Goal: Task Accomplishment & Management: Manage account settings

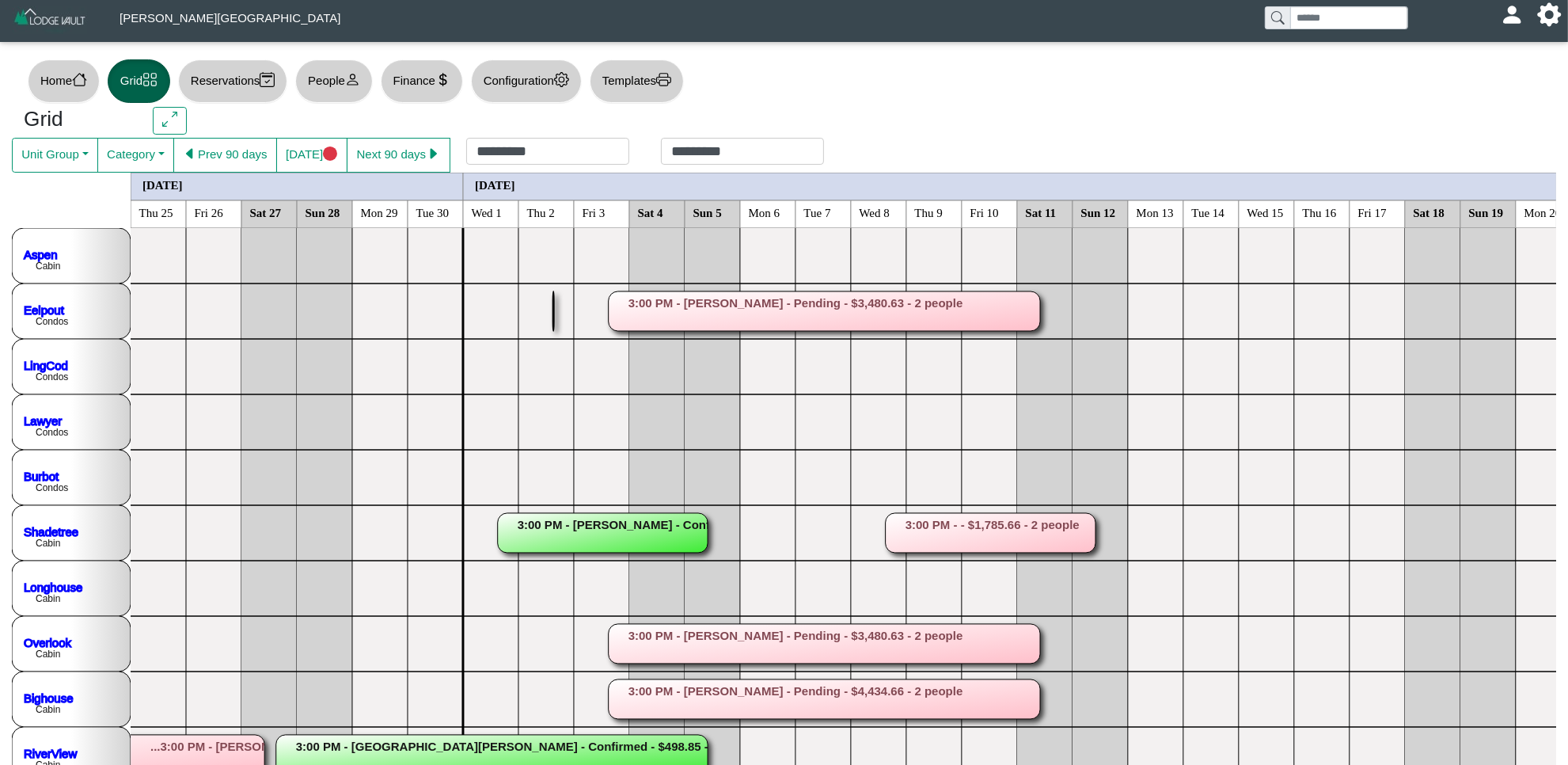
scroll to position [99, 0]
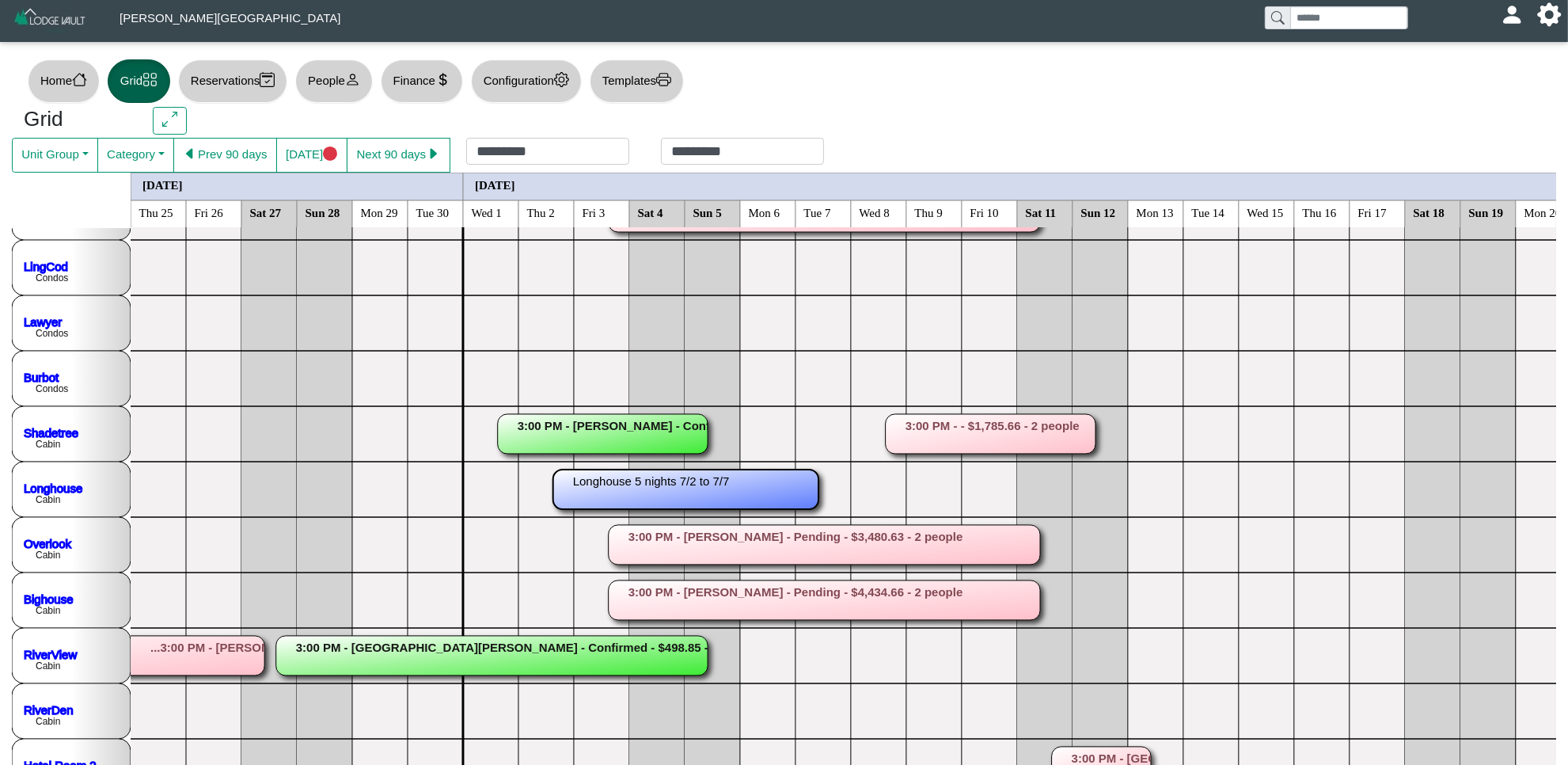
drag, startPoint x: 557, startPoint y: 499, endPoint x: 840, endPoint y: 501, distance: 283.0
click at [757, 489] on rect at bounding box center [685, 488] width 265 height 40
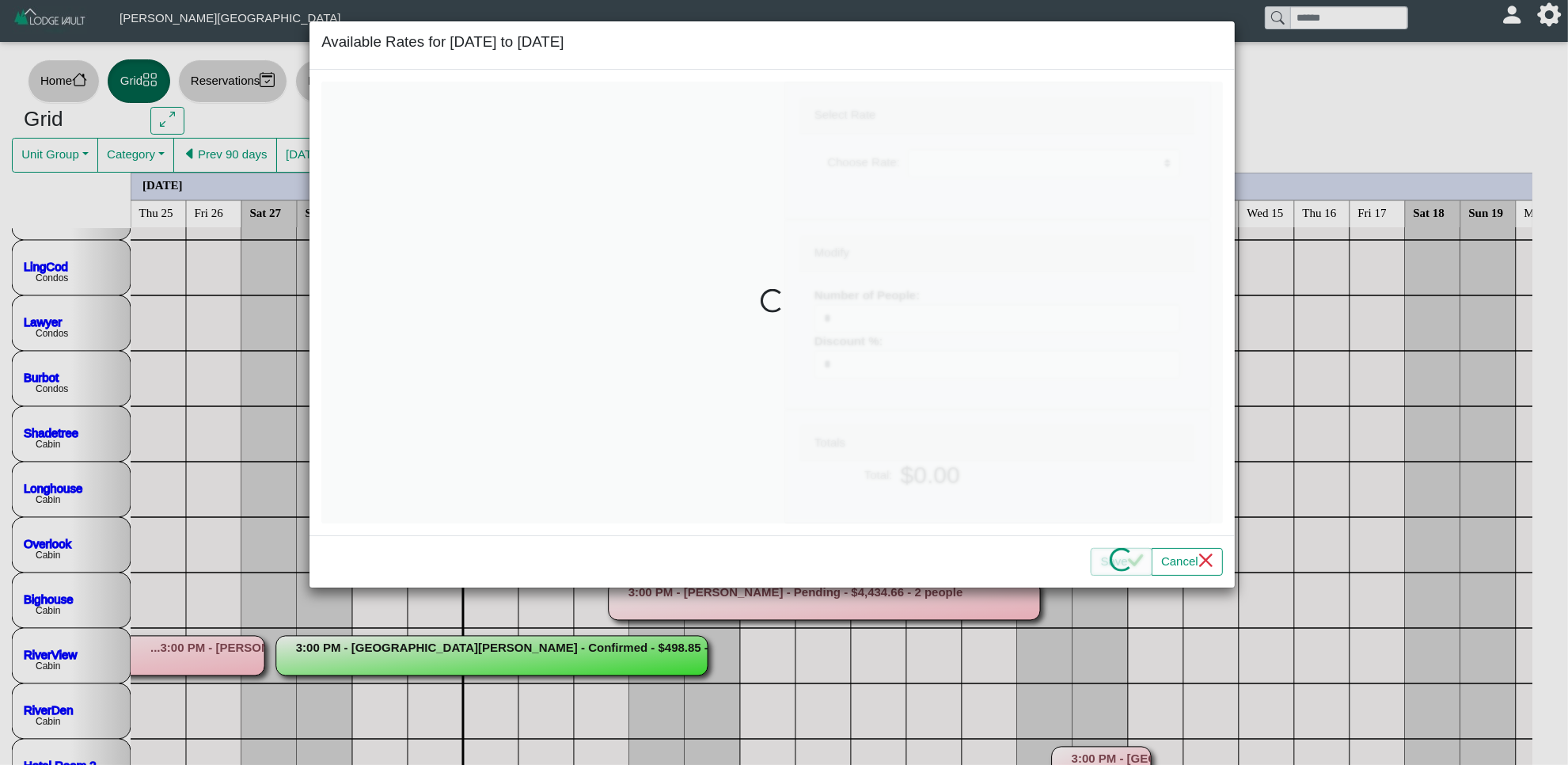
select select "**********"
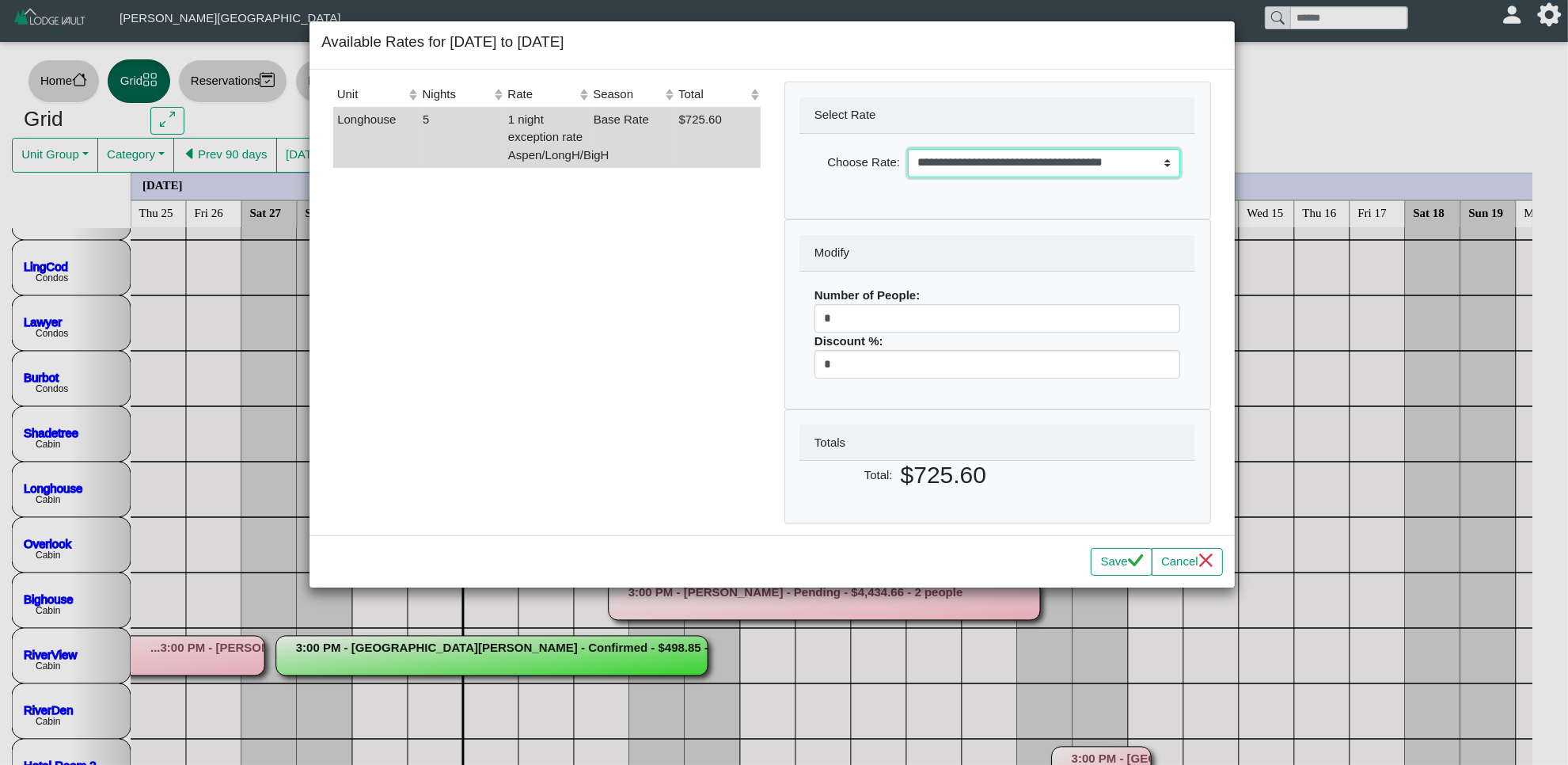
click at [951, 161] on select "**********" at bounding box center [1044, 163] width 273 height 29
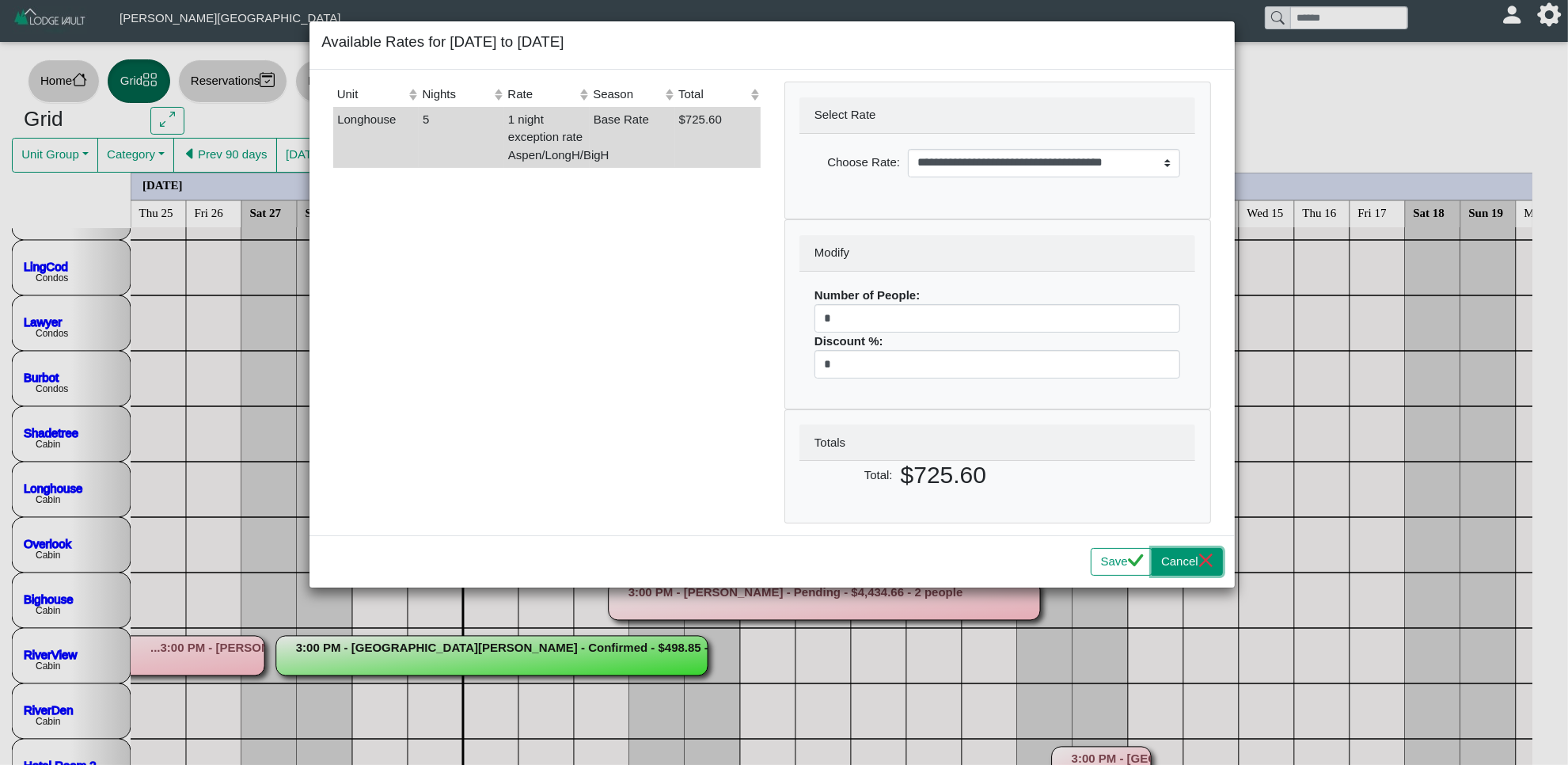
click at [1183, 568] on button "Cancel" at bounding box center [1187, 562] width 71 height 29
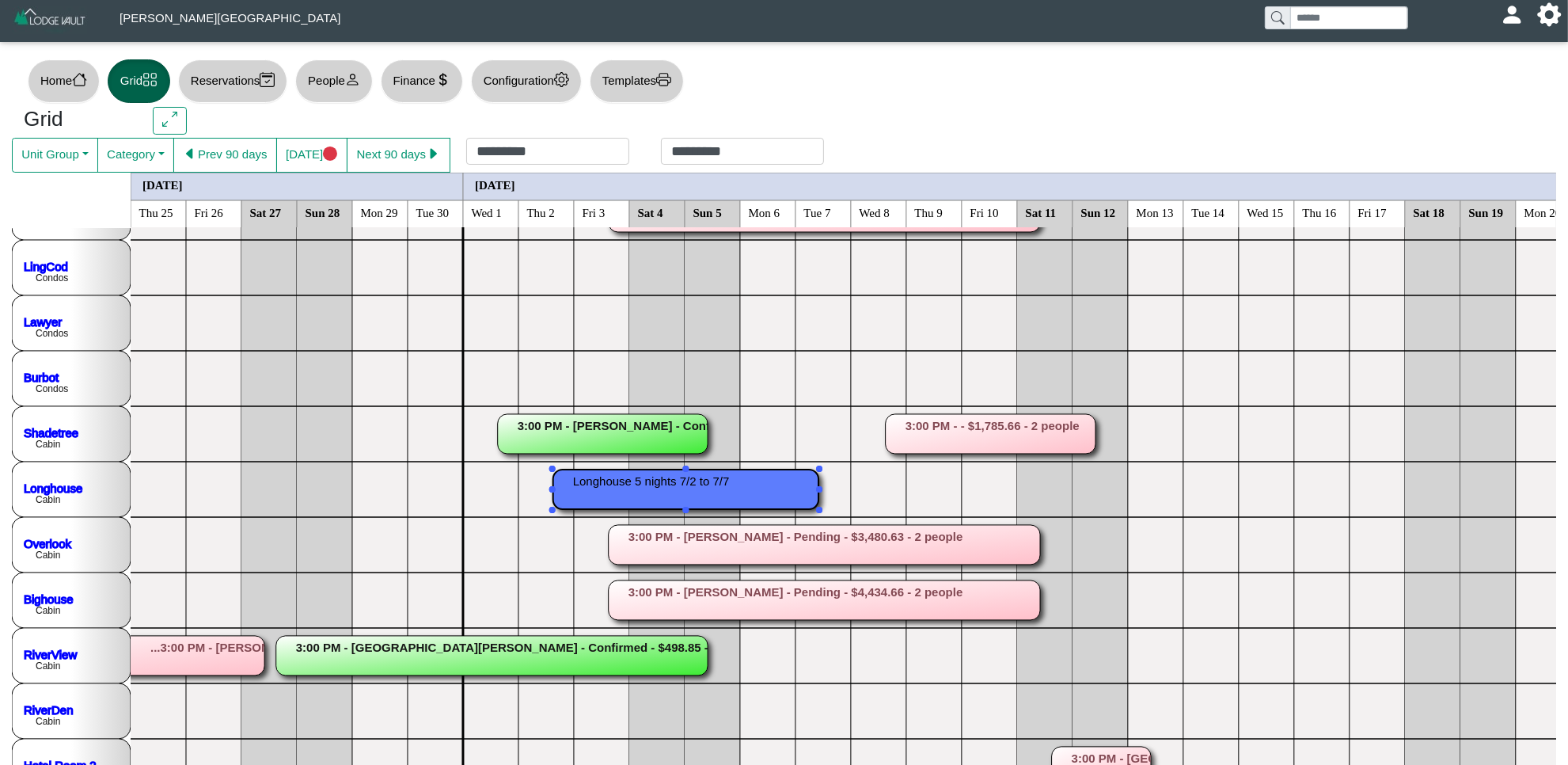
click at [650, 479] on rect at bounding box center [685, 488] width 265 height 40
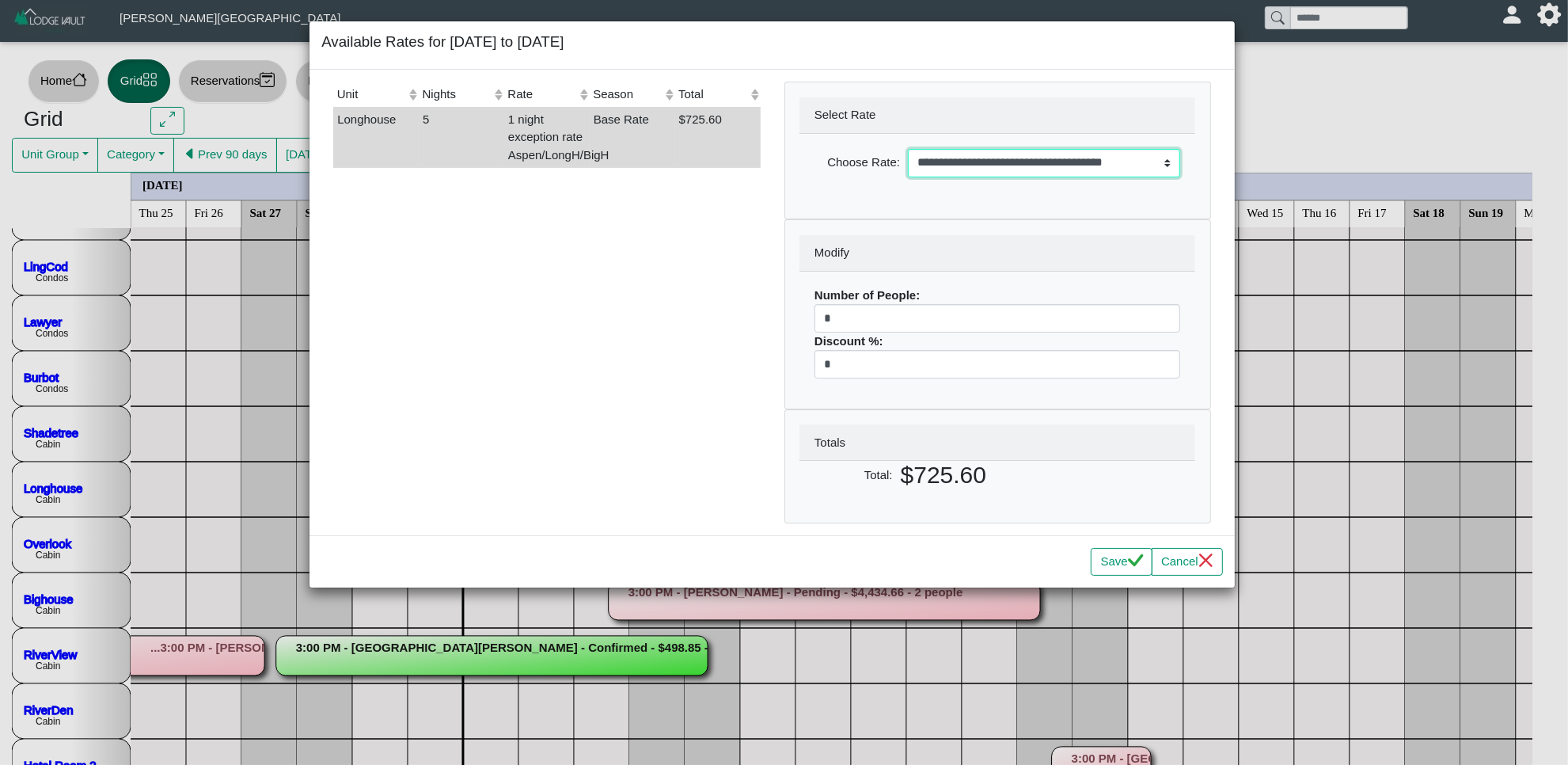
drag, startPoint x: 976, startPoint y: 159, endPoint x: 978, endPoint y: 171, distance: 12.2
click at [976, 159] on select "**********" at bounding box center [1044, 163] width 273 height 29
select select "**********"
click at [908, 148] on select "**********" at bounding box center [1044, 163] width 273 height 29
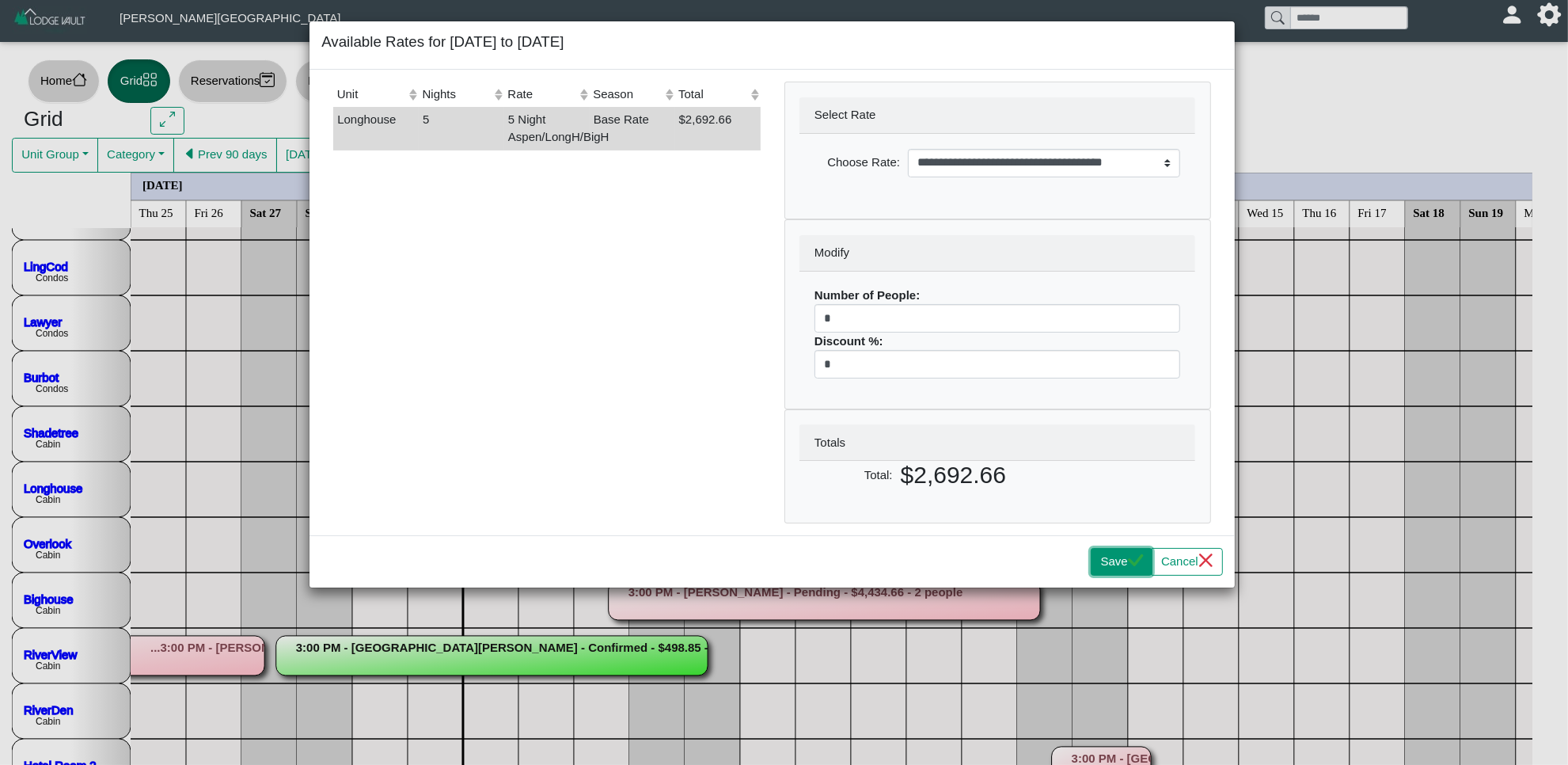
click at [1116, 562] on button "Save" at bounding box center [1121, 562] width 61 height 29
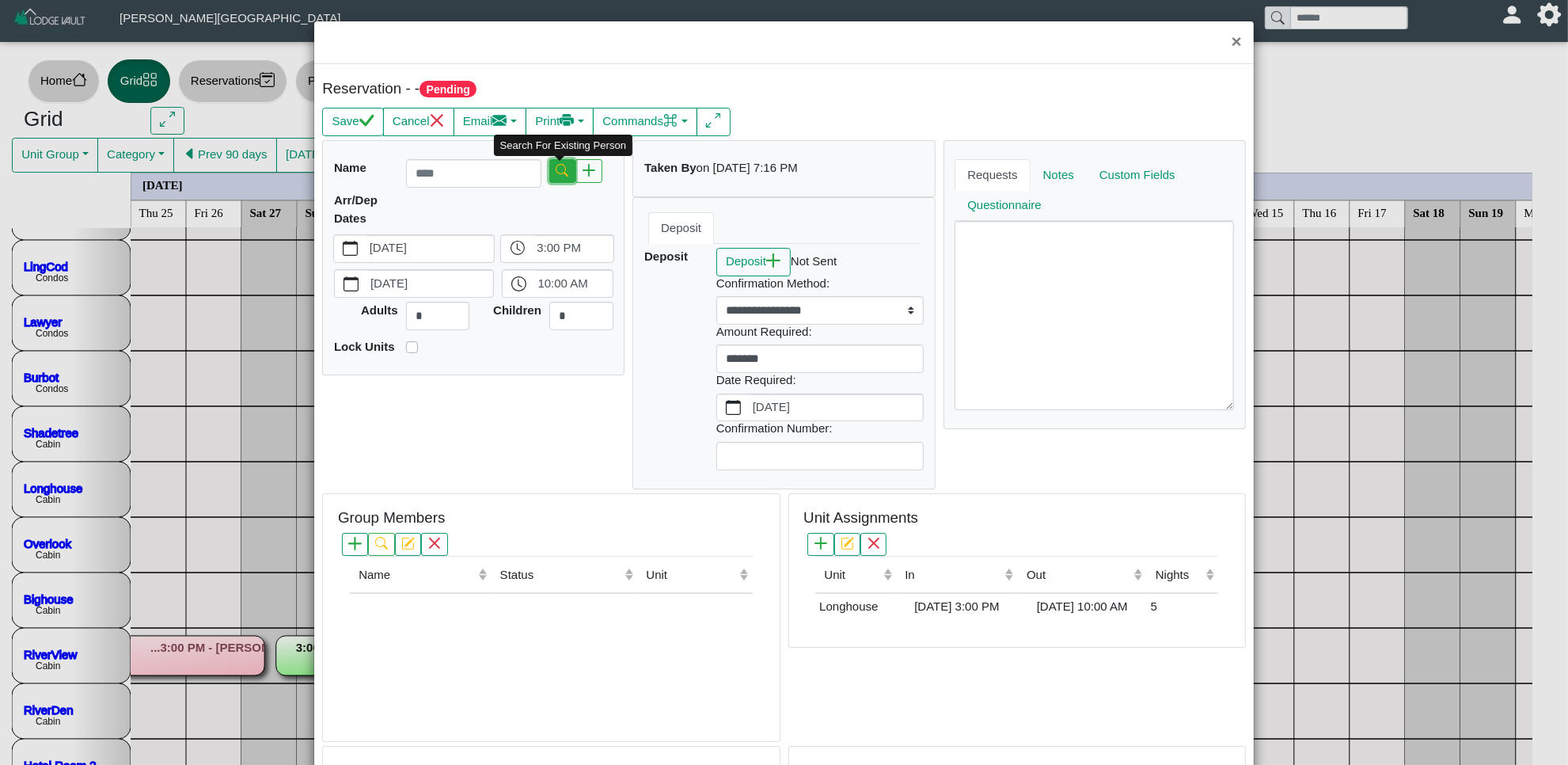
click at [556, 172] on icon "search" at bounding box center [562, 170] width 13 height 13
click at [665, 174] on input "search" at bounding box center [673, 183] width 118 height 23
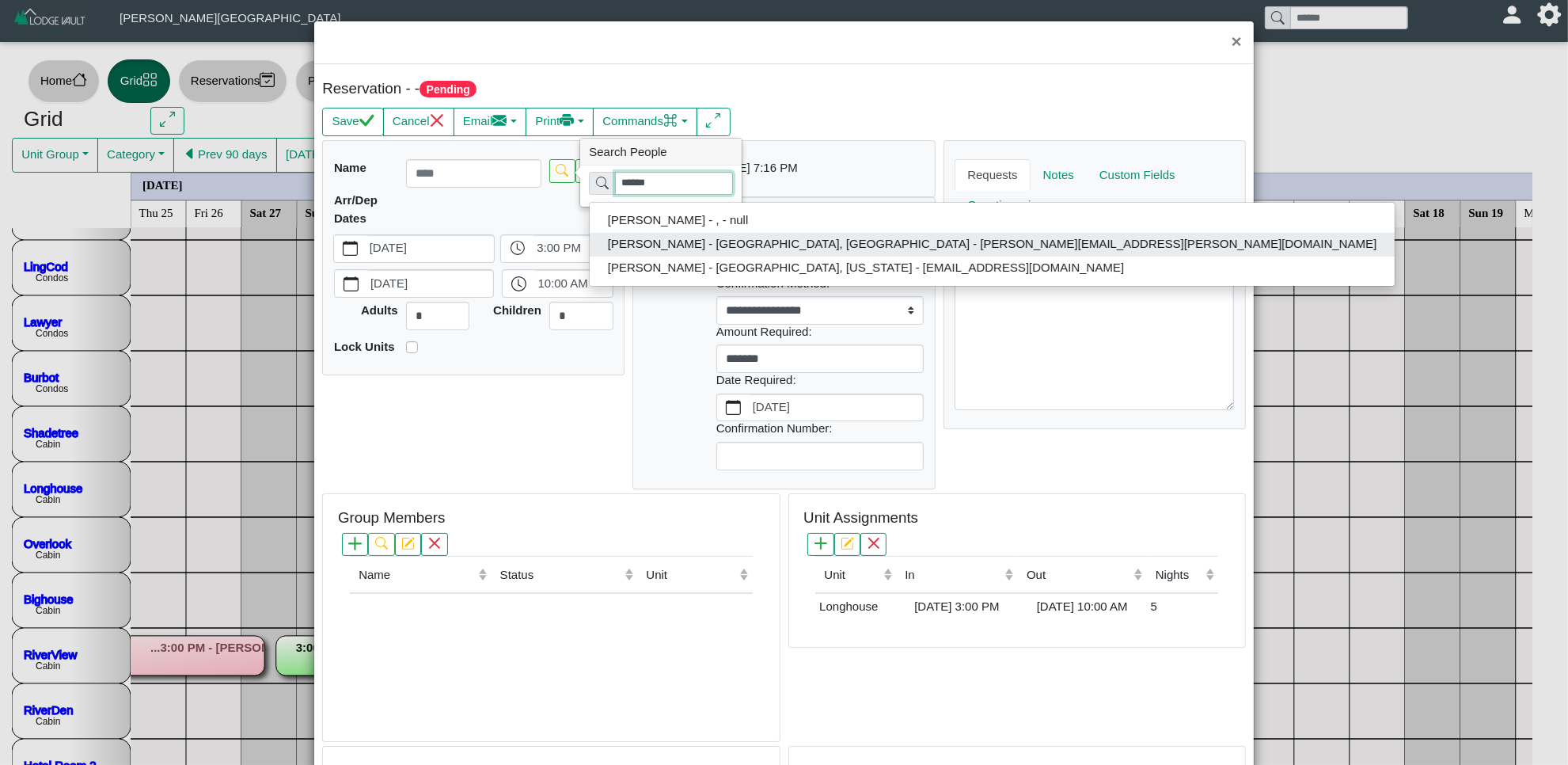
type input "******"
click at [715, 248] on button "[PERSON_NAME] - [GEOGRAPHIC_DATA], [GEOGRAPHIC_DATA] - [PERSON_NAME][EMAIL_ADDR…" at bounding box center [992, 245] width 805 height 24
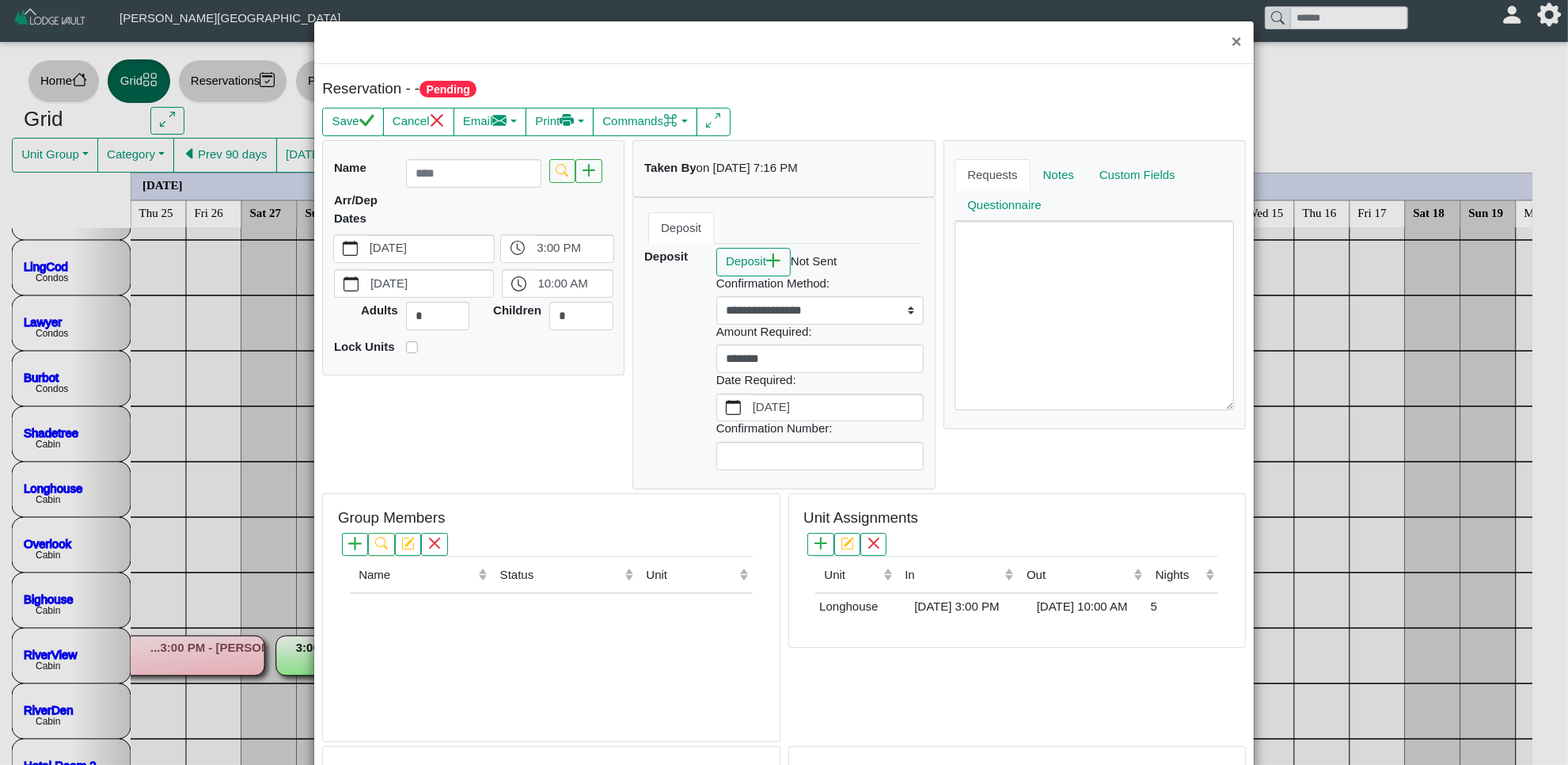
type input "**********"
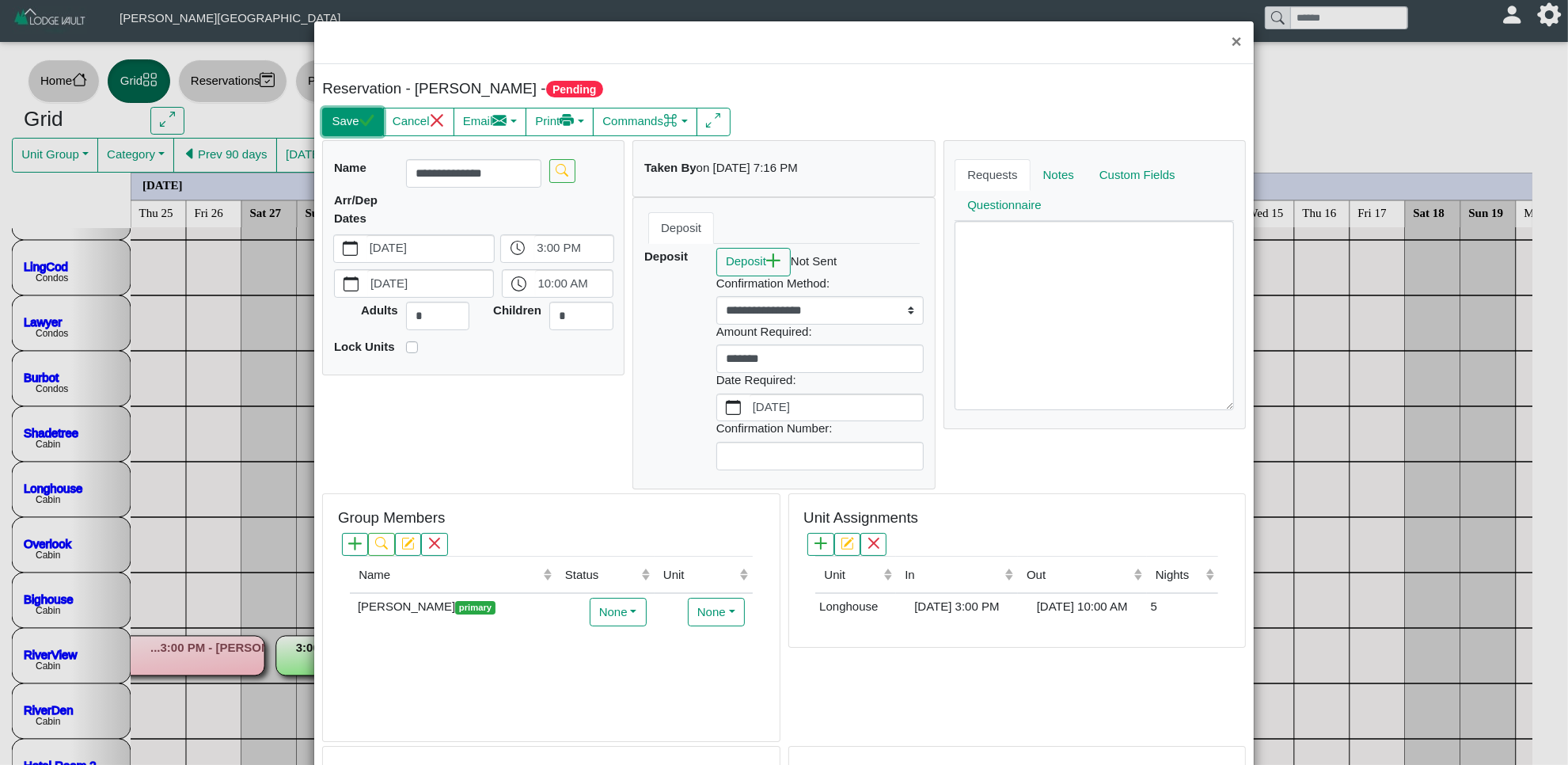
click at [349, 121] on button "Save" at bounding box center [352, 122] width 61 height 29
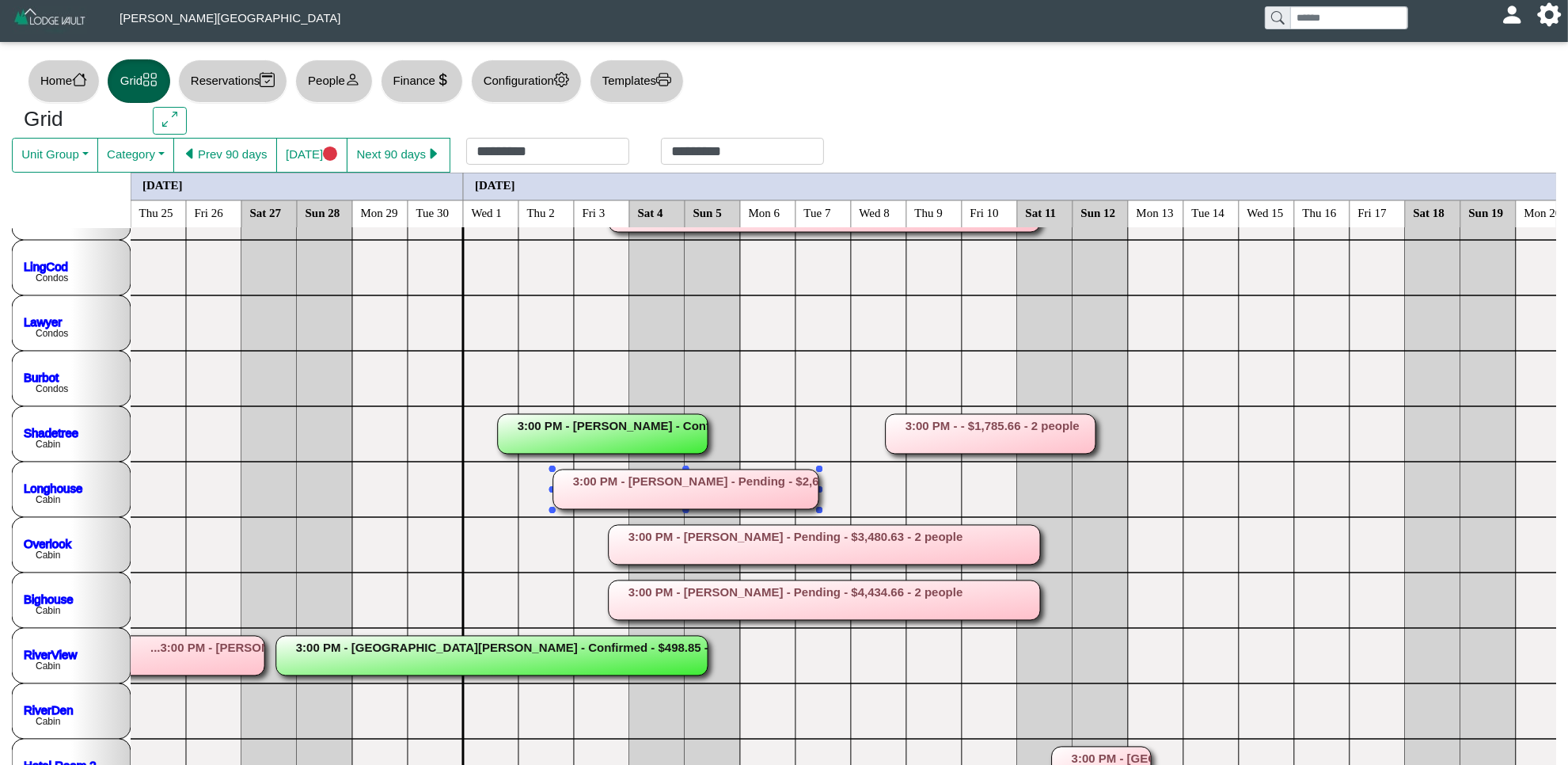
scroll to position [198, 0]
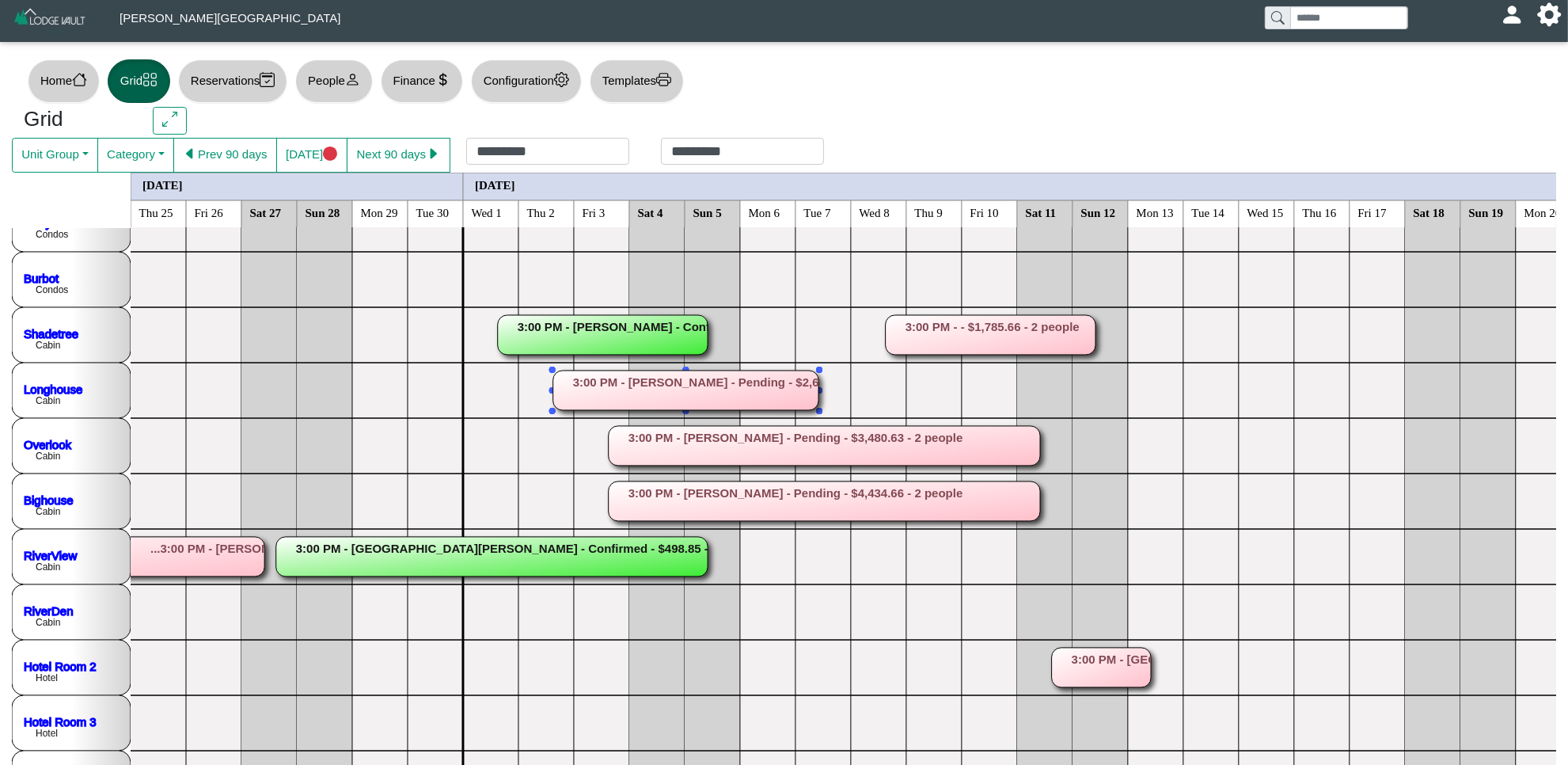
click at [712, 406] on rect at bounding box center [685, 389] width 265 height 40
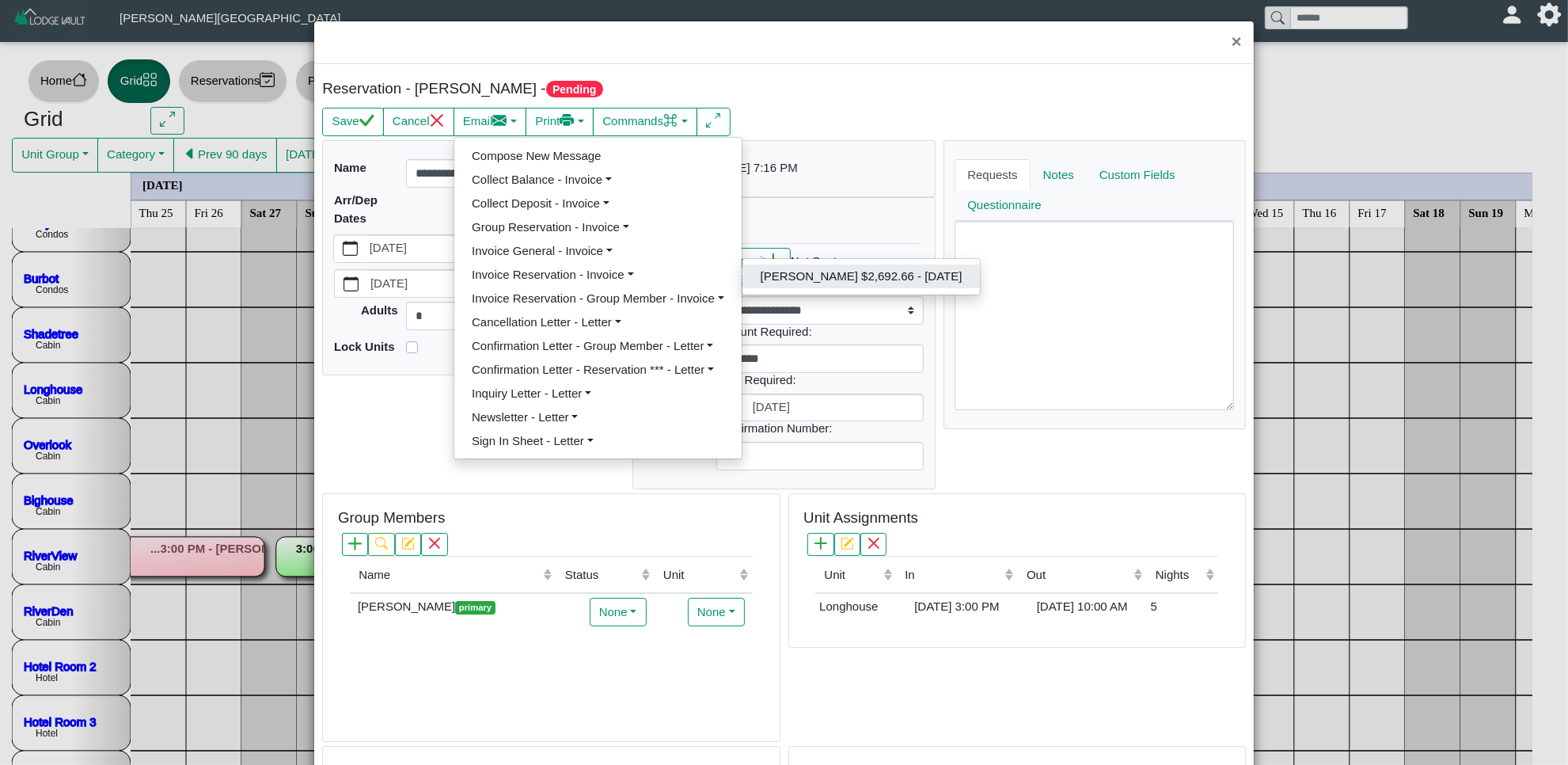
click at [844, 277] on link "[PERSON_NAME] $2,692.66 - [DATE]" at bounding box center [862, 276] width 237 height 24
select select "*****"
select select "****"
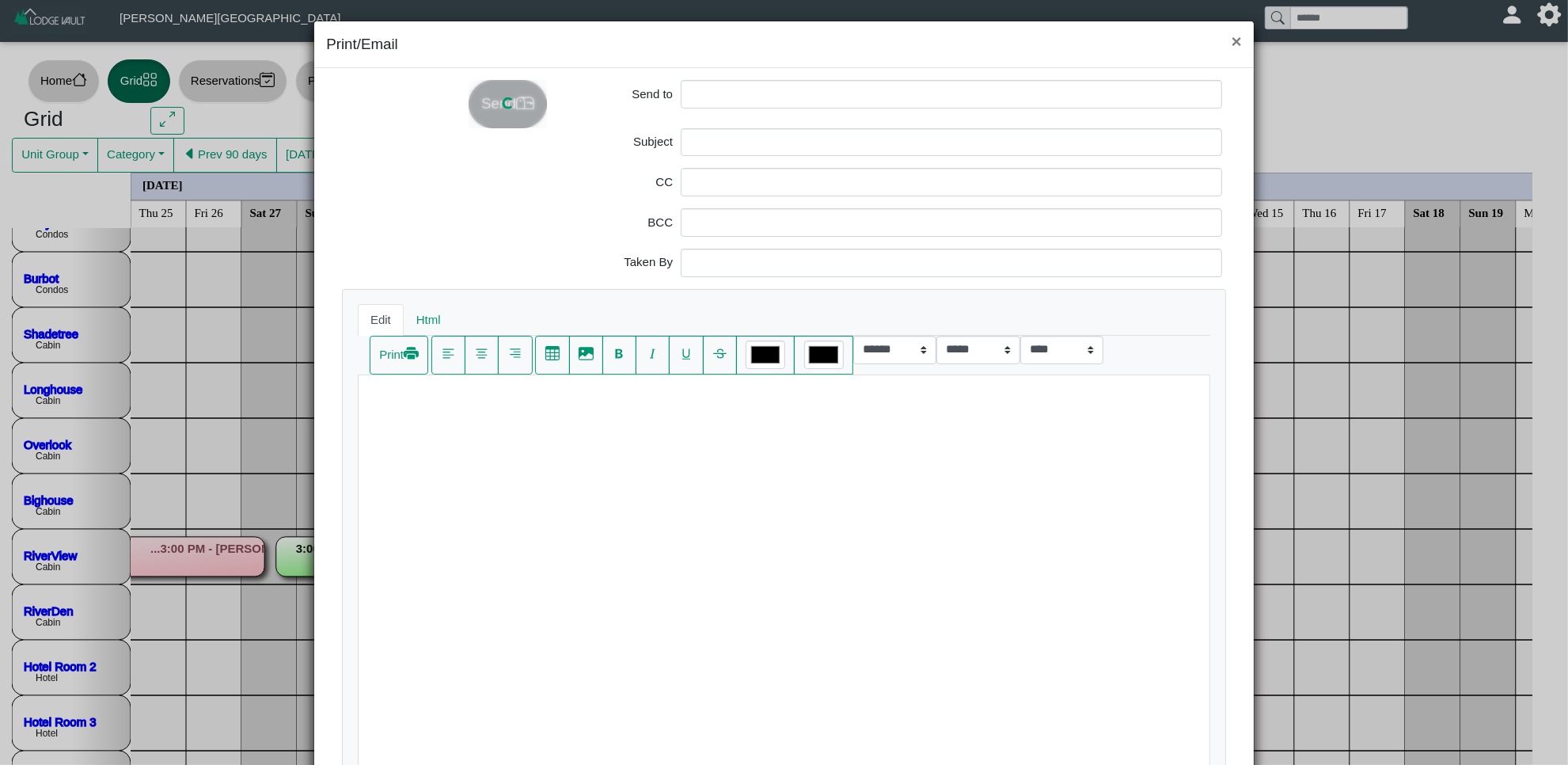
scroll to position [0, 0]
type input "**********"
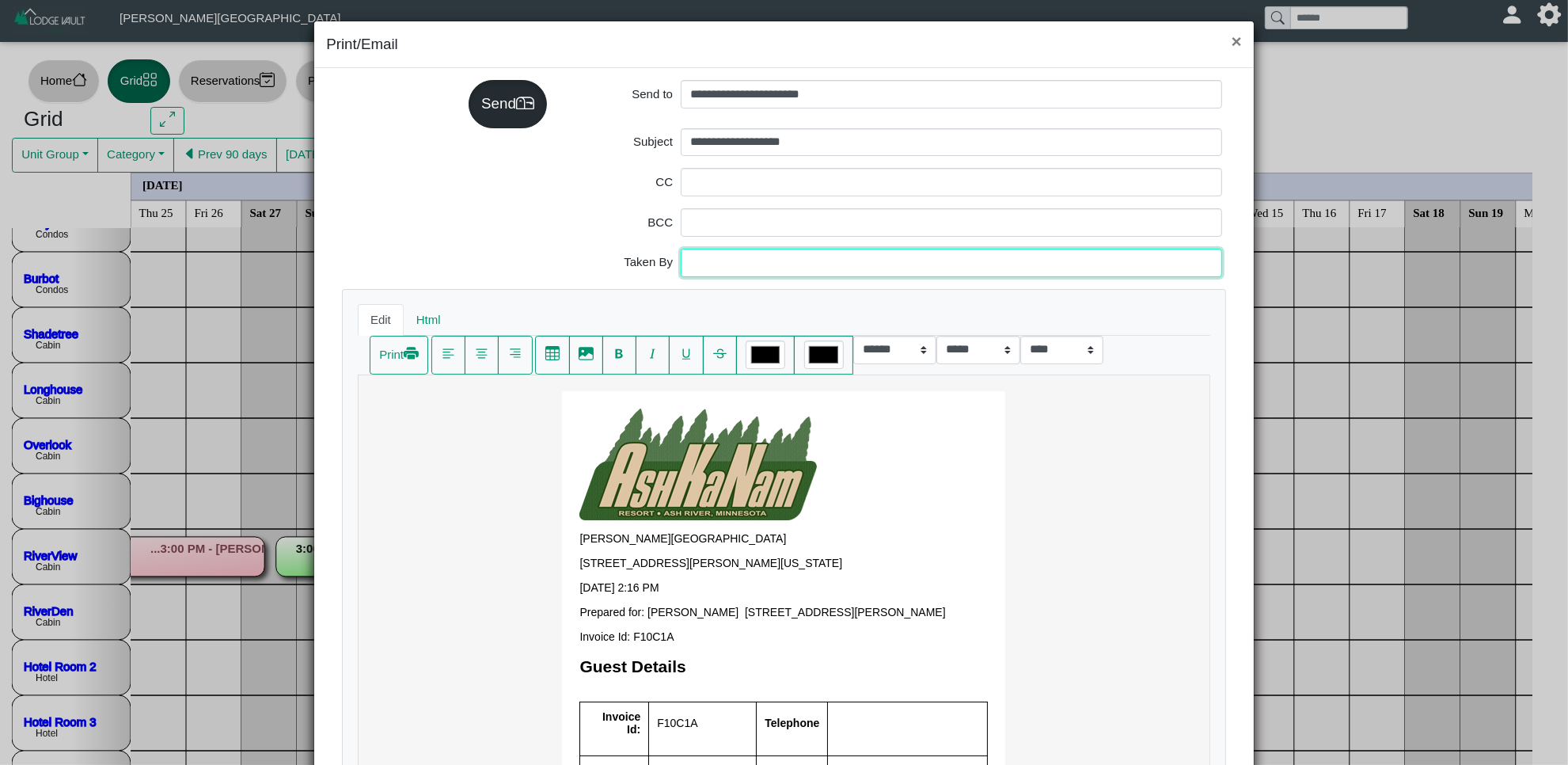
click at [776, 253] on input "Taken By" at bounding box center [951, 263] width 542 height 29
type input "**********"
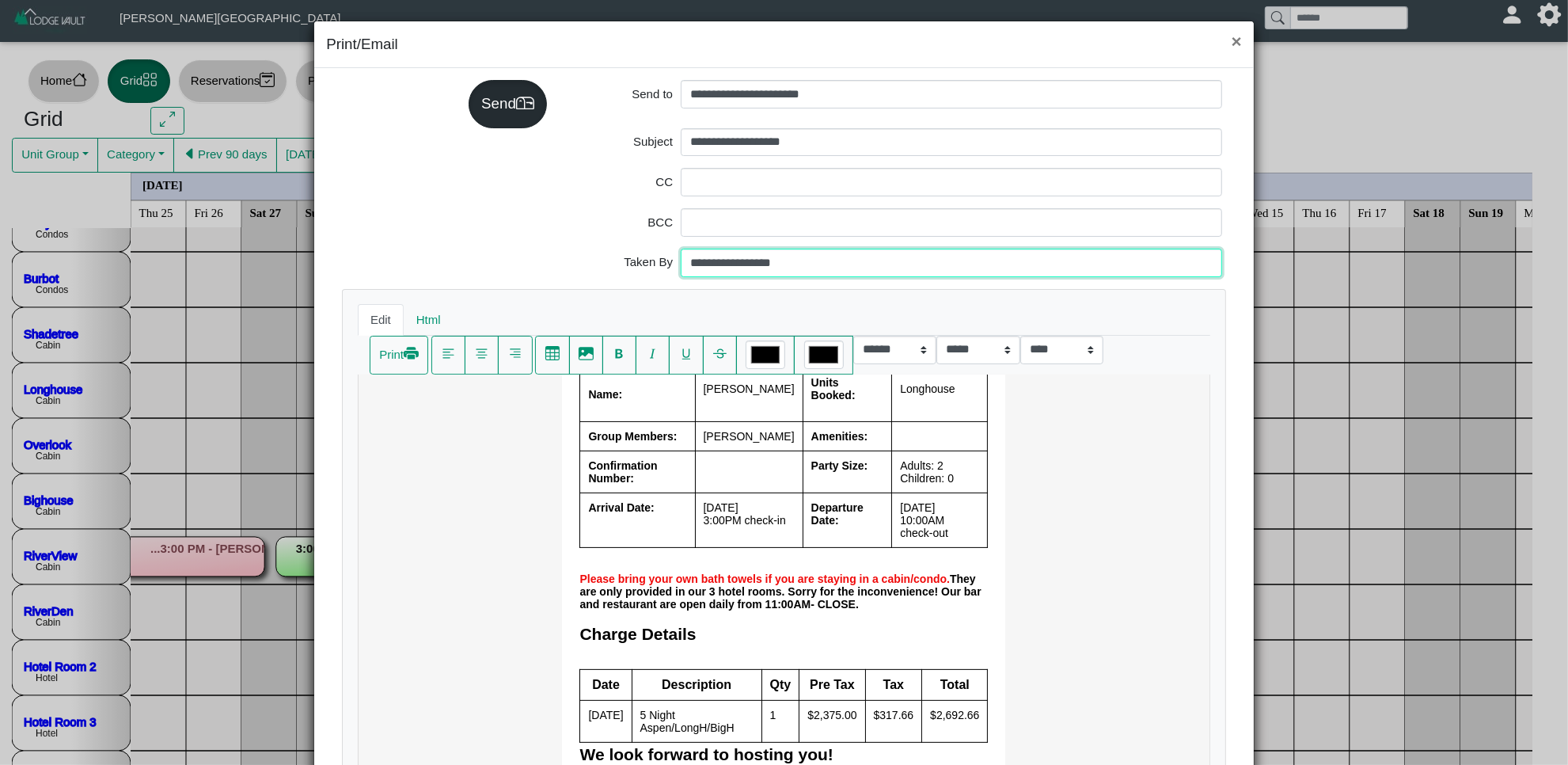
scroll to position [494, 0]
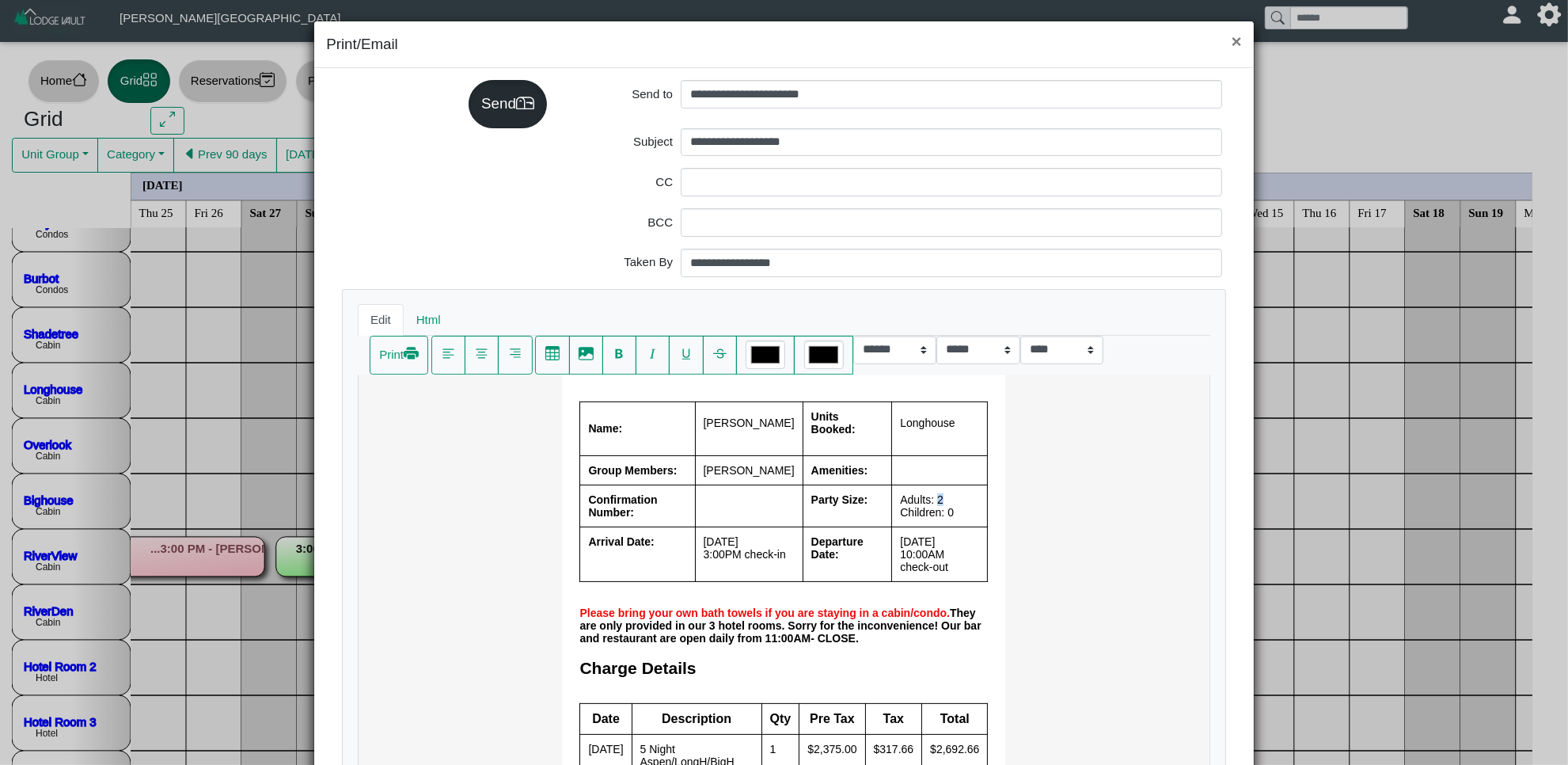
click at [917, 484] on td "Adults: 2 Children: 0" at bounding box center [939, 505] width 95 height 42
click at [518, 104] on div "Send" at bounding box center [507, 103] width 78 height 47
select select "*****"
select select "****"
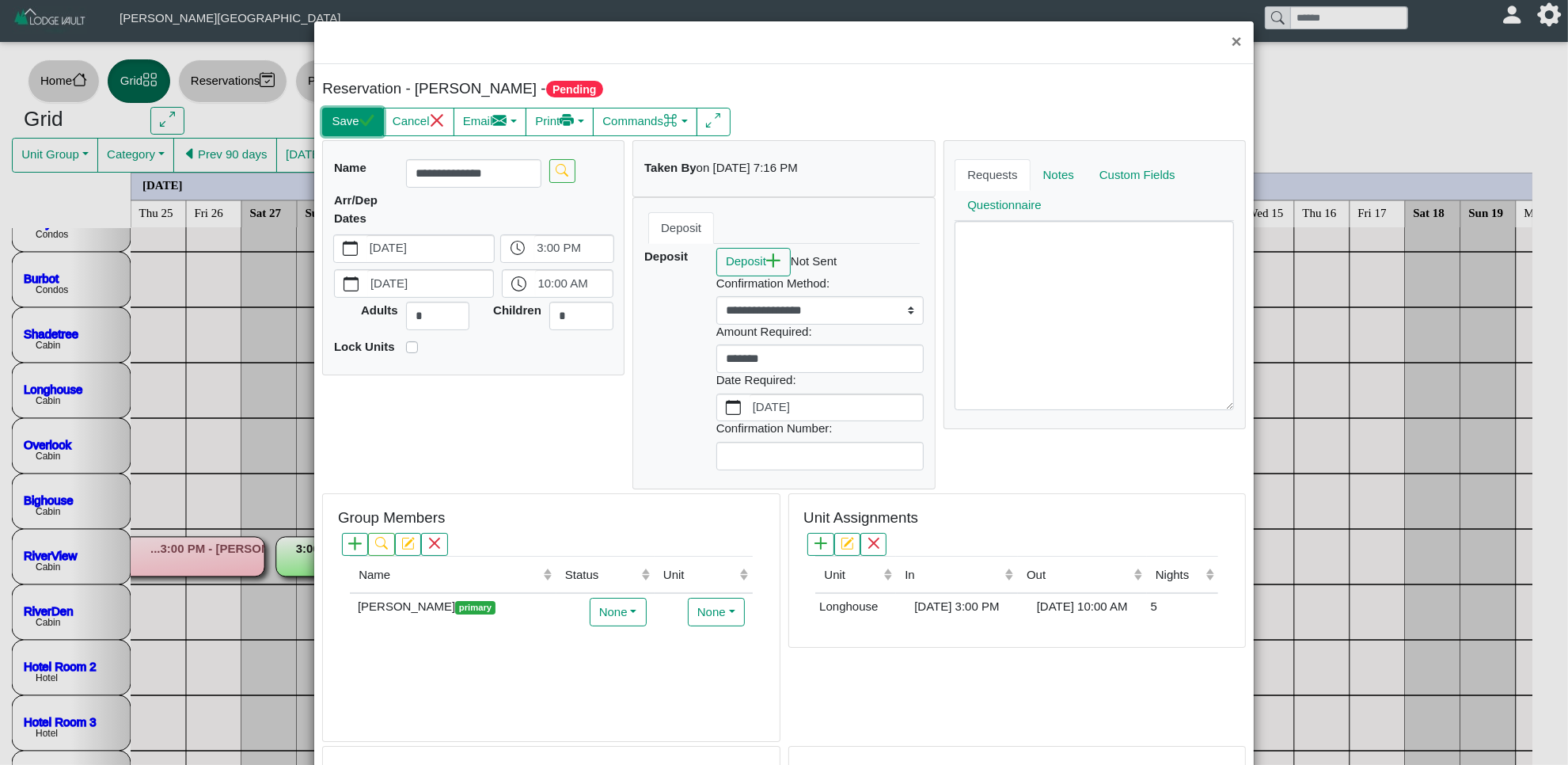
click at [344, 115] on button "Save" at bounding box center [352, 122] width 61 height 29
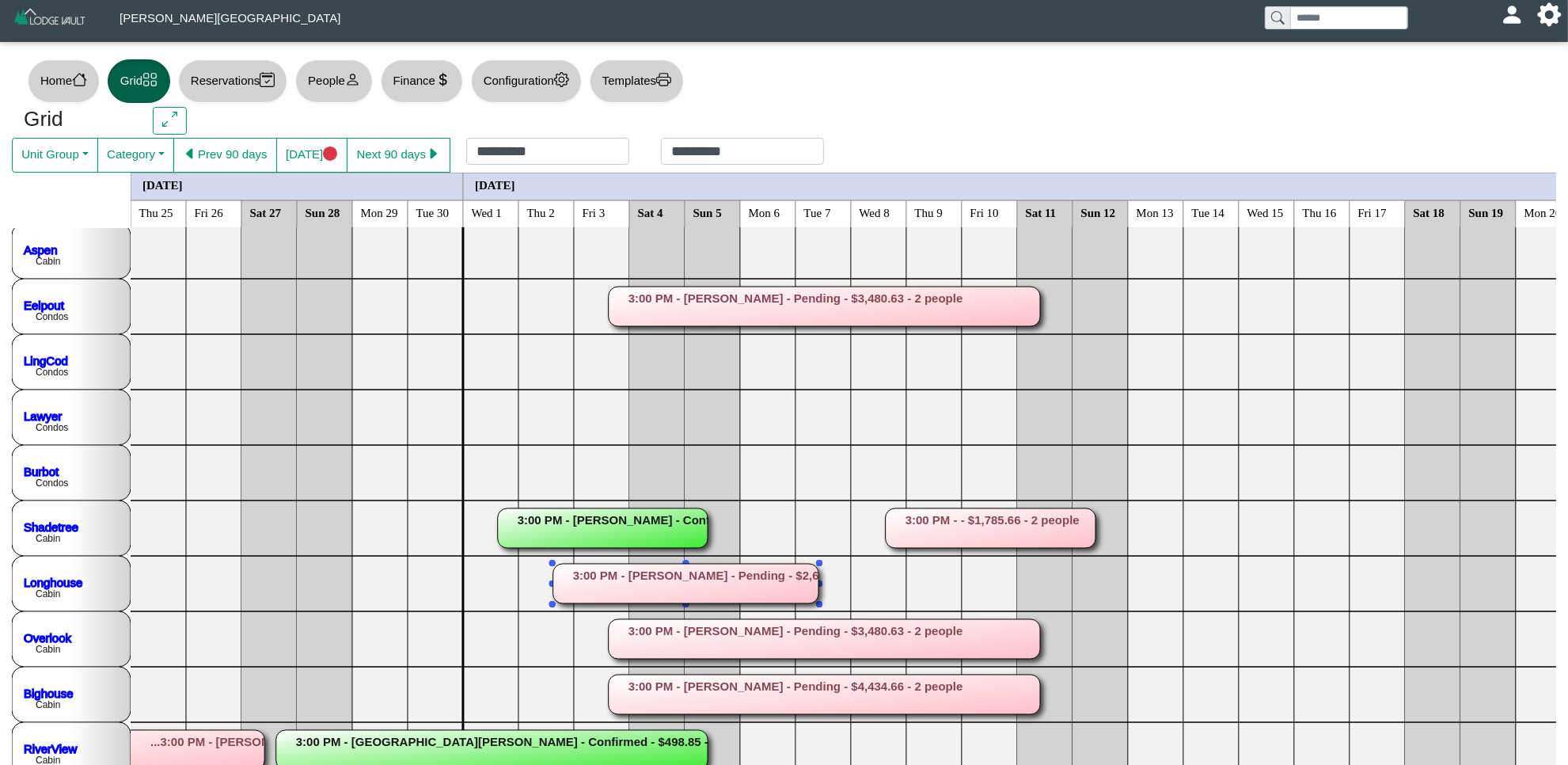
scroll to position [0, 0]
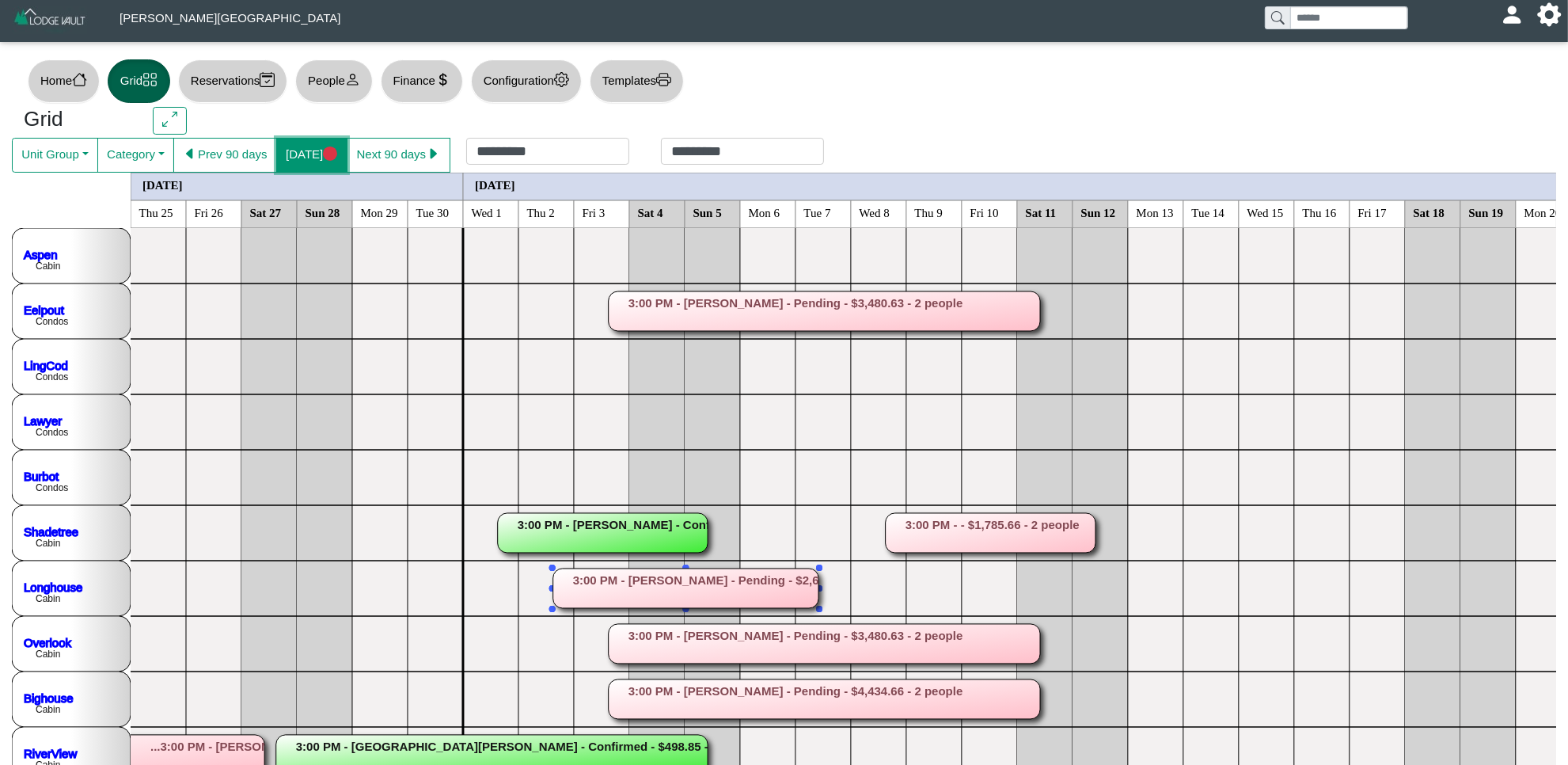
click at [323, 157] on circle "circle fill" at bounding box center [331, 154] width 15 height 15
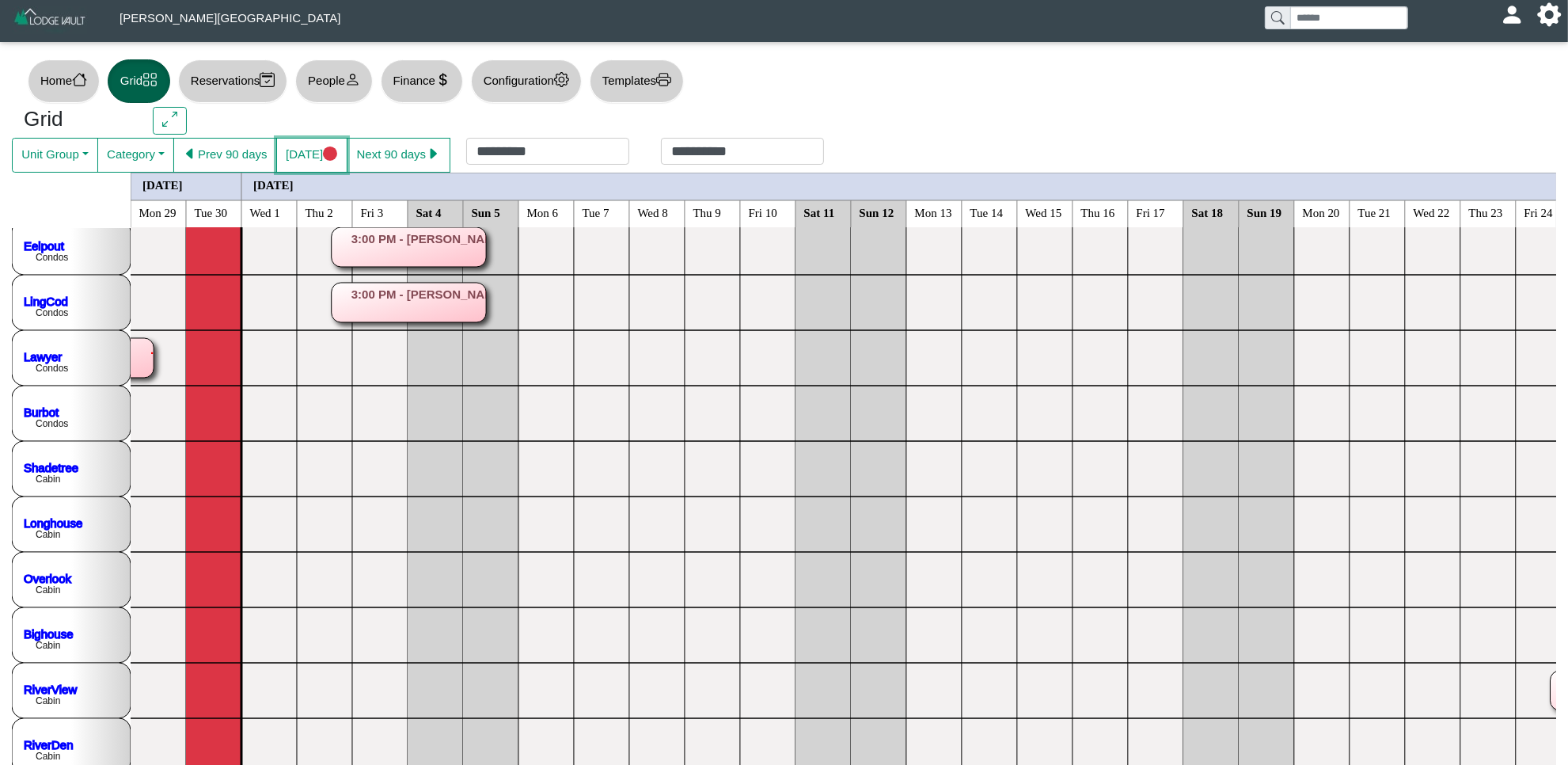
scroll to position [99, 0]
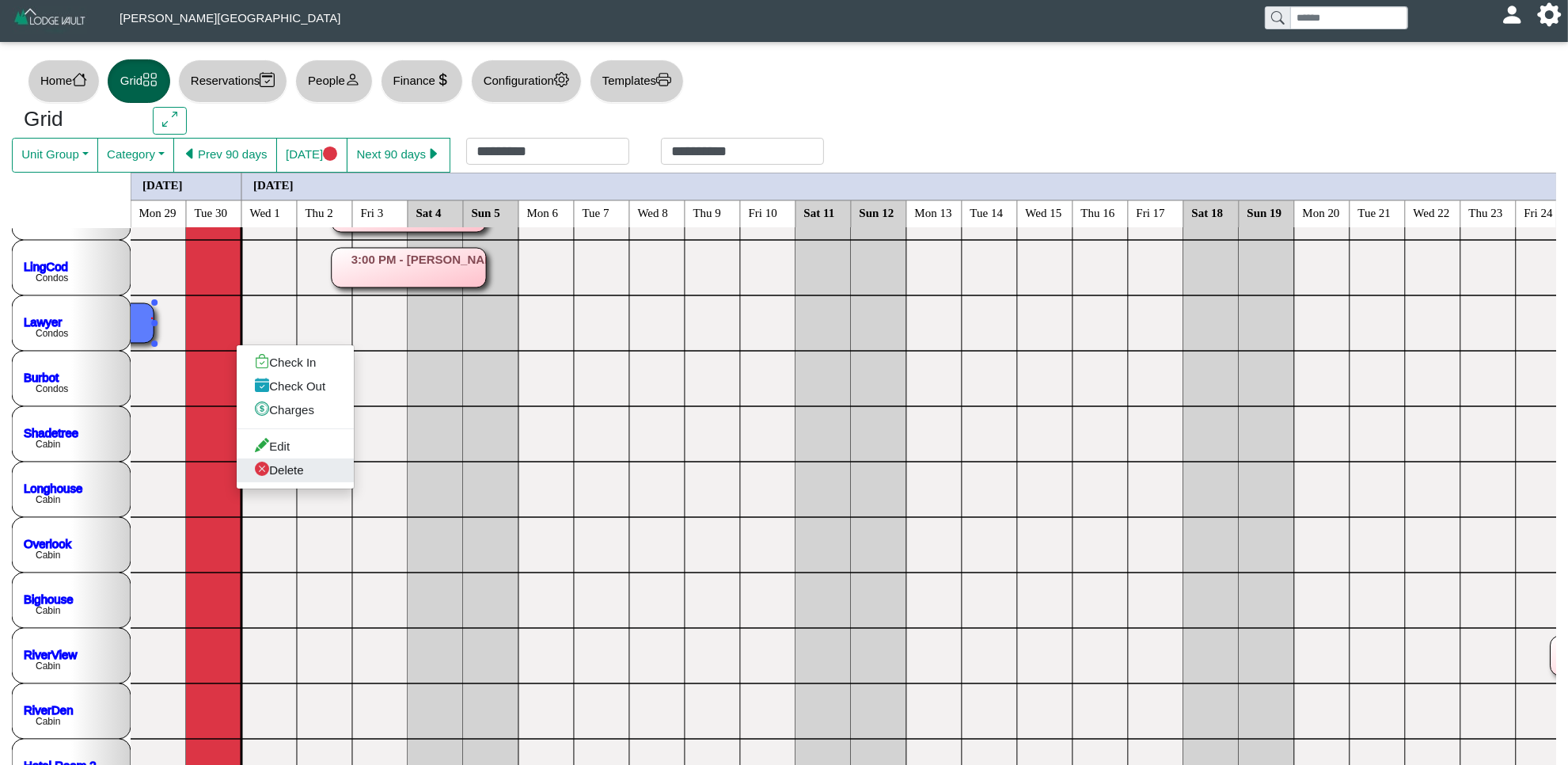
click at [301, 473] on link "Delete" at bounding box center [296, 470] width 118 height 24
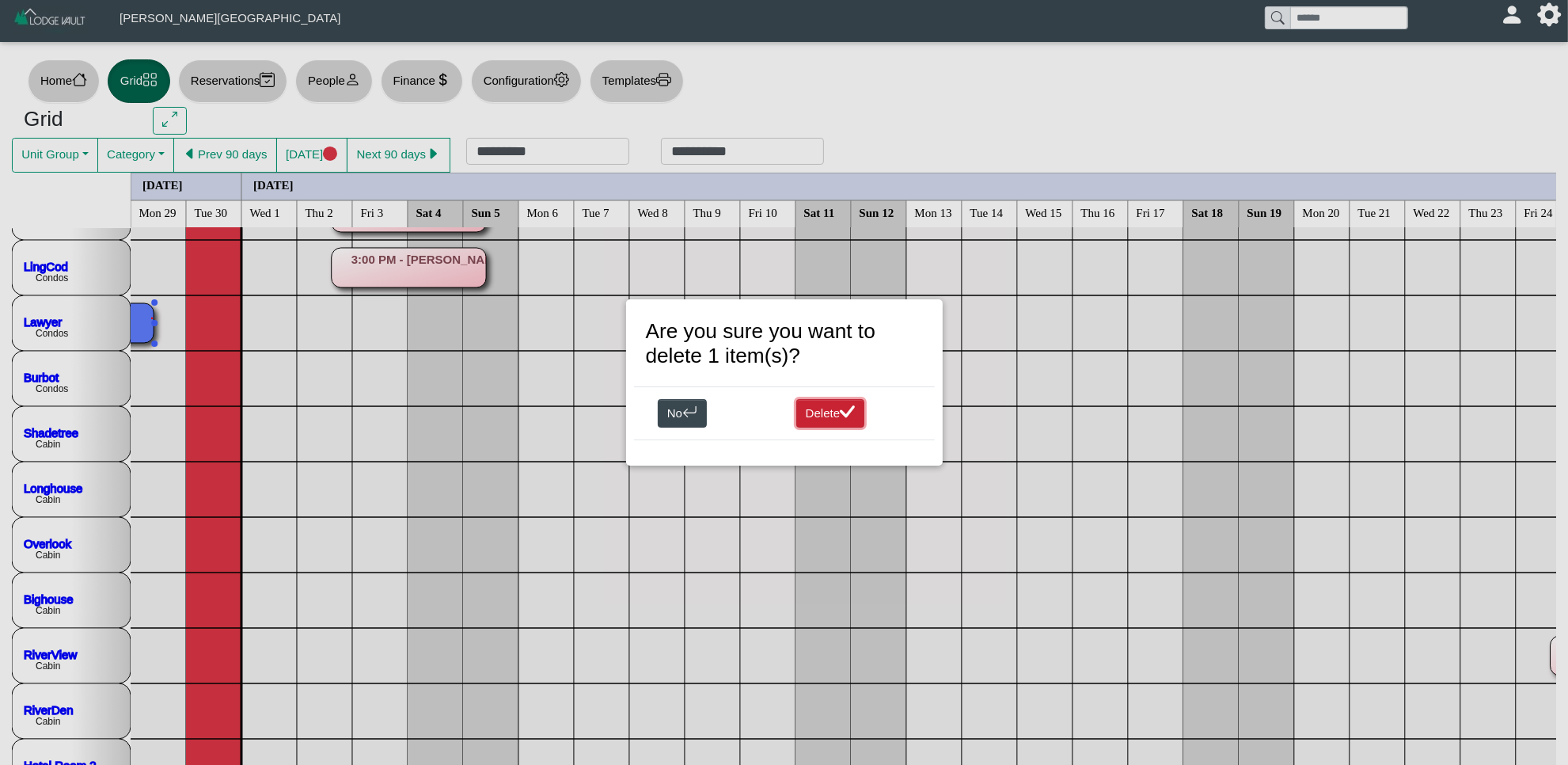
click at [802, 410] on button "Delete" at bounding box center [830, 413] width 68 height 29
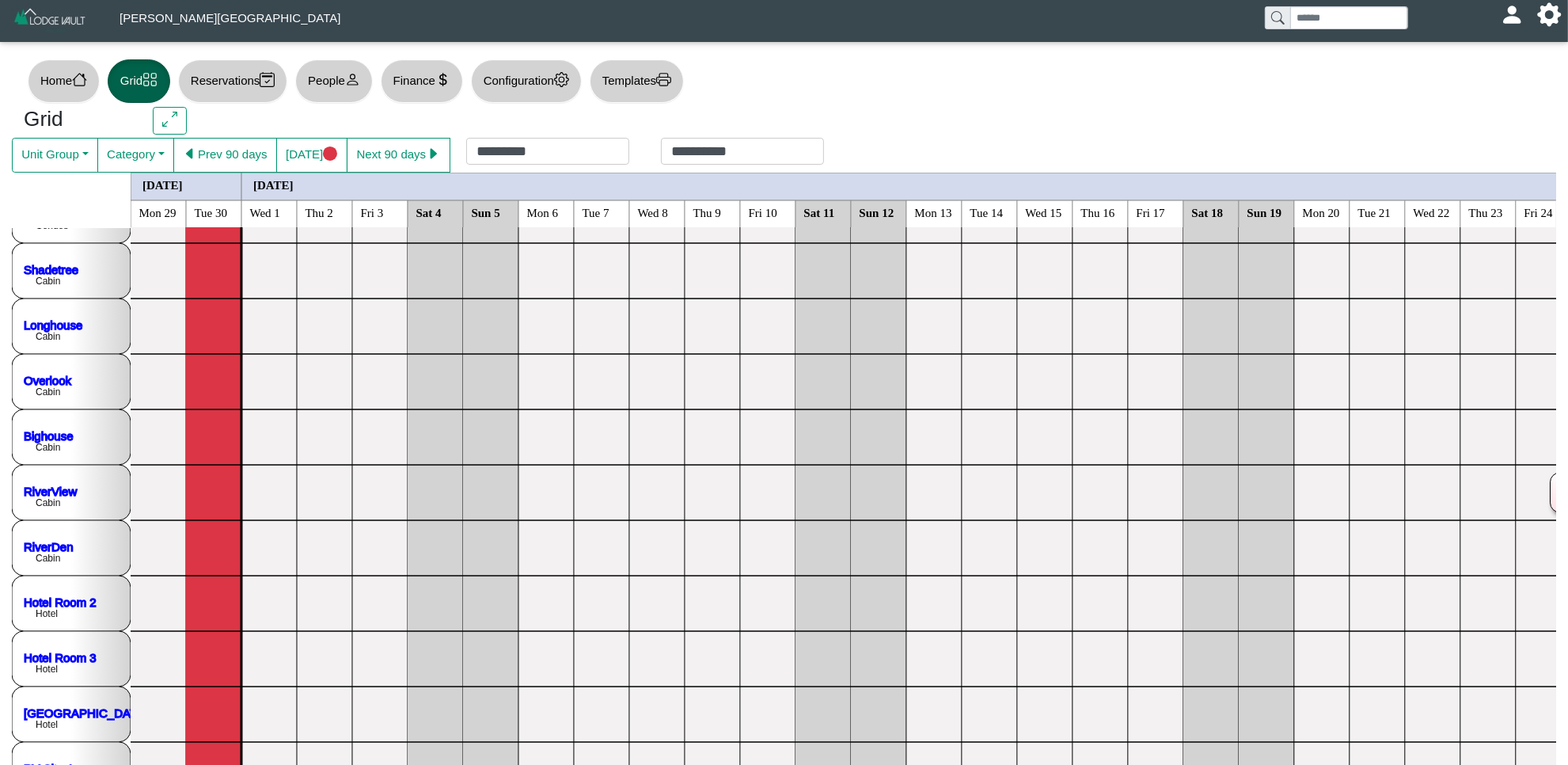
scroll to position [297, 0]
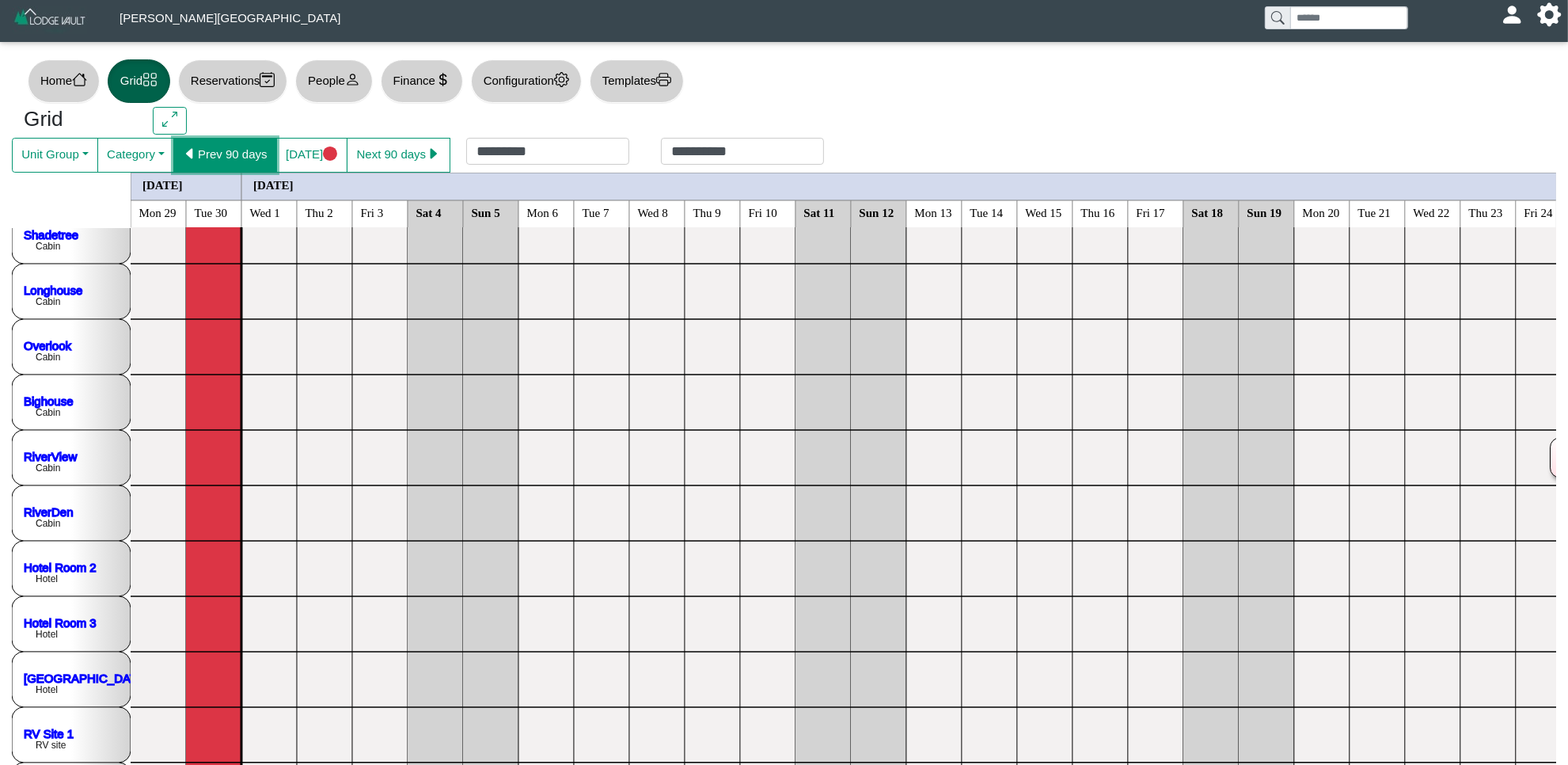
click at [224, 148] on button "Prev 90 days" at bounding box center [226, 155] width 104 height 35
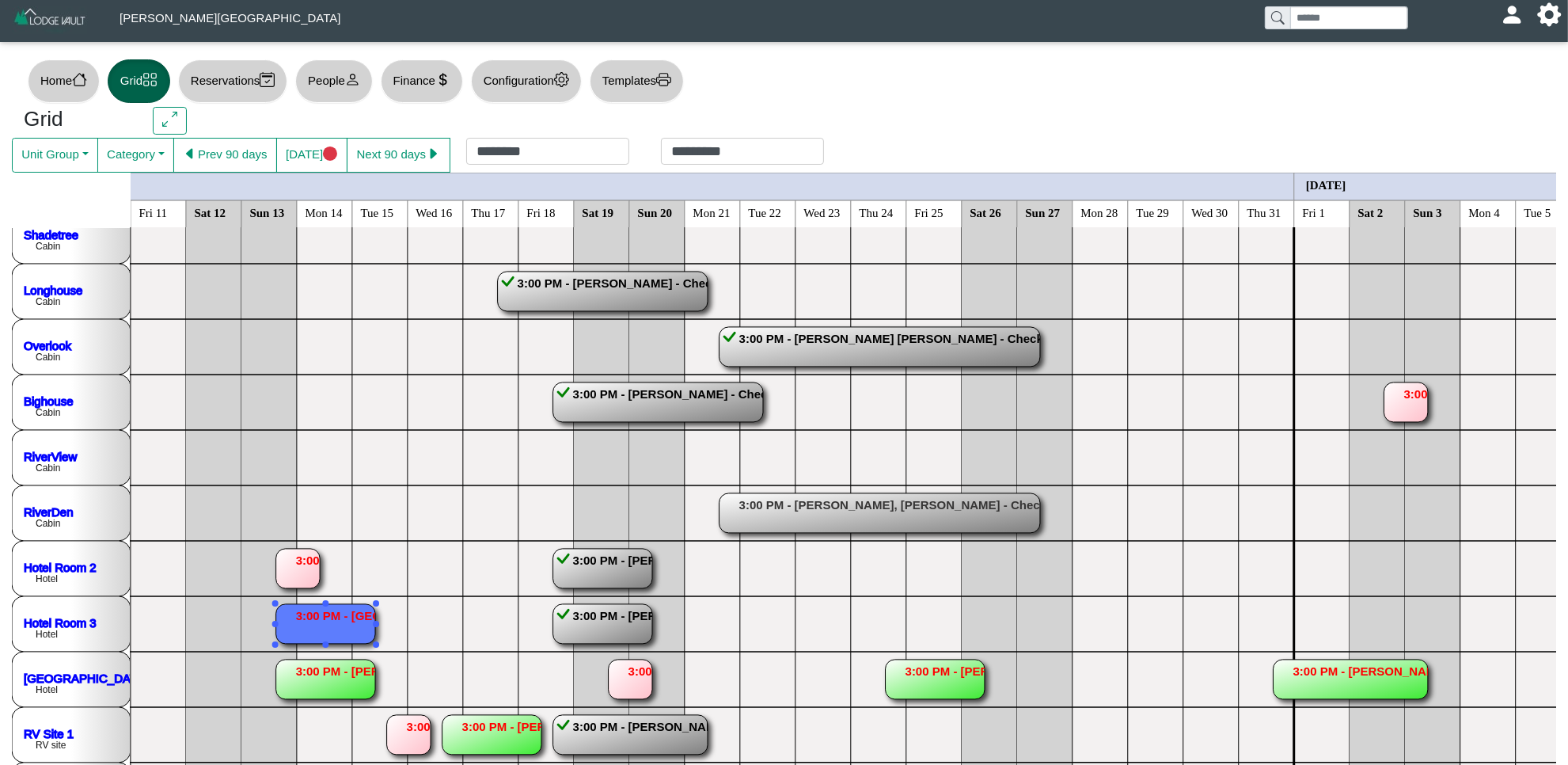
click at [357, 614] on rect at bounding box center [326, 623] width 99 height 40
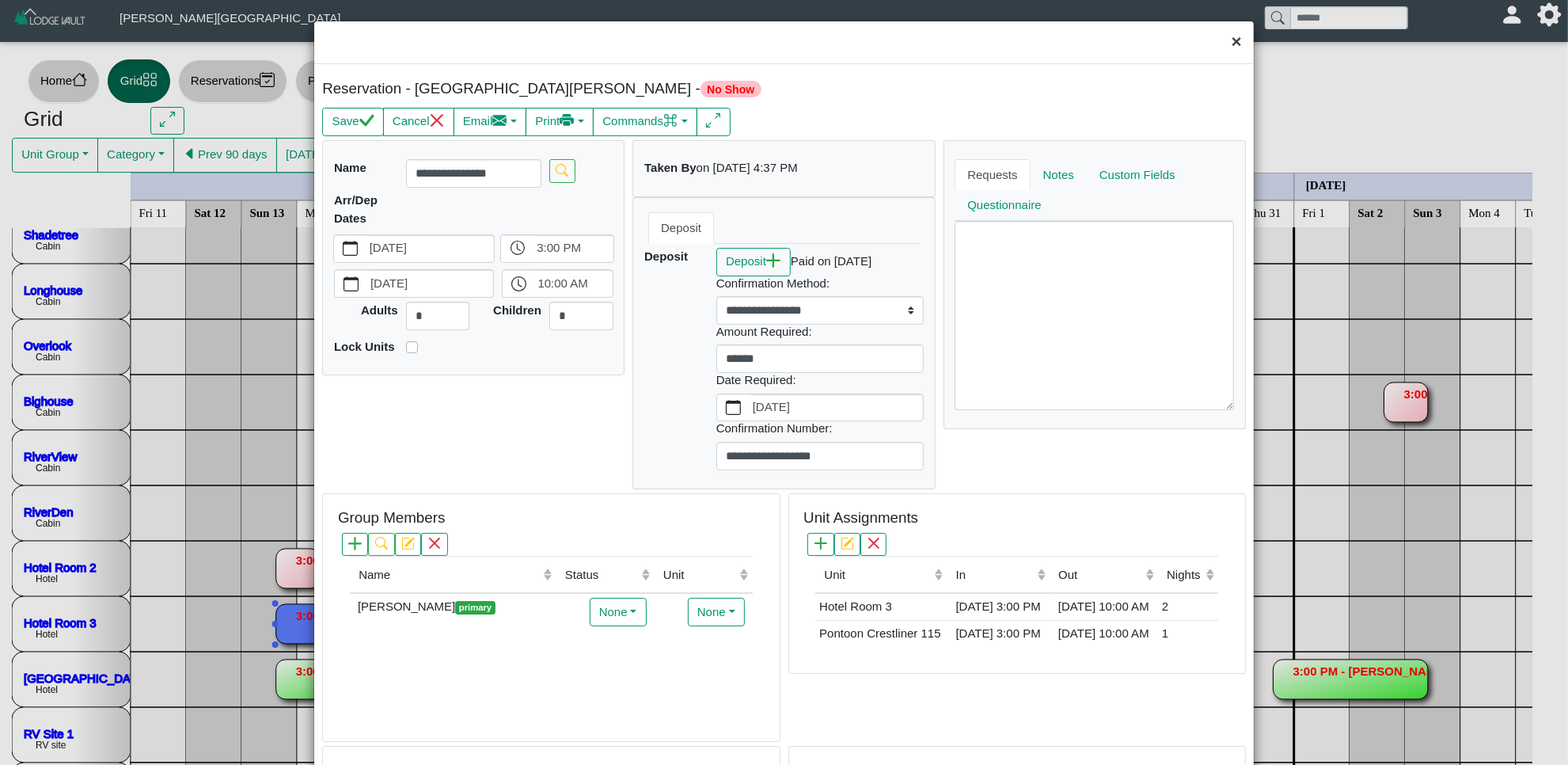
click at [1220, 42] on button "×" at bounding box center [1236, 42] width 34 height 42
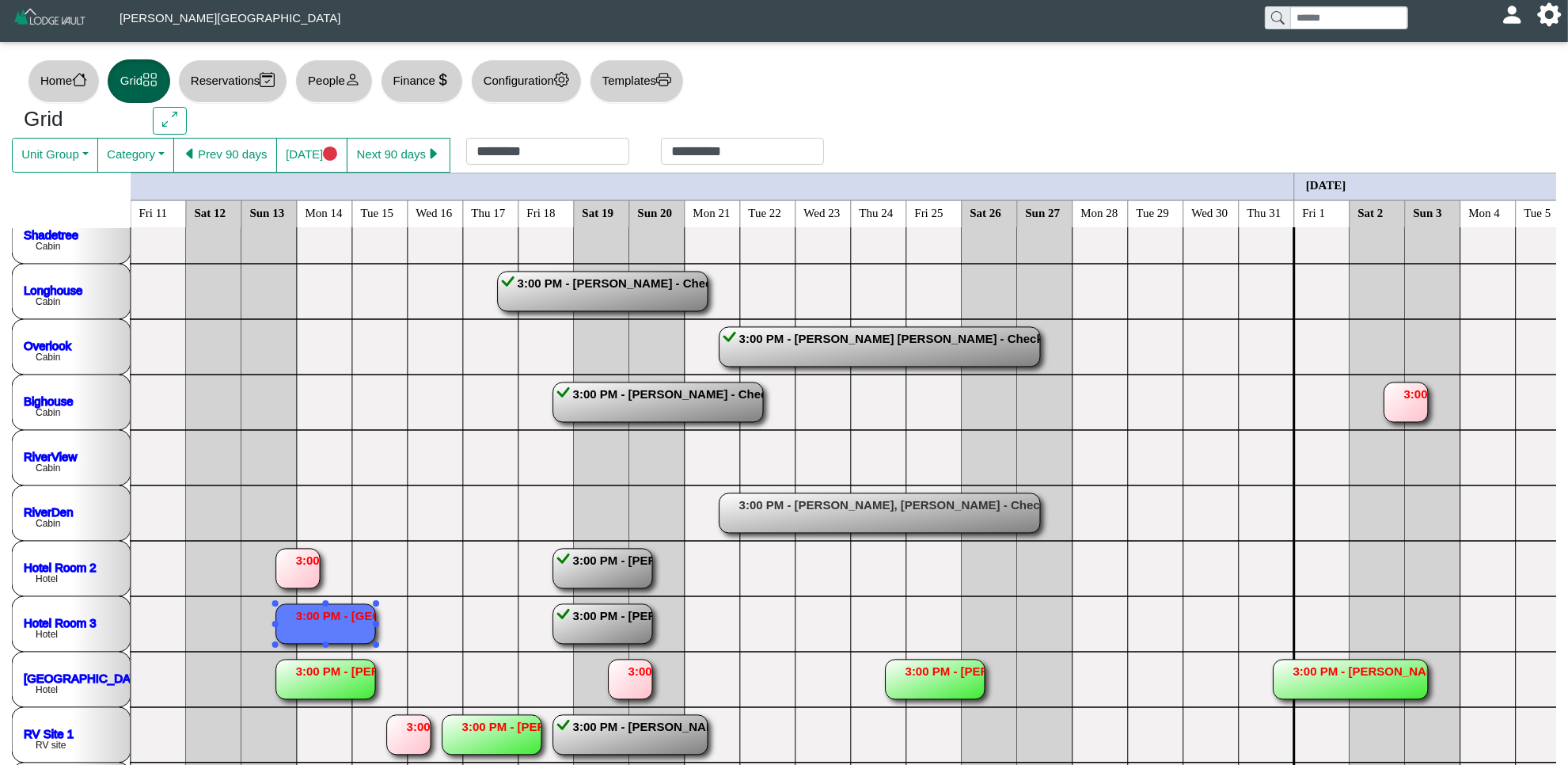
click at [337, 665] on rect at bounding box center [326, 678] width 99 height 40
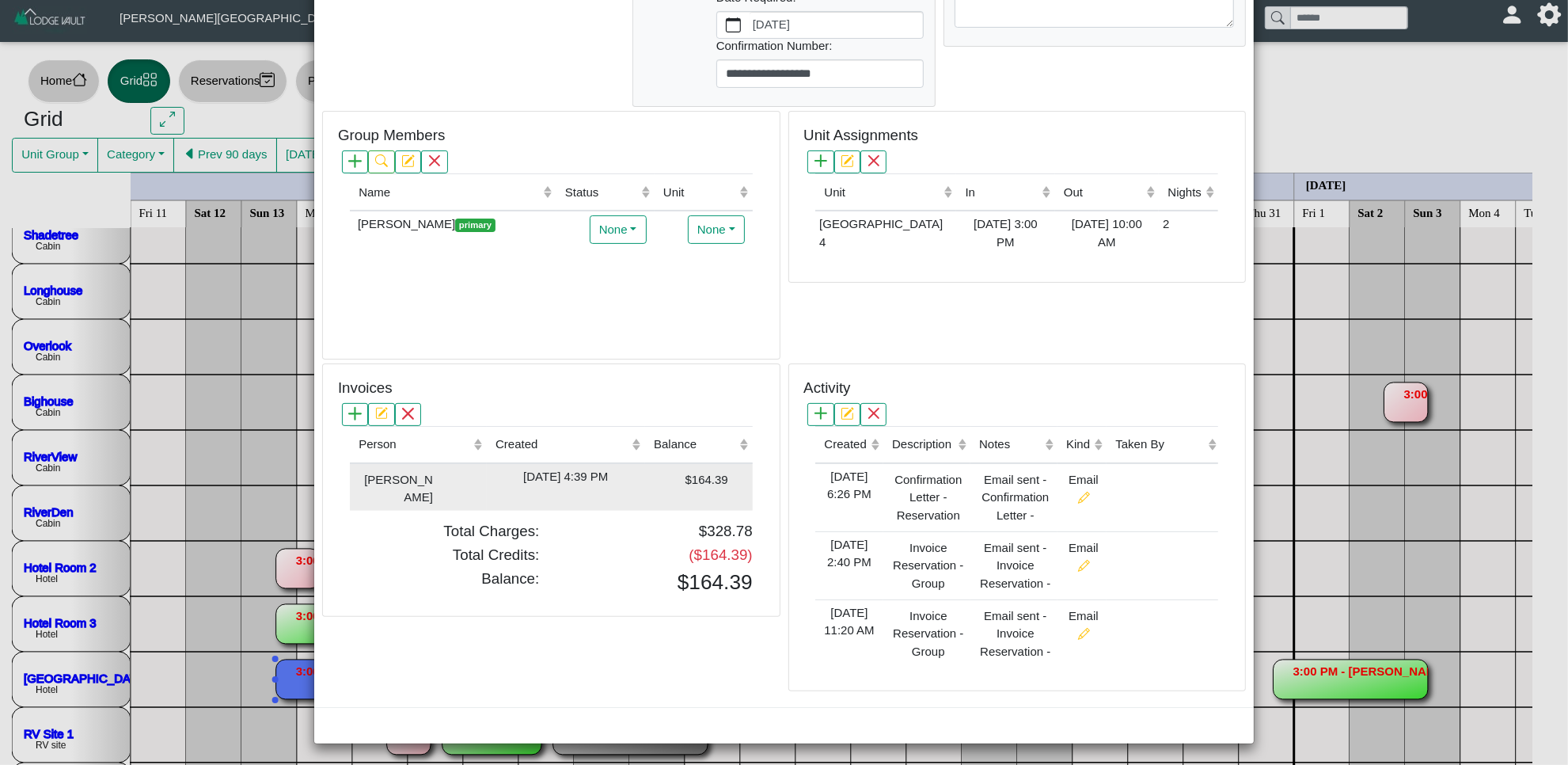
click at [622, 468] on div "[DATE] 4:39 PM" at bounding box center [566, 477] width 150 height 18
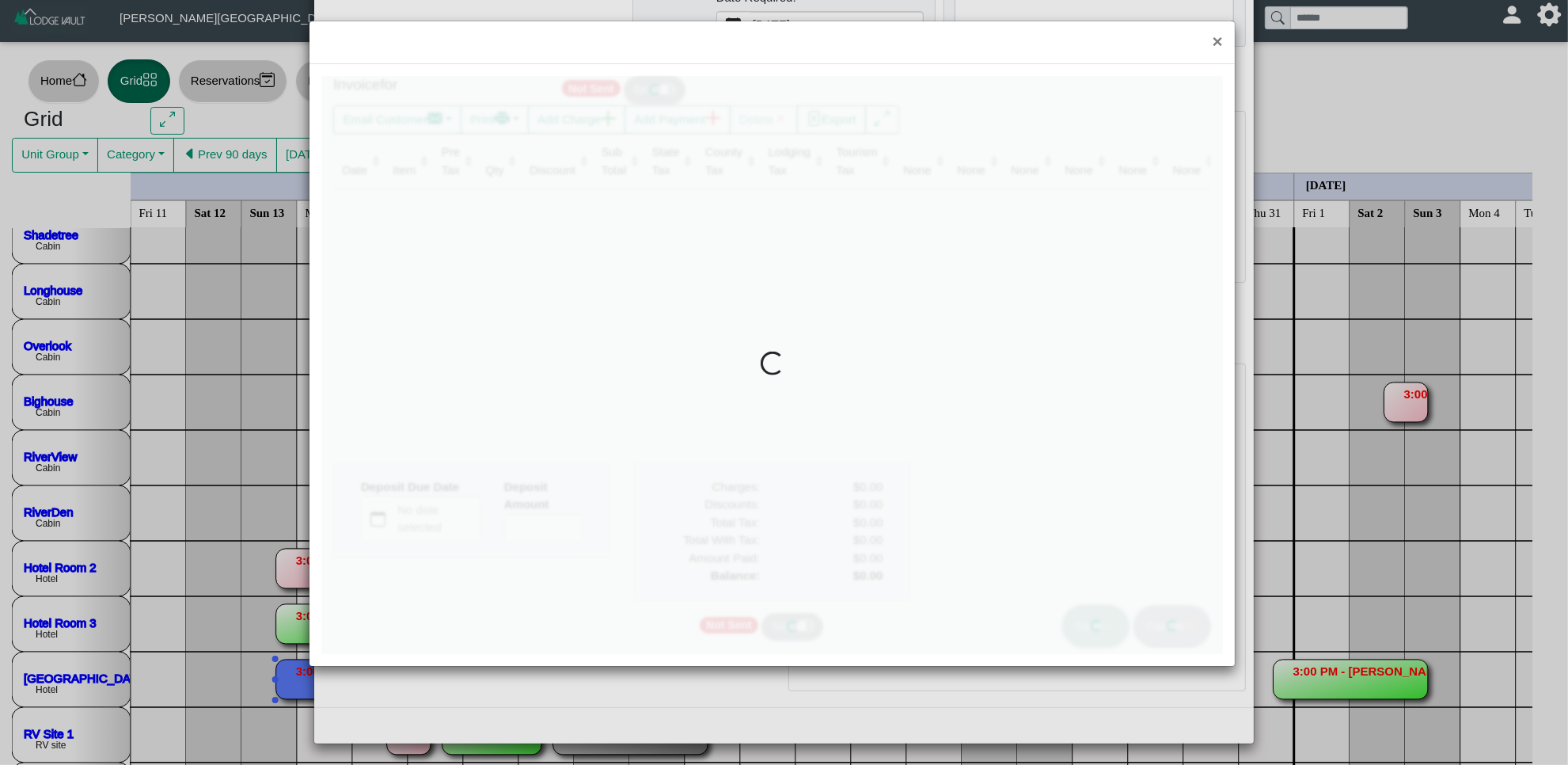
type input "*"
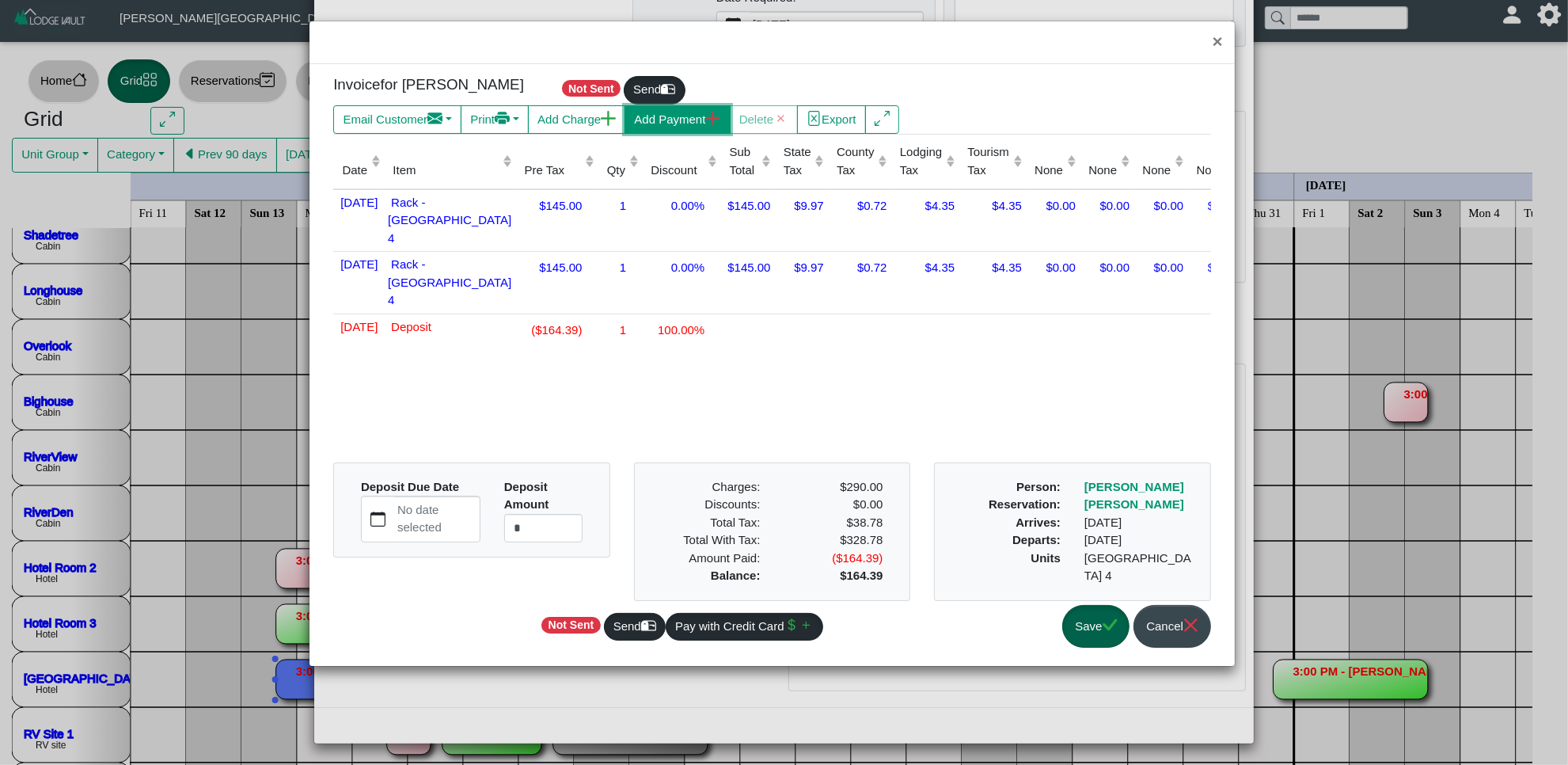
click at [675, 115] on button "Add Payment" at bounding box center [677, 119] width 105 height 29
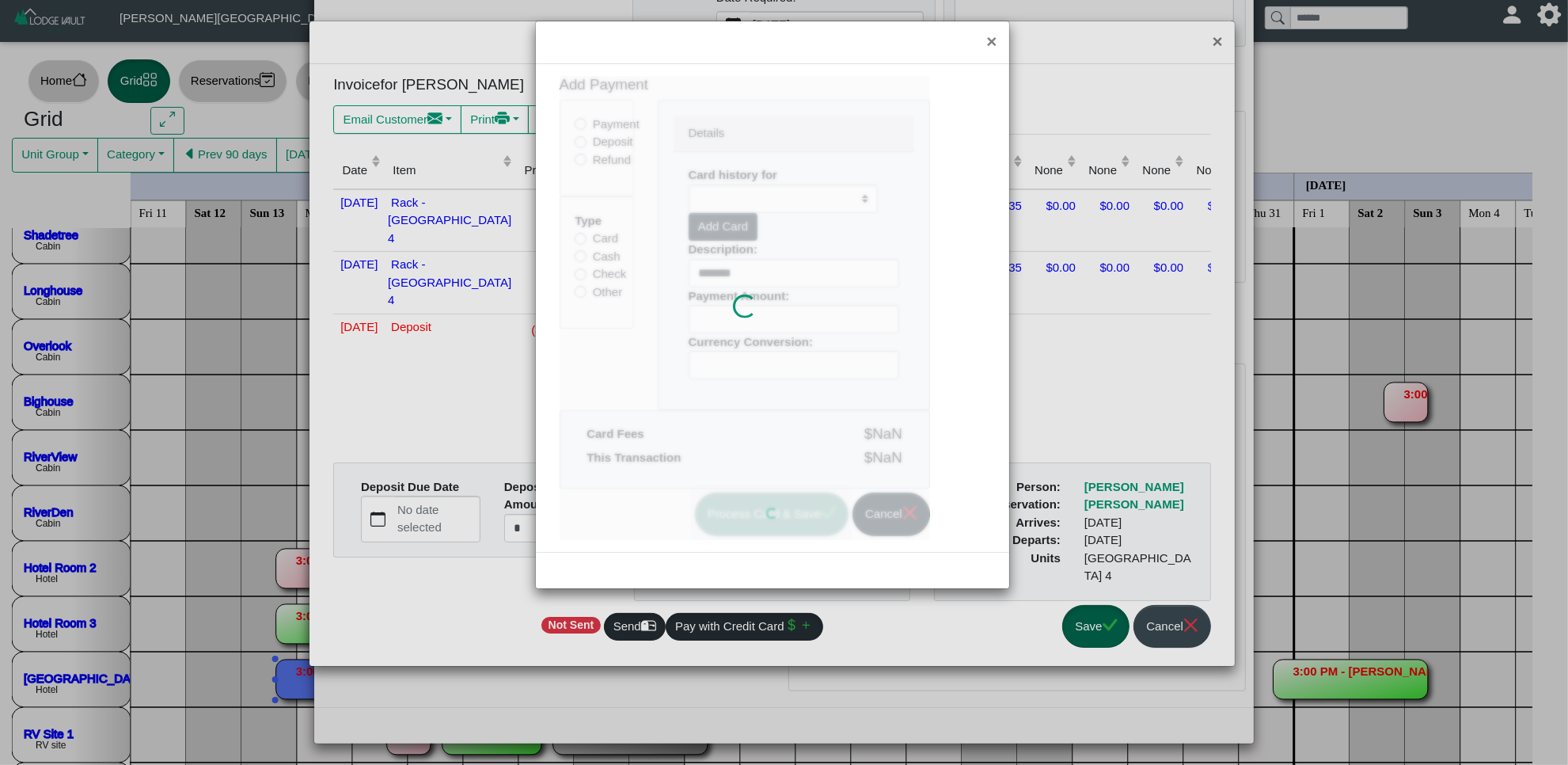
select select
type input "******"
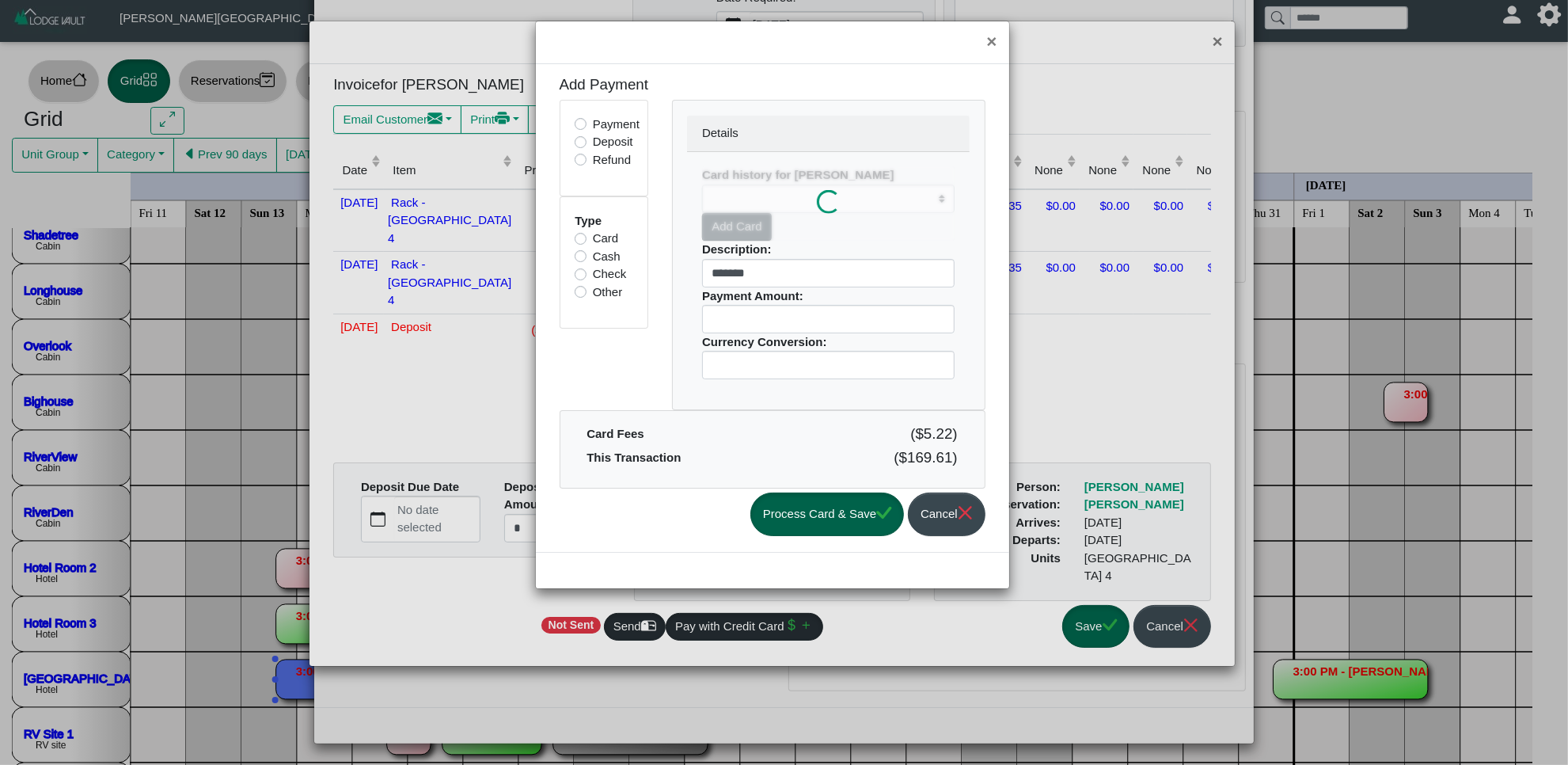
select select
click at [593, 277] on label "Check" at bounding box center [609, 274] width 34 height 18
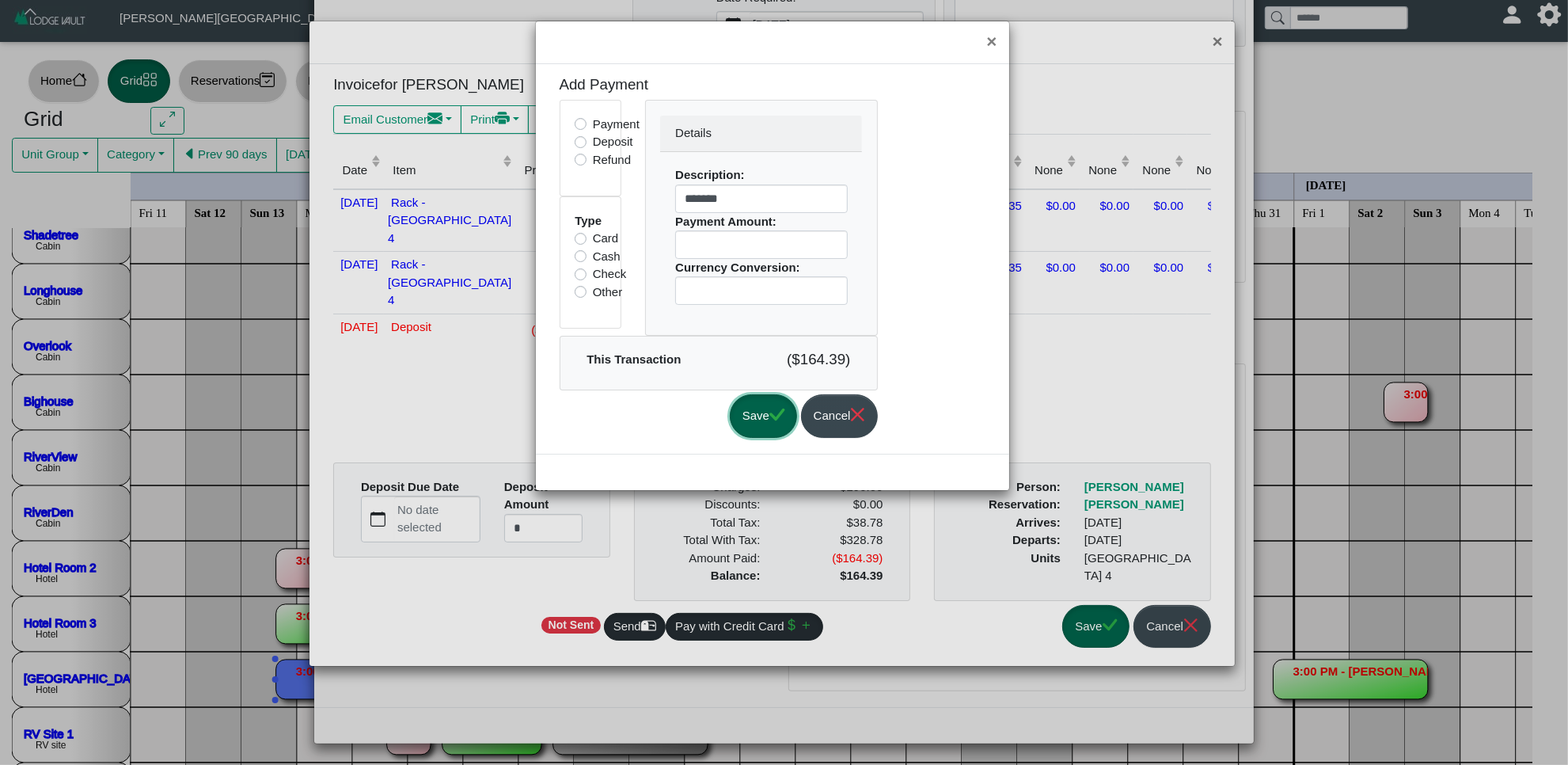
click at [782, 414] on button "Save" at bounding box center [763, 415] width 67 height 43
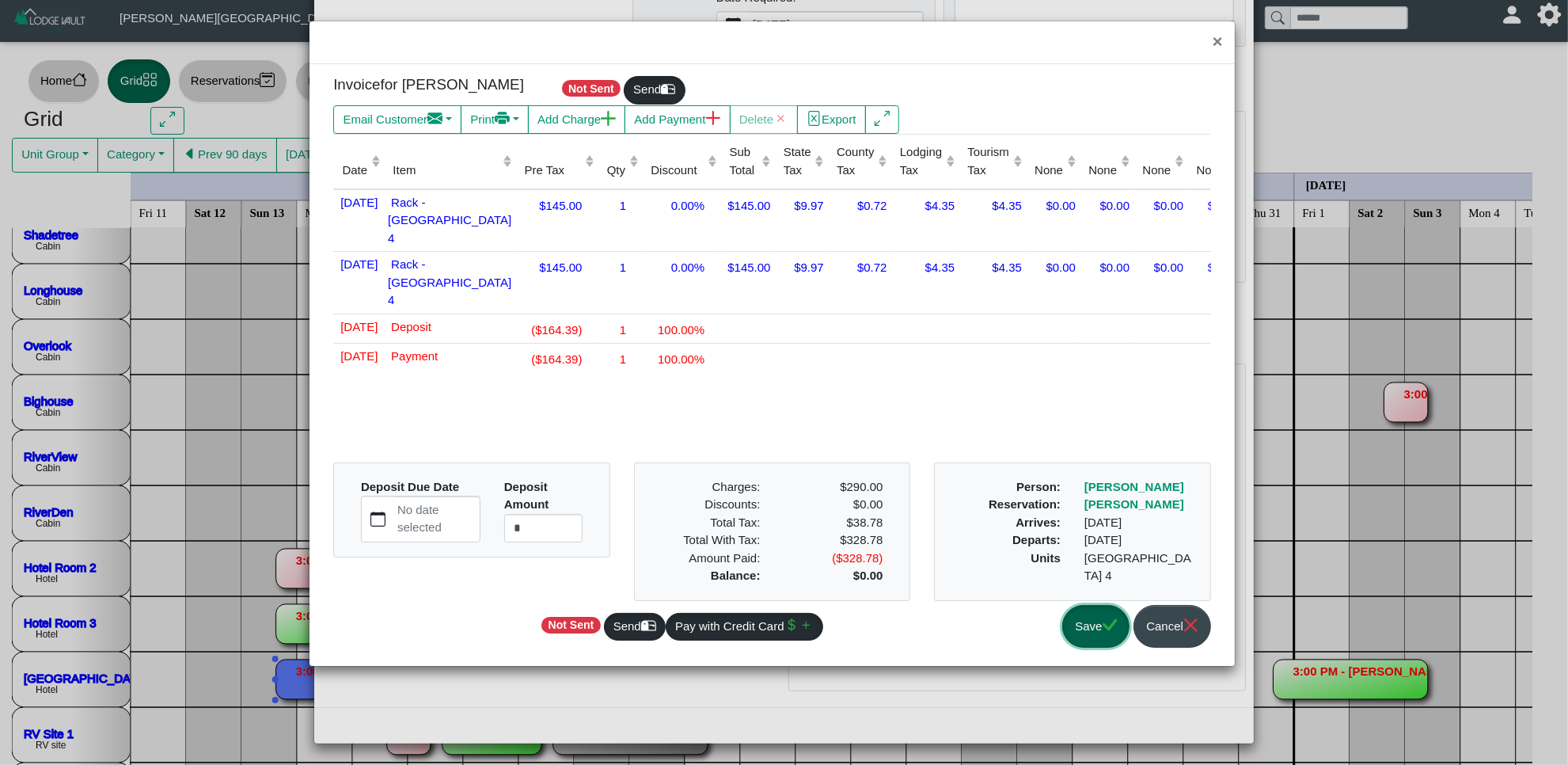
click at [1098, 627] on button "Save" at bounding box center [1096, 626] width 67 height 43
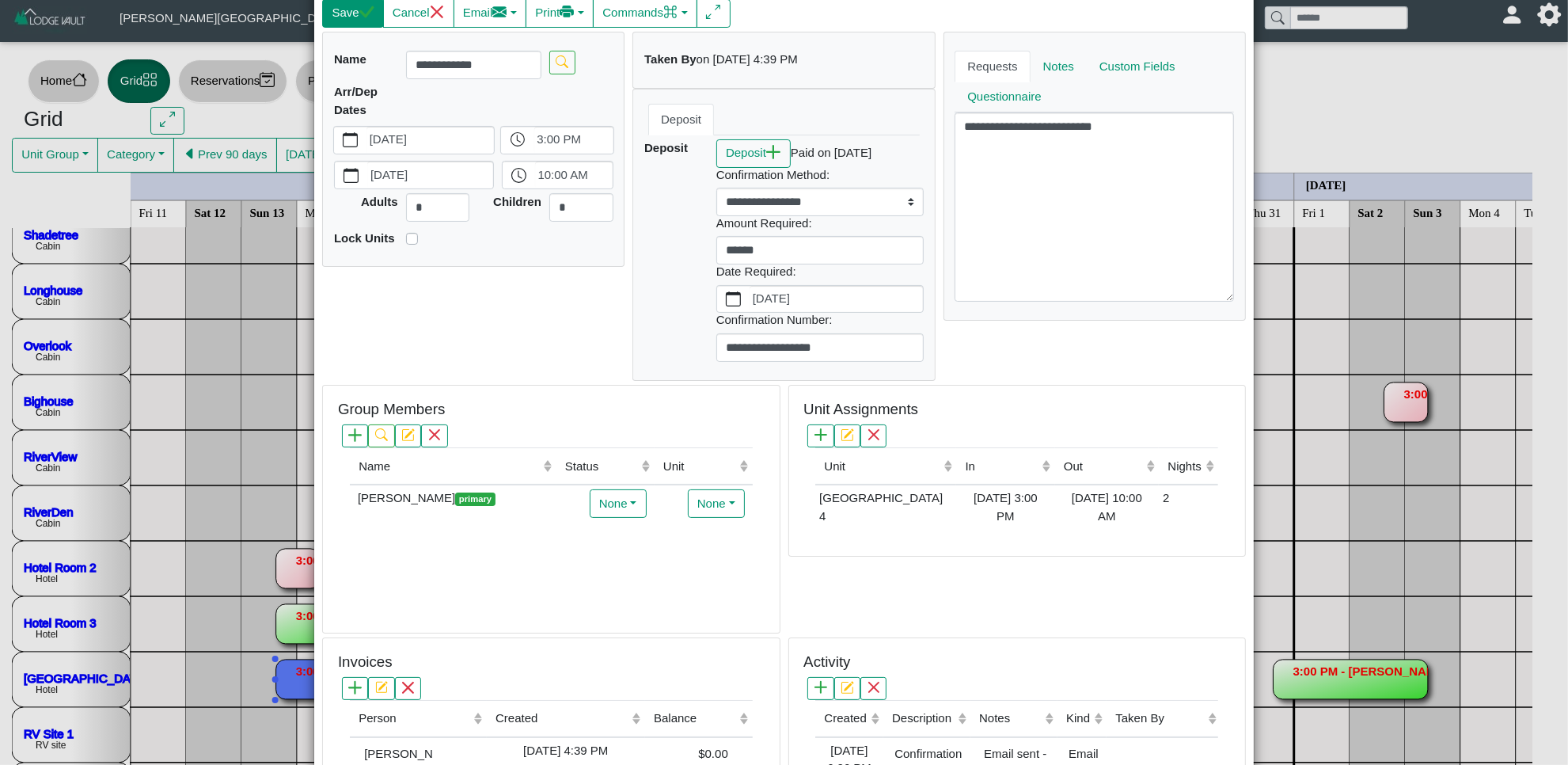
drag, startPoint x: 346, startPoint y: 29, endPoint x: 348, endPoint y: 11, distance: 18.1
click at [348, 29] on div "Reservation - [PERSON_NAME] - No Show Save Cancel Email Compose New Message Col…" at bounding box center [784, 467] width 908 height 993
click at [348, 11] on button "Save" at bounding box center [352, 13] width 61 height 29
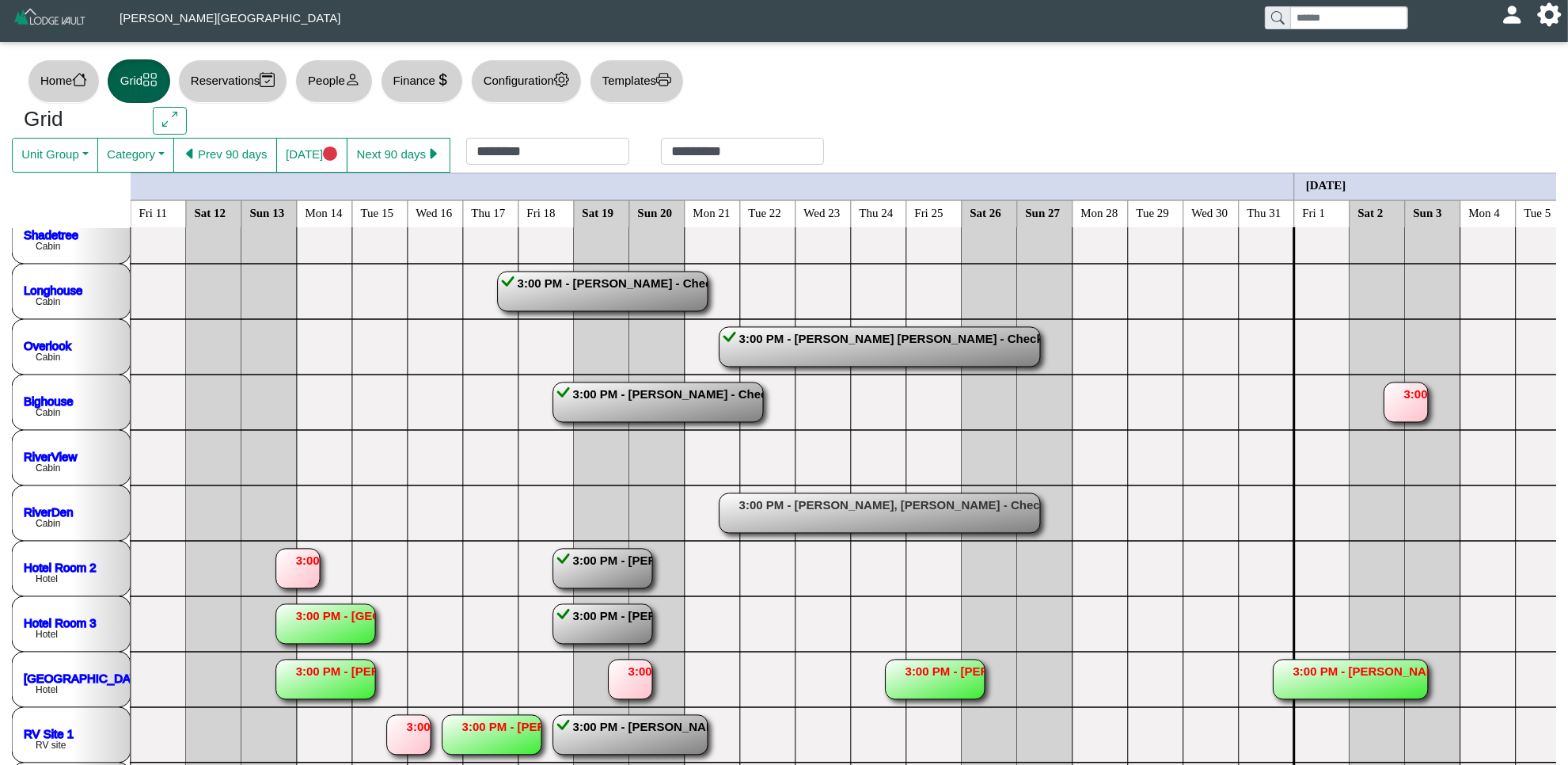
click at [346, 636] on rect at bounding box center [326, 623] width 99 height 40
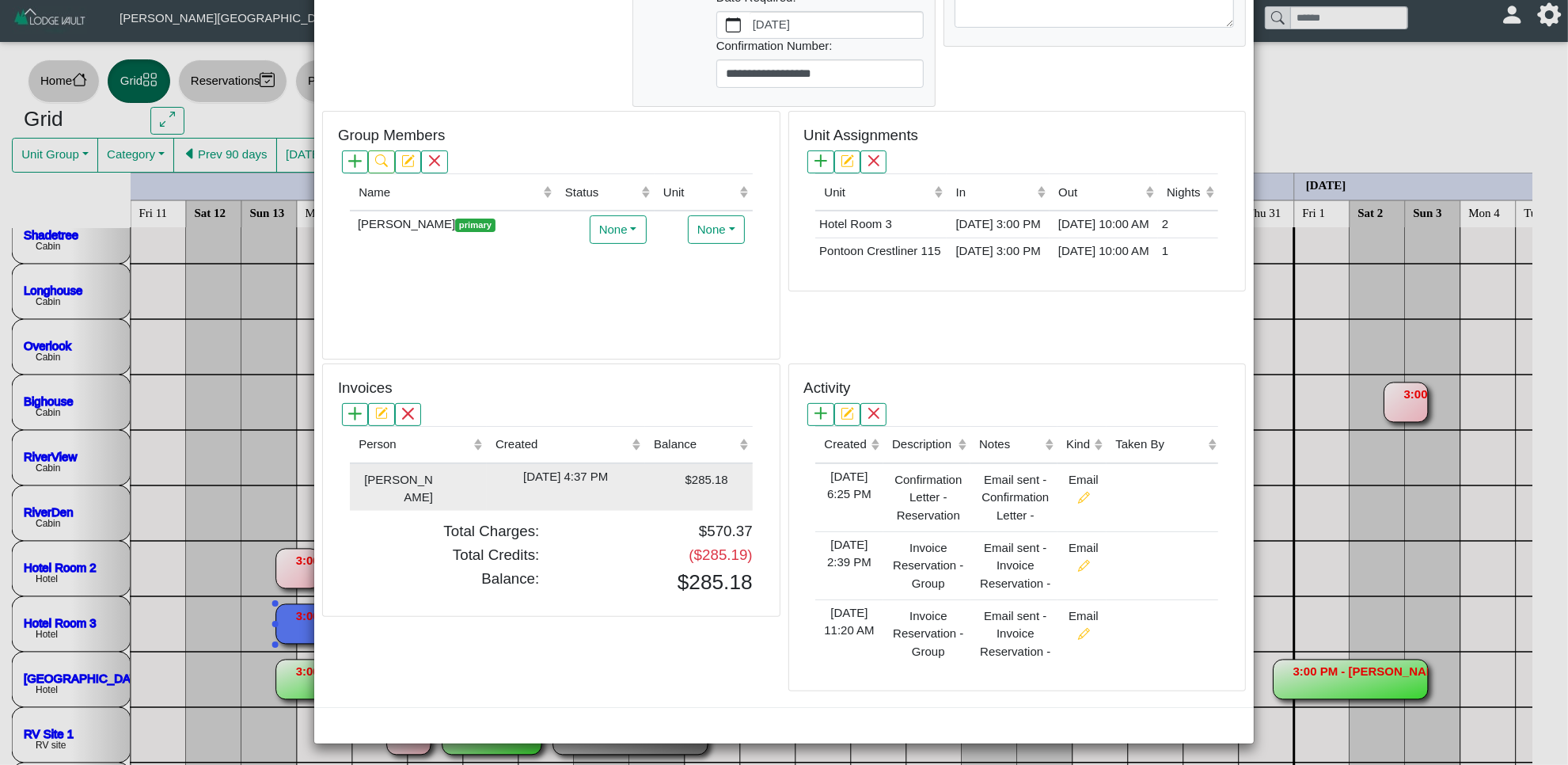
click at [633, 486] on div "[DATE] 4:37 PM" at bounding box center [566, 477] width 150 height 18
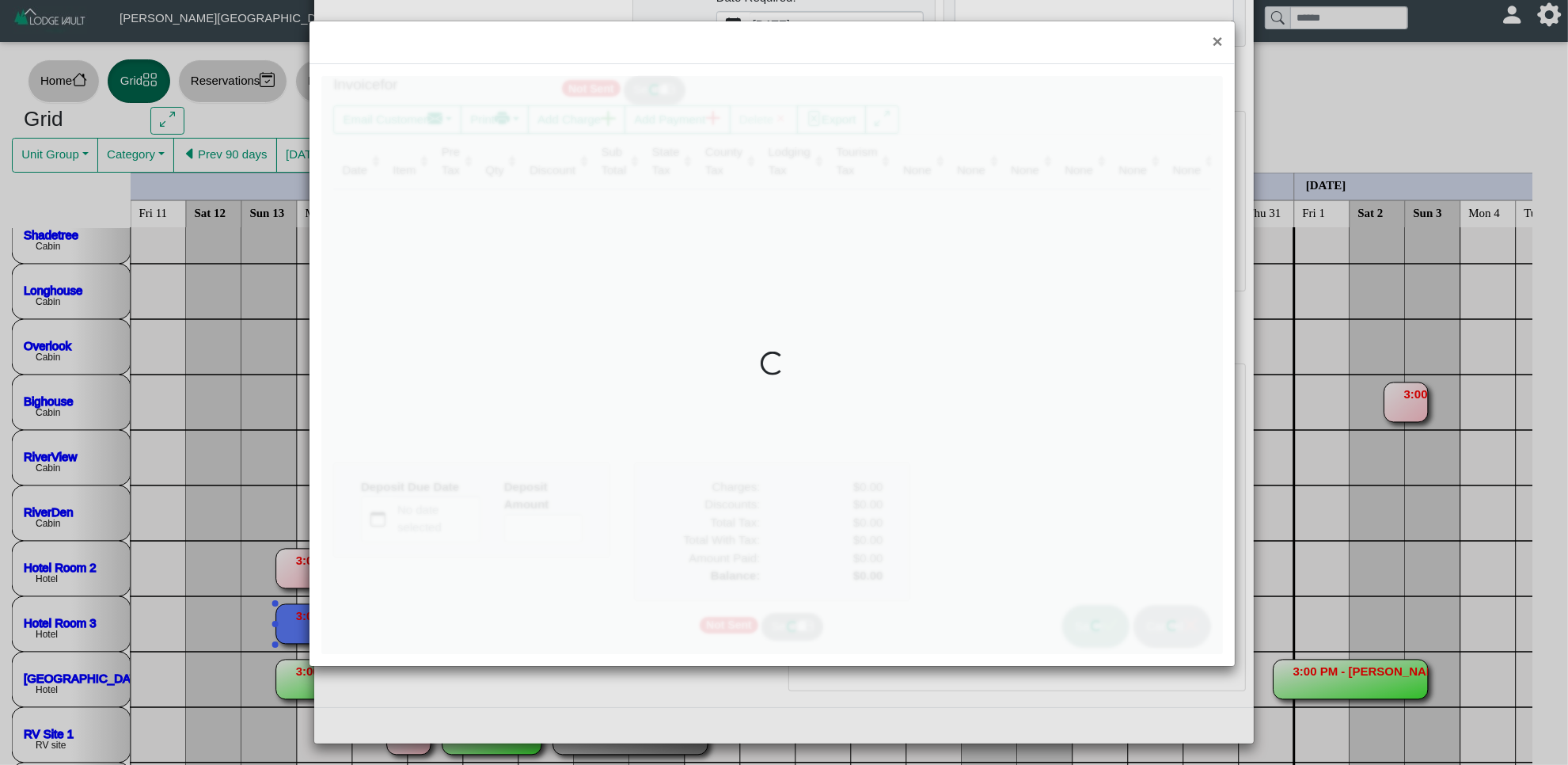
type input "*"
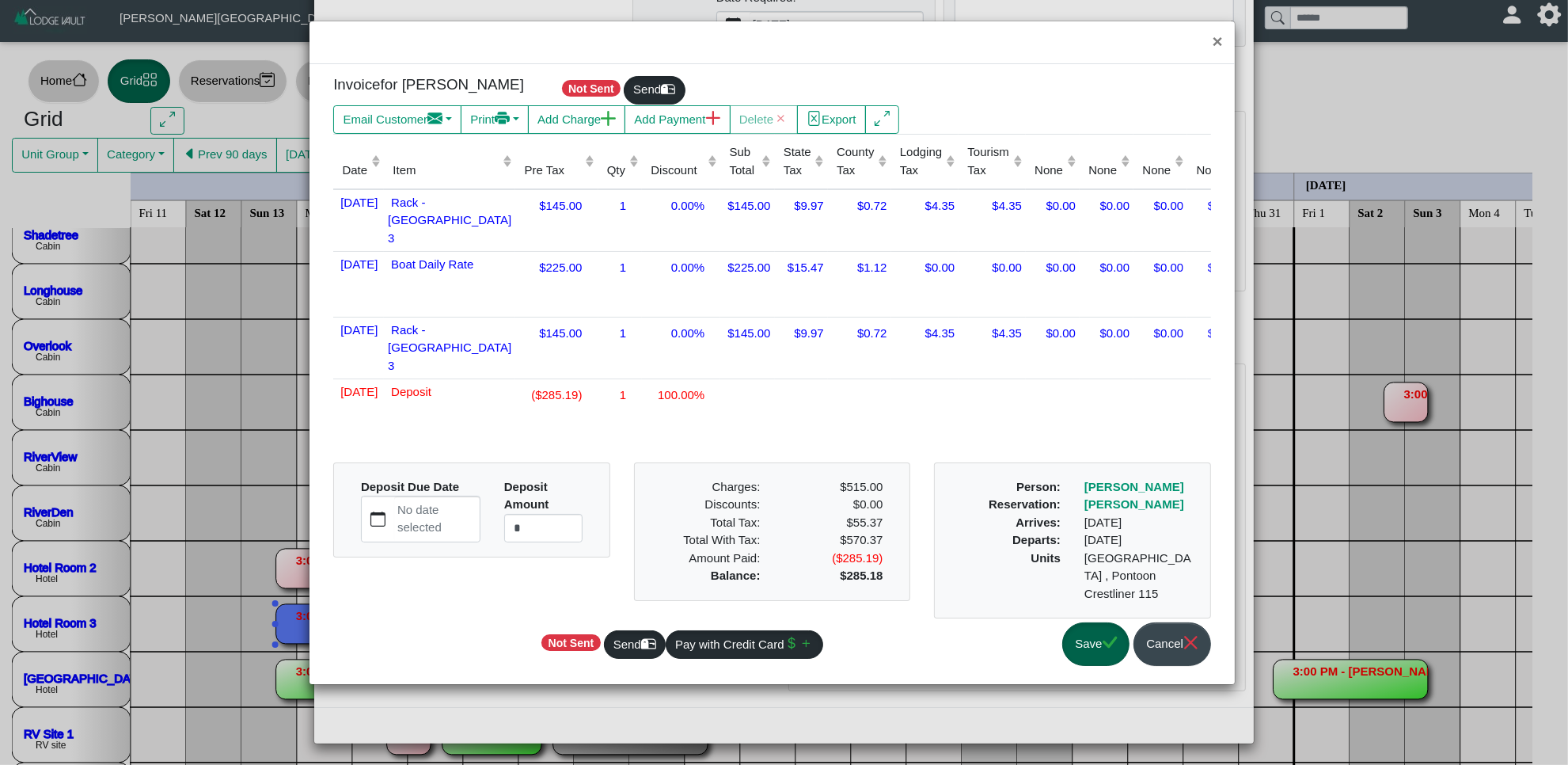
click at [1221, 654] on div "Save Cancel" at bounding box center [1034, 646] width 375 height 54
click at [1200, 646] on button "Cancel" at bounding box center [1172, 644] width 77 height 43
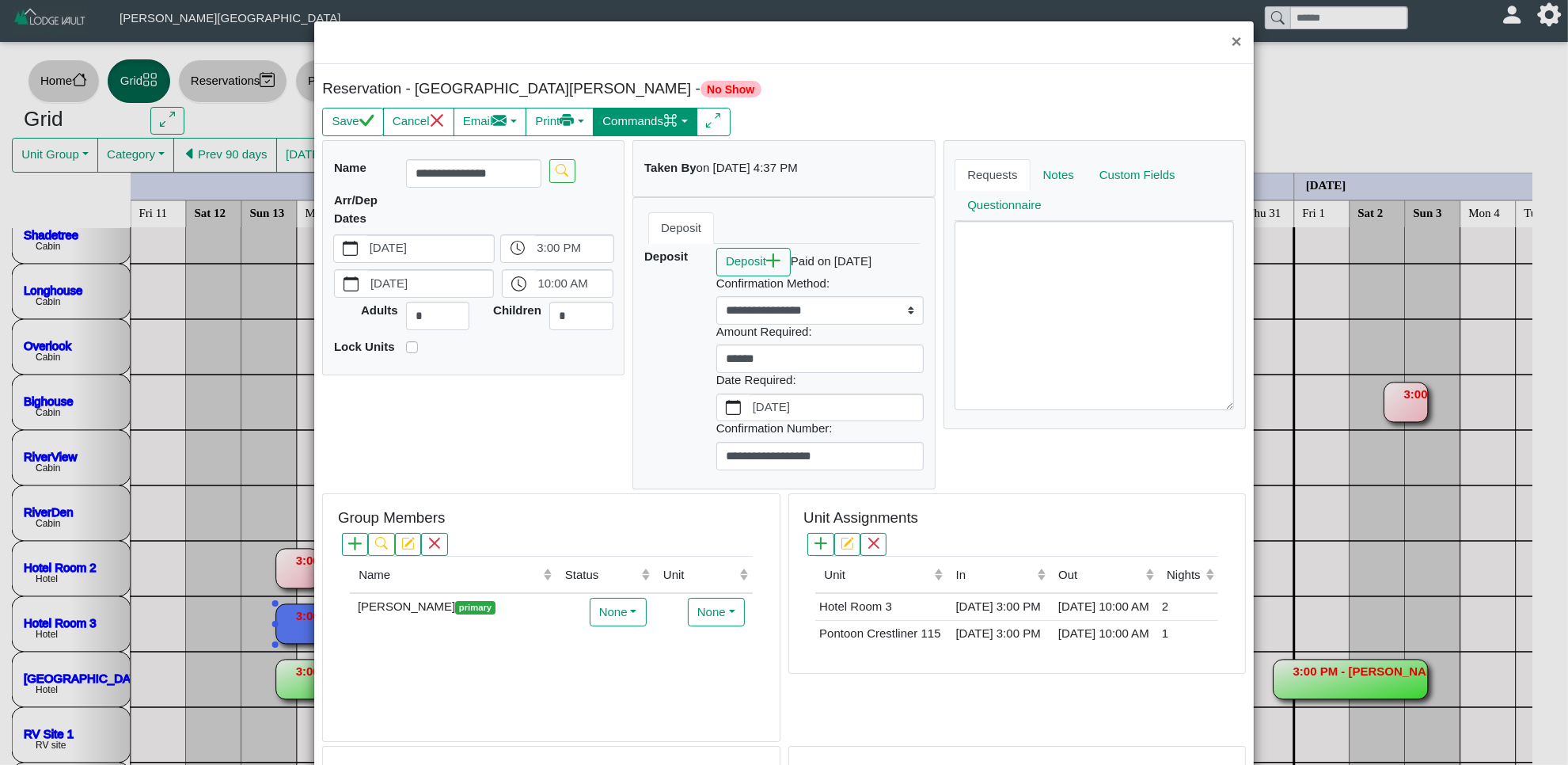
click at [630, 119] on button "Commands" at bounding box center [645, 122] width 104 height 29
click at [653, 58] on header "×" at bounding box center [784, 42] width 940 height 42
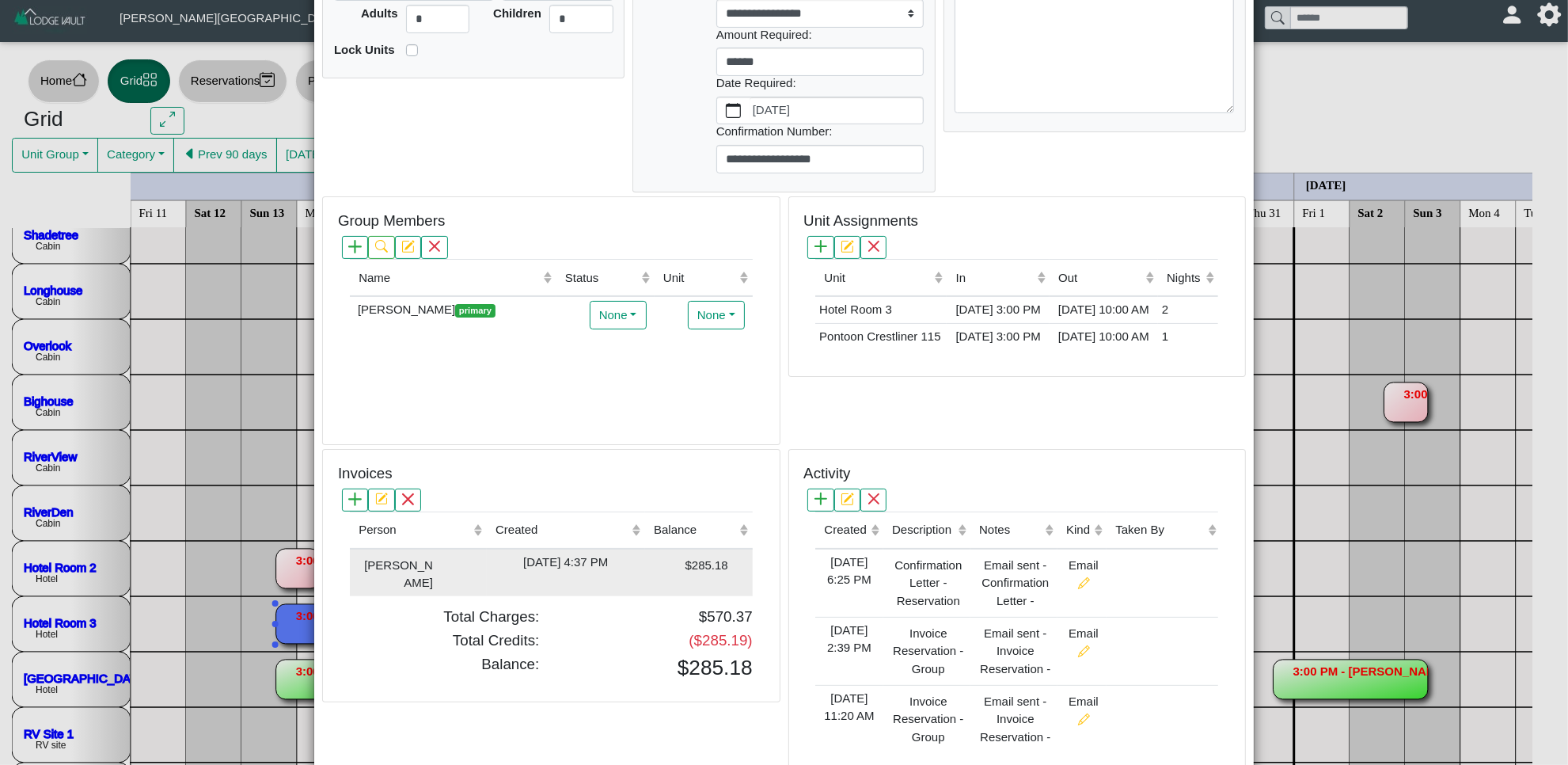
click at [654, 596] on td "$285.18" at bounding box center [700, 571] width 108 height 47
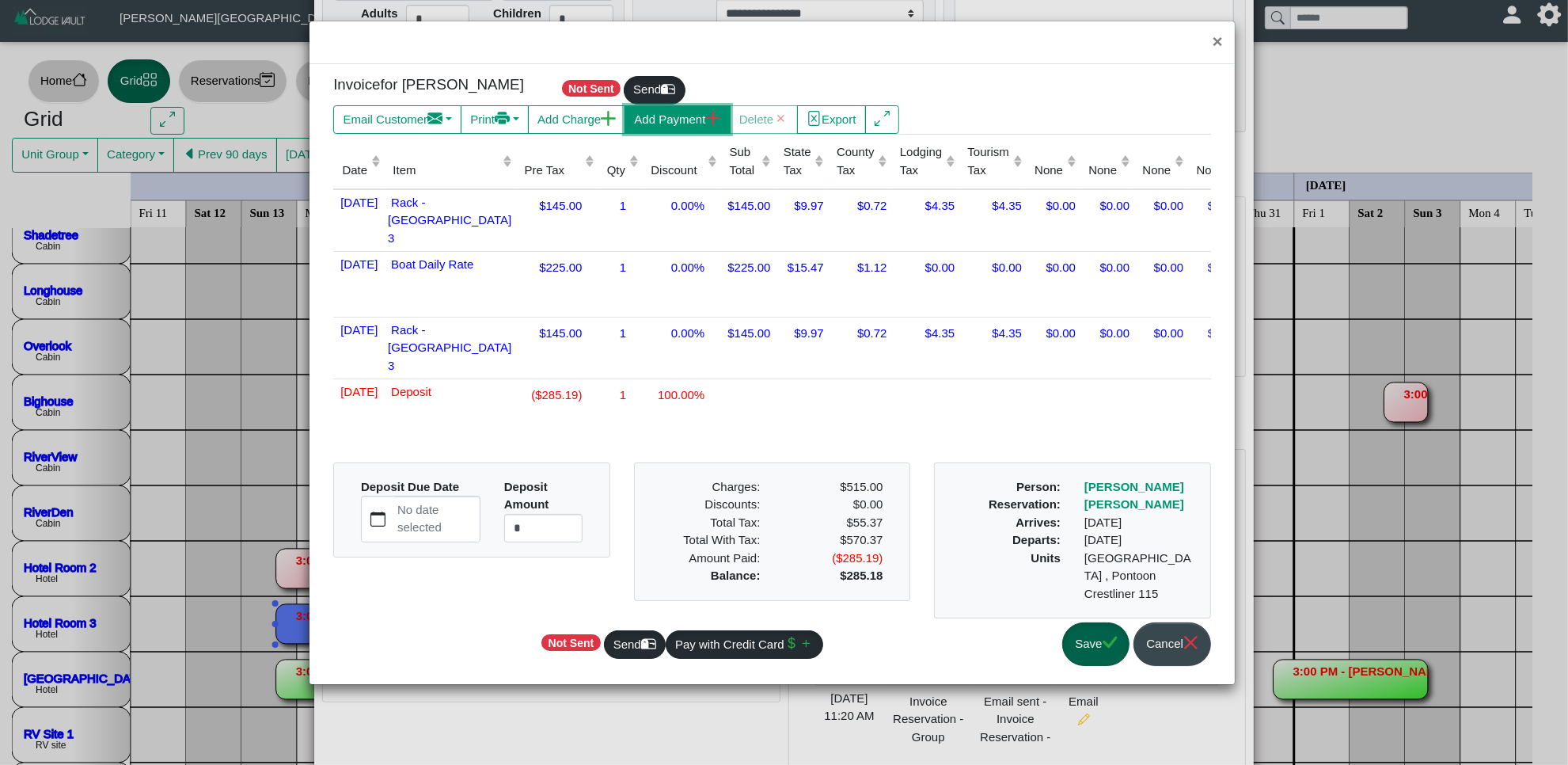
click at [661, 111] on button "Add Payment" at bounding box center [677, 119] width 105 height 29
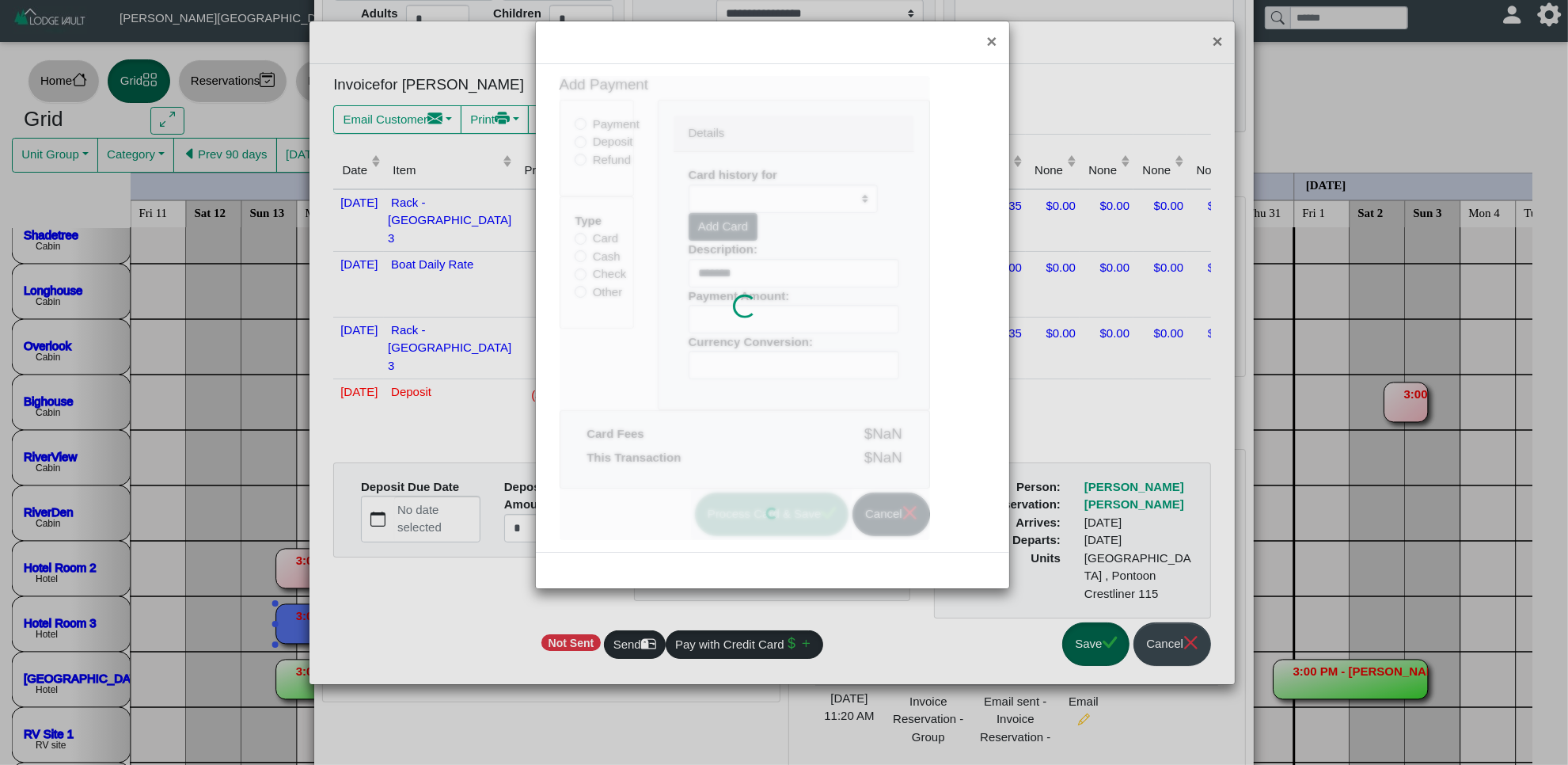
select select
type input "******"
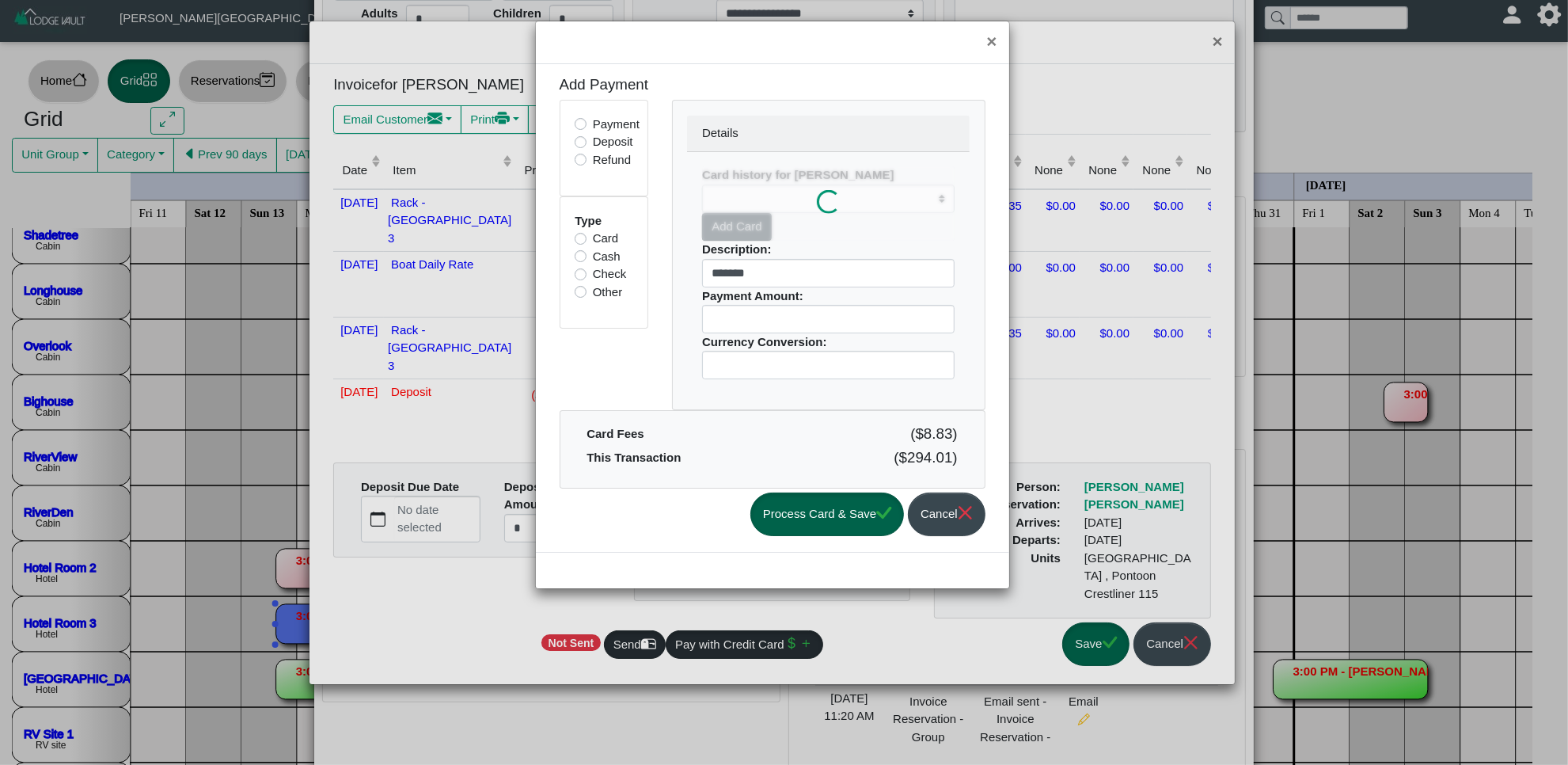
select select
click at [593, 270] on label "Check" at bounding box center [609, 274] width 34 height 18
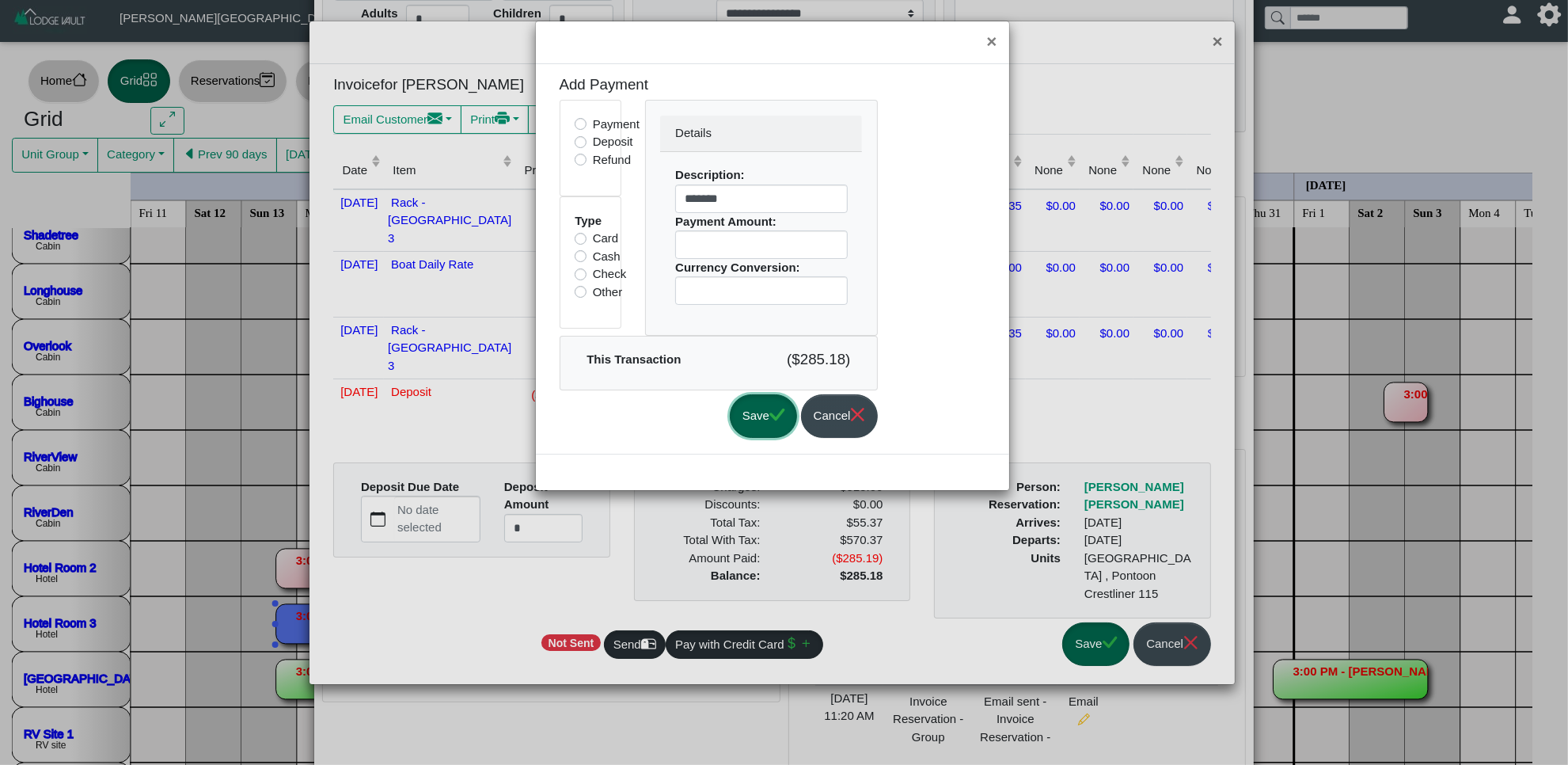
click at [782, 428] on button "Save" at bounding box center [763, 415] width 67 height 43
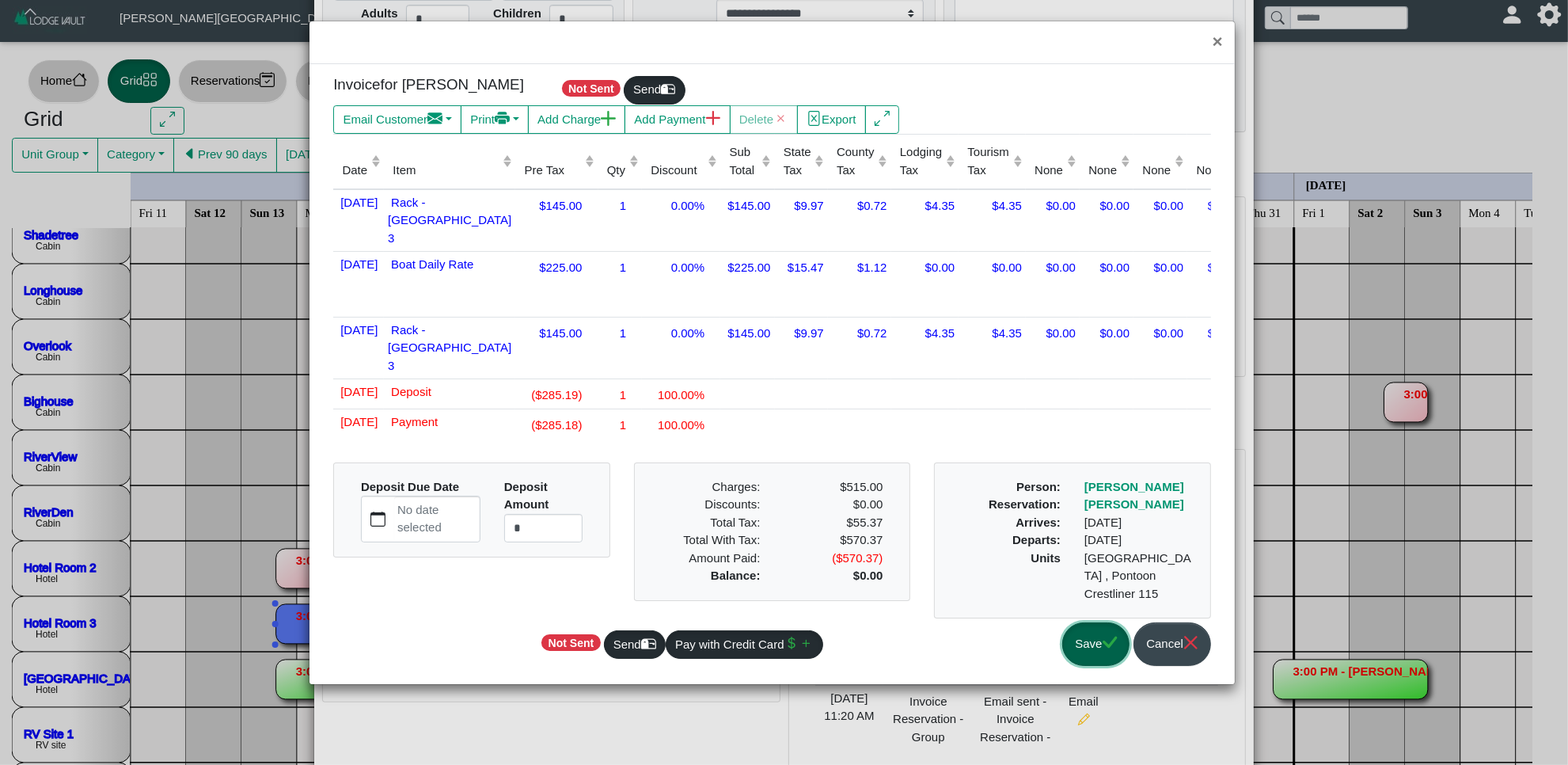
click at [1097, 654] on button "Save" at bounding box center [1096, 644] width 67 height 43
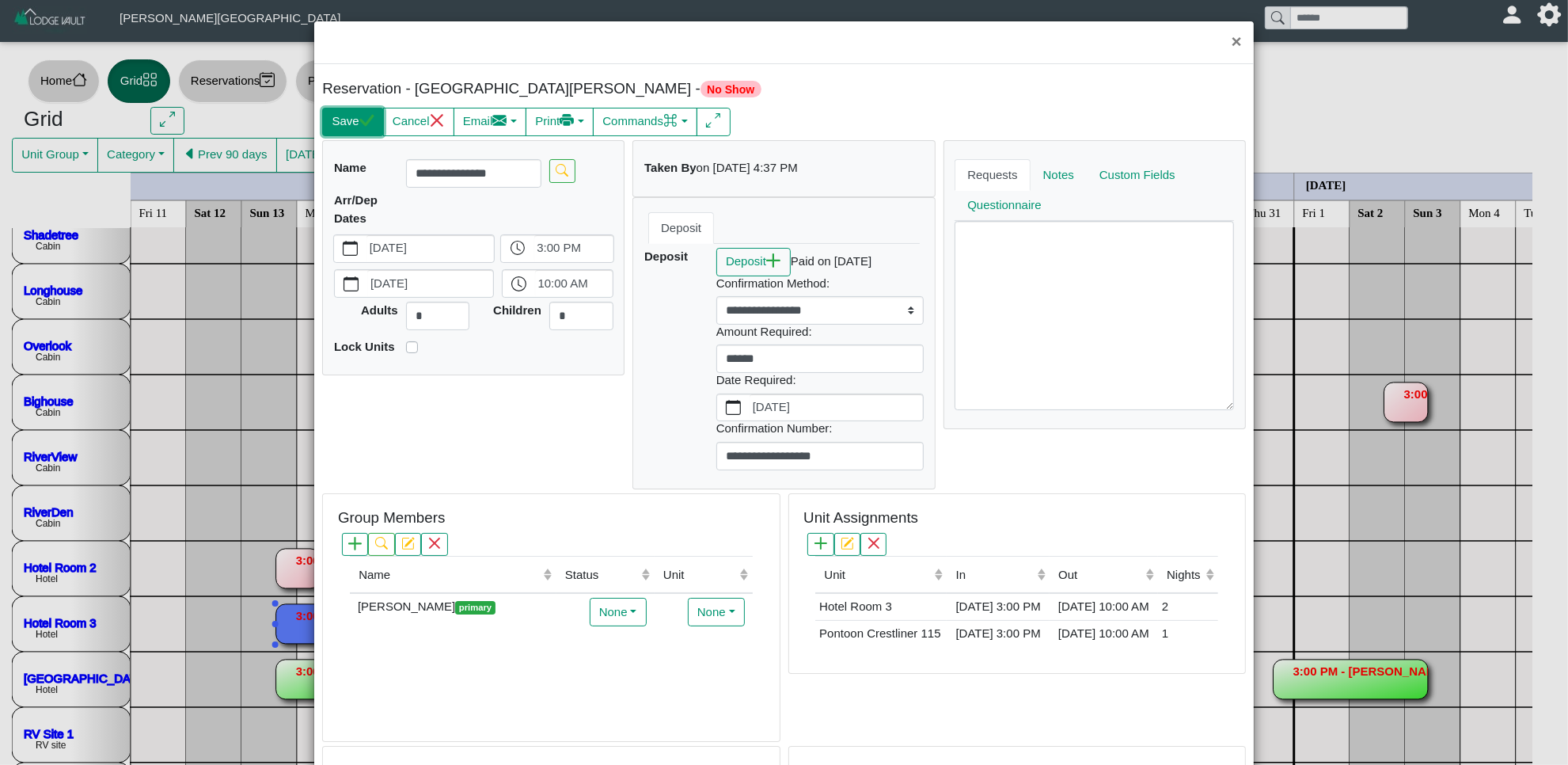
click at [368, 127] on icon "check" at bounding box center [367, 120] width 15 height 15
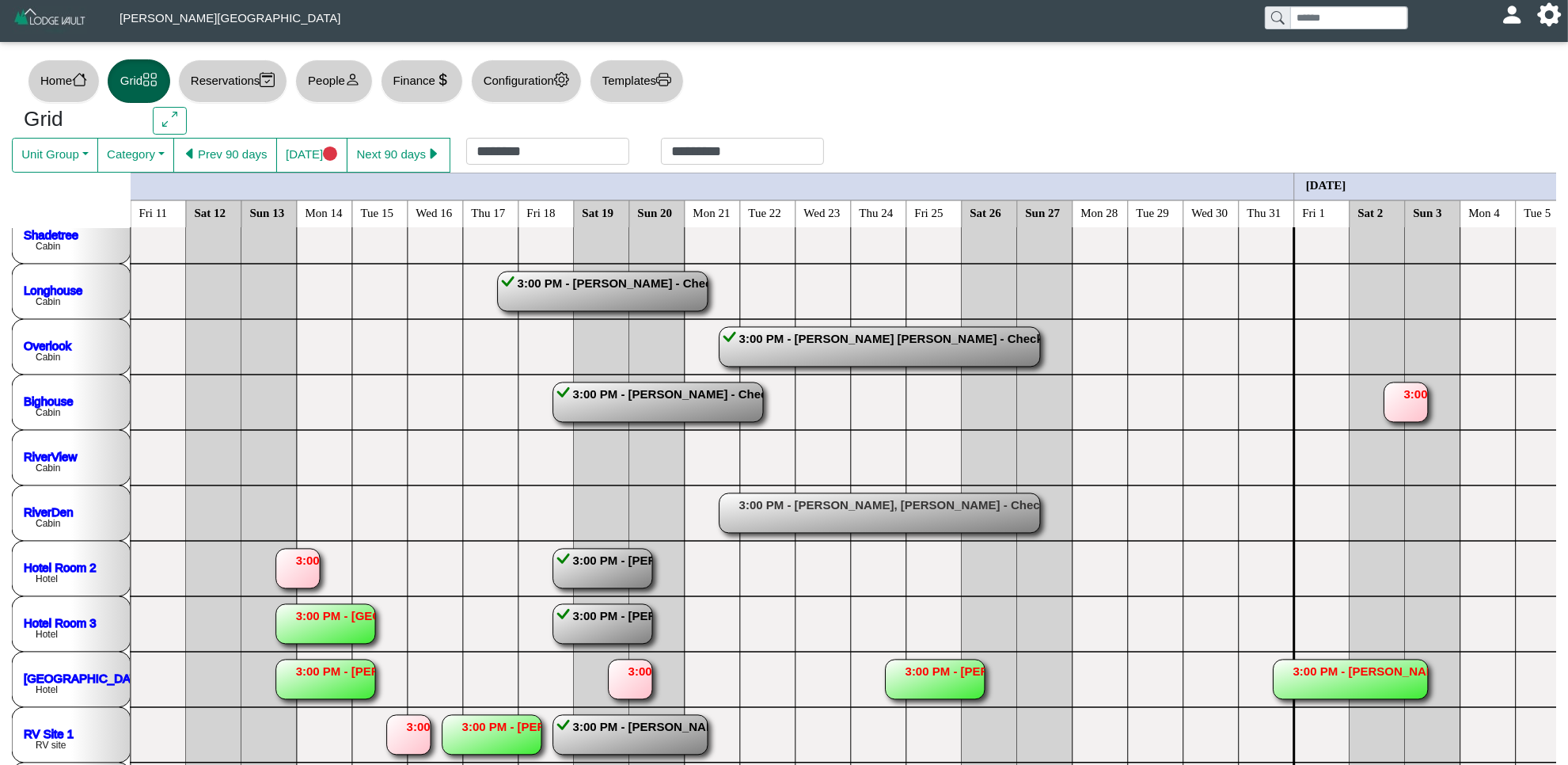
click at [317, 620] on rect at bounding box center [326, 623] width 99 height 40
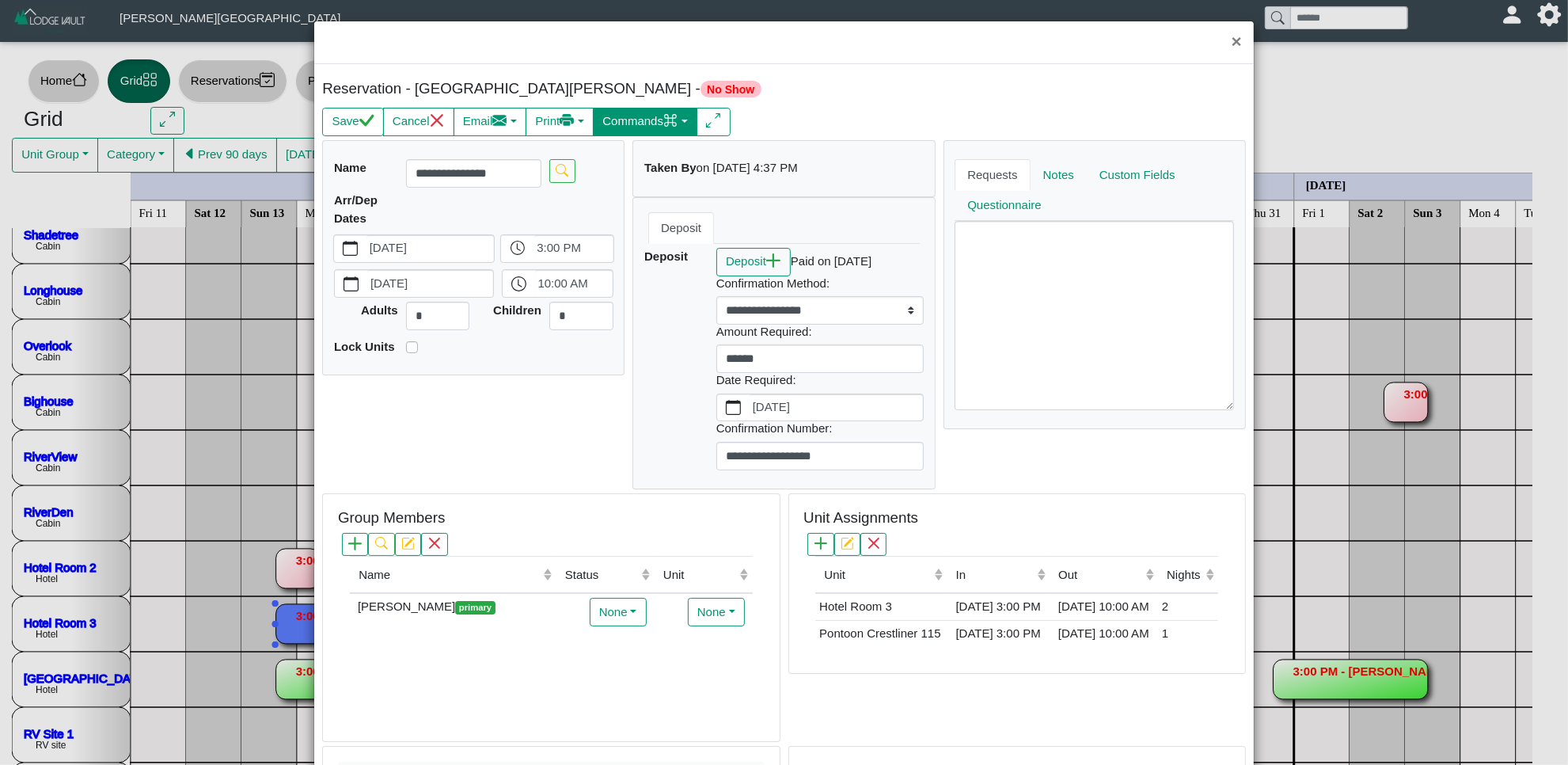
click at [655, 113] on button "Commands" at bounding box center [645, 122] width 104 height 29
click at [615, 184] on link "Check Out" at bounding box center [612, 180] width 175 height 24
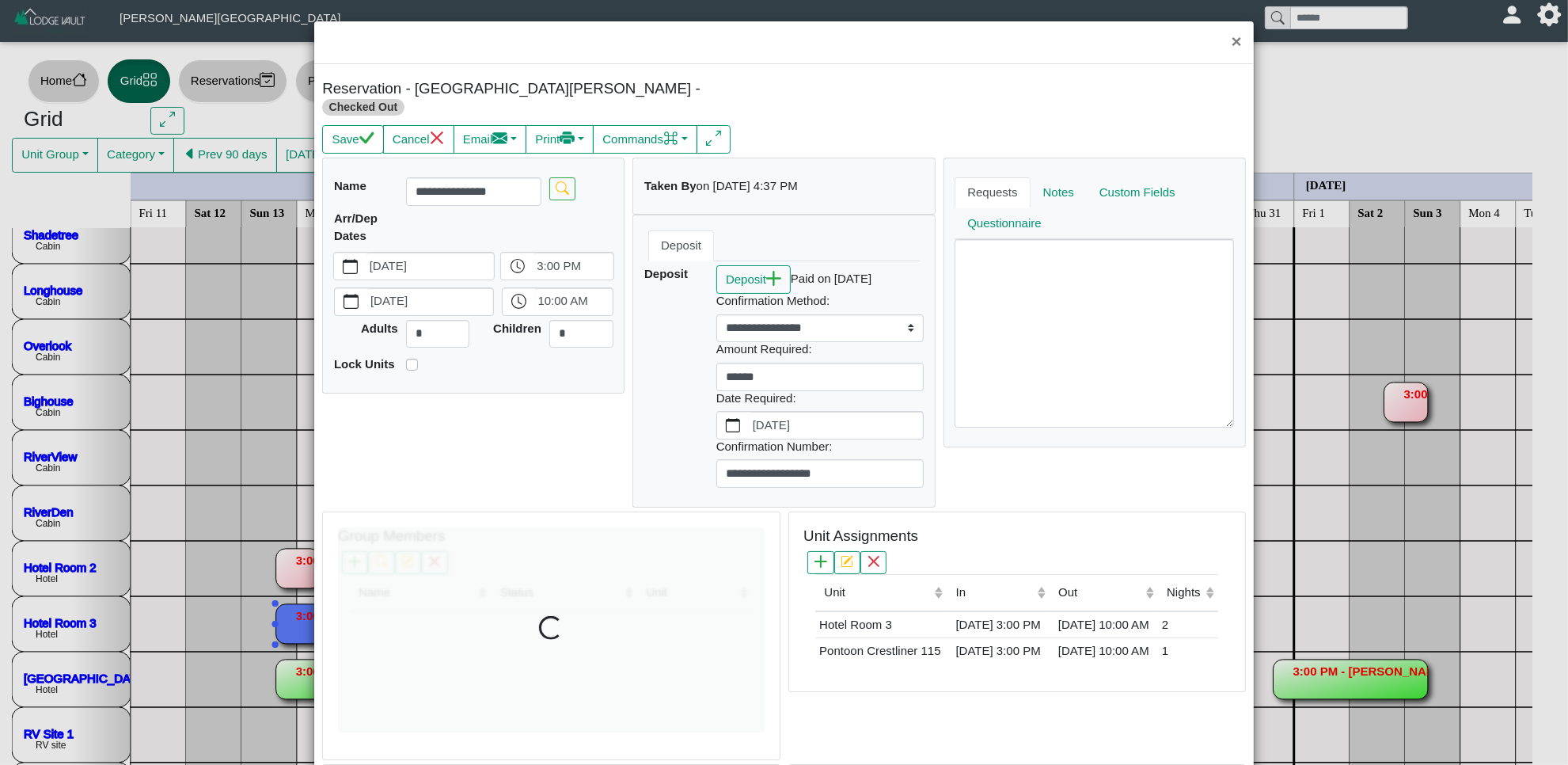
click at [307, 113] on div "× Reservation - [GEOGRAPHIC_DATA][PERSON_NAME] - Checked Out Save Cancel Email …" at bounding box center [784, 382] width 1568 height 765
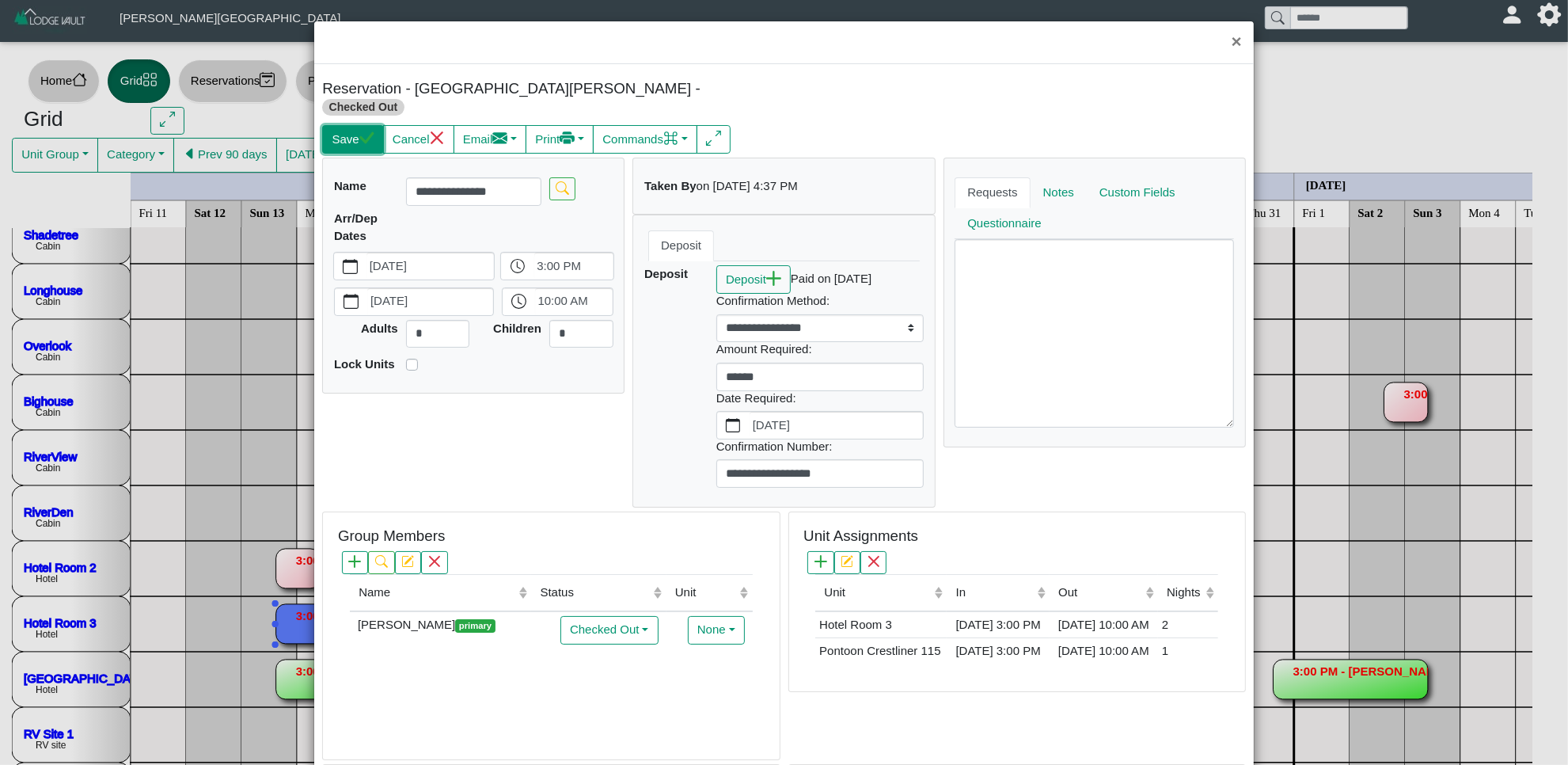
click at [326, 125] on button "Save" at bounding box center [352, 140] width 61 height 29
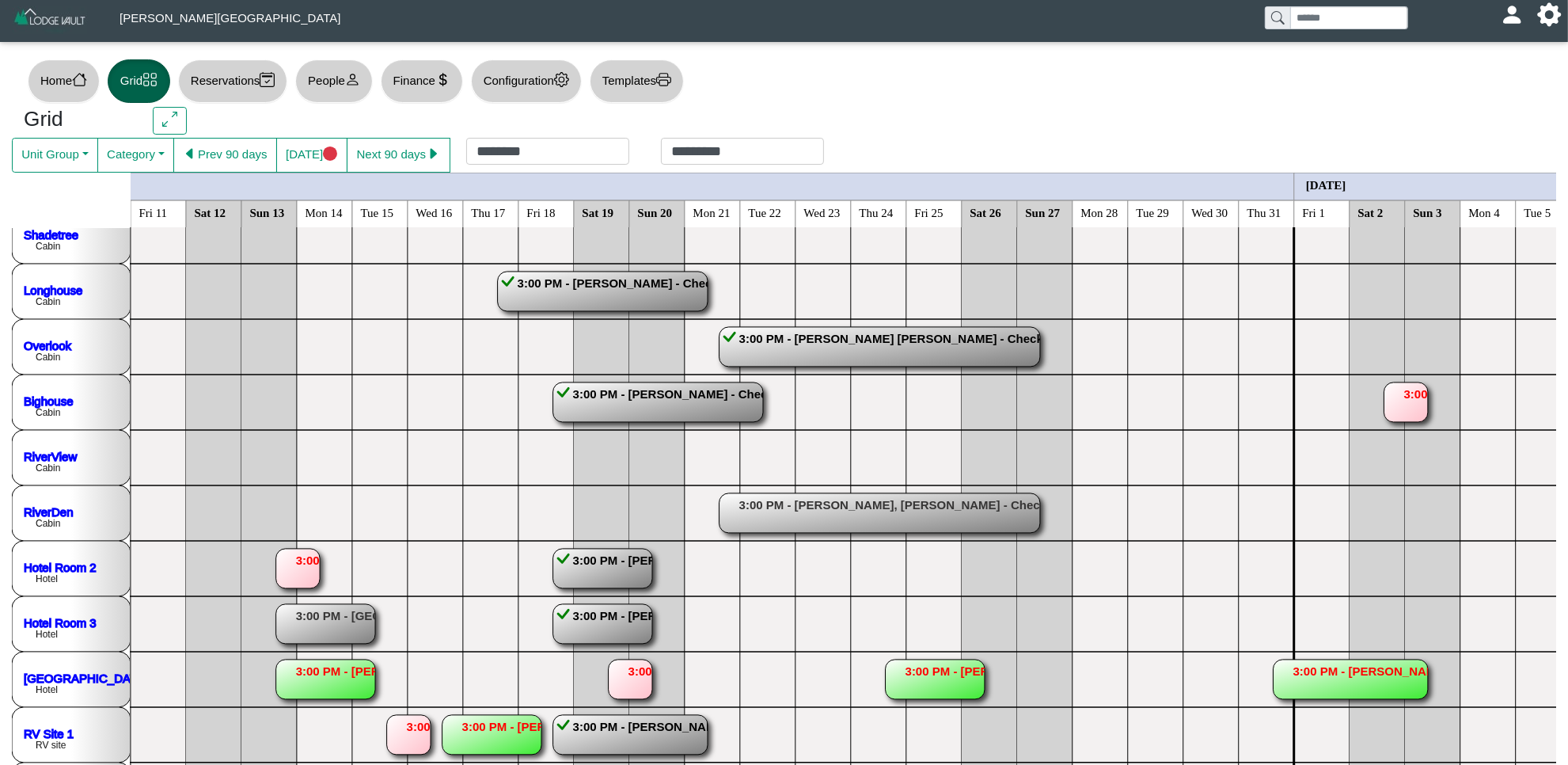
click at [322, 679] on rect at bounding box center [326, 678] width 99 height 40
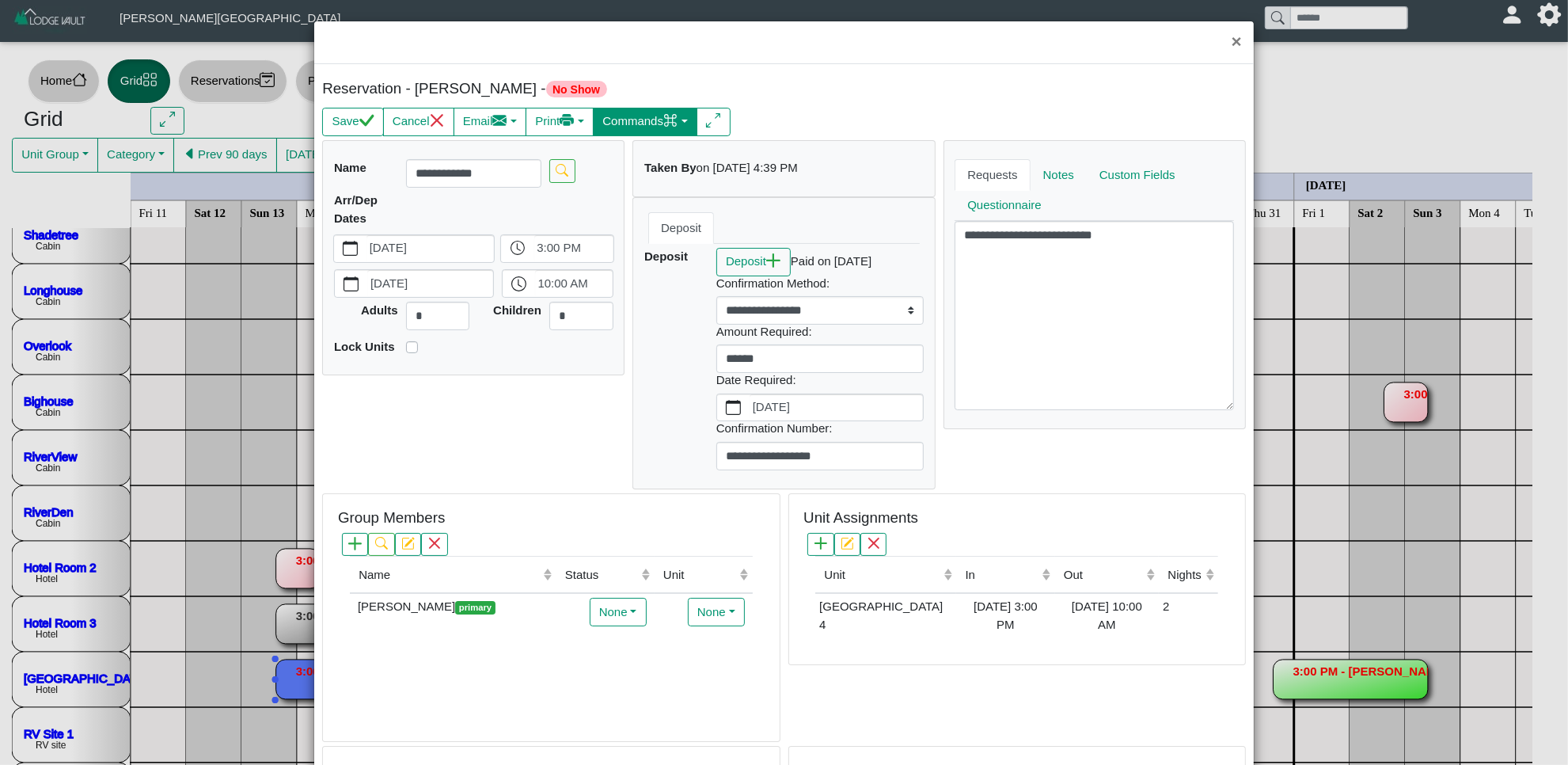
click at [667, 120] on button "Commands" at bounding box center [645, 122] width 104 height 29
click at [633, 184] on link "Check Out" at bounding box center [612, 180] width 175 height 24
click at [357, 136] on button "Save" at bounding box center [352, 122] width 61 height 29
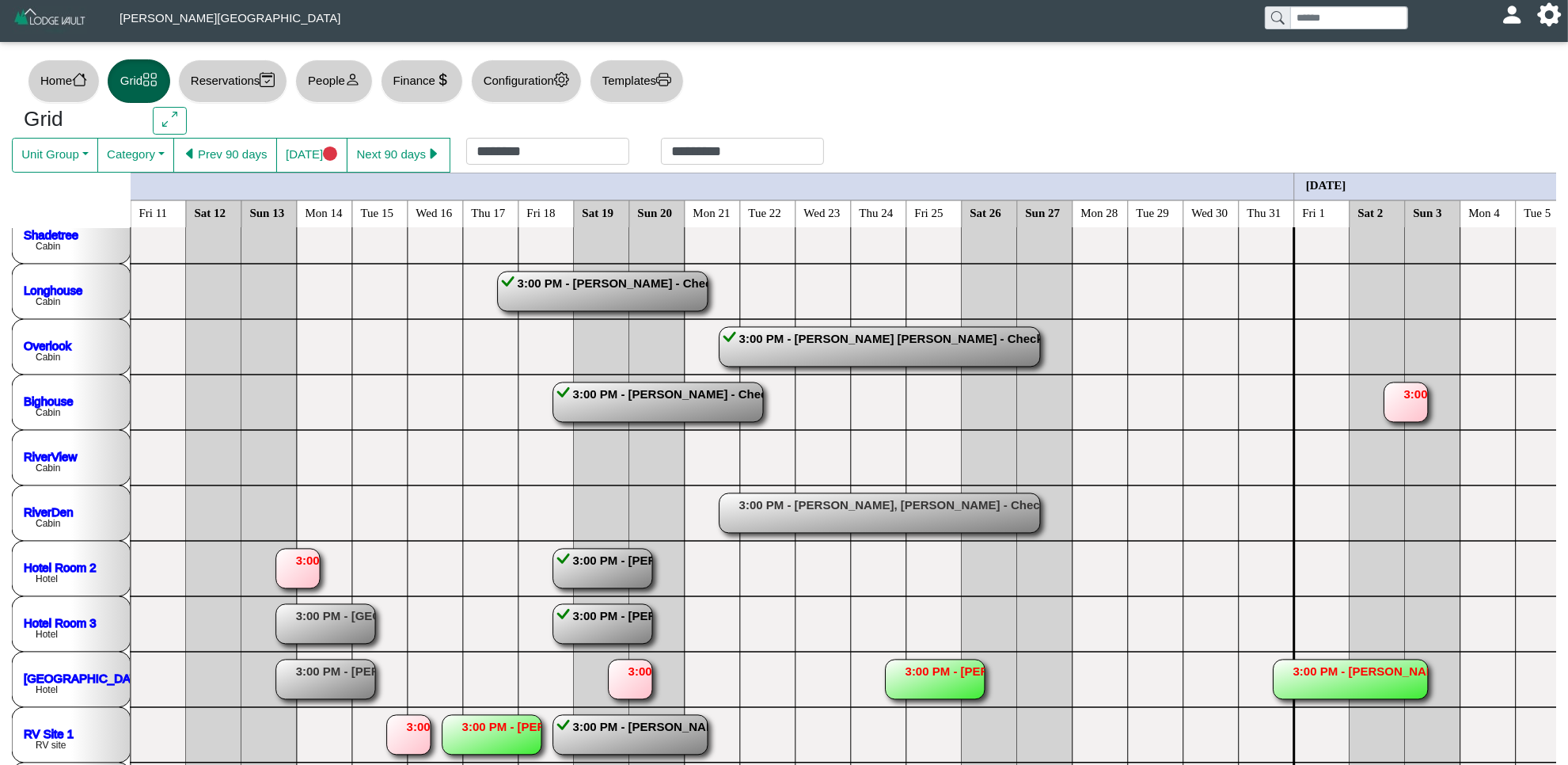
click at [293, 565] on rect at bounding box center [298, 567] width 43 height 40
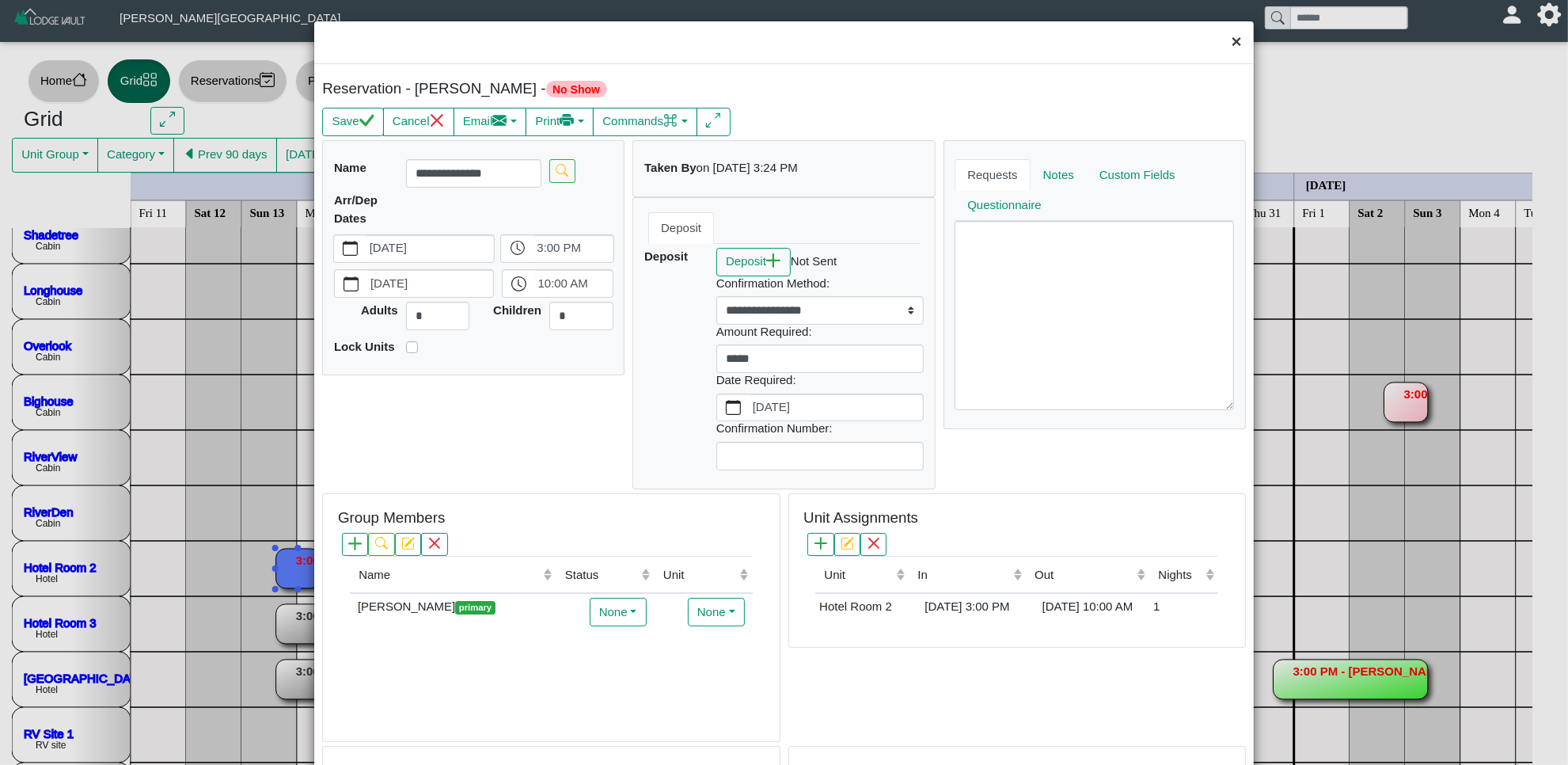
click at [1225, 33] on button "×" at bounding box center [1236, 42] width 34 height 42
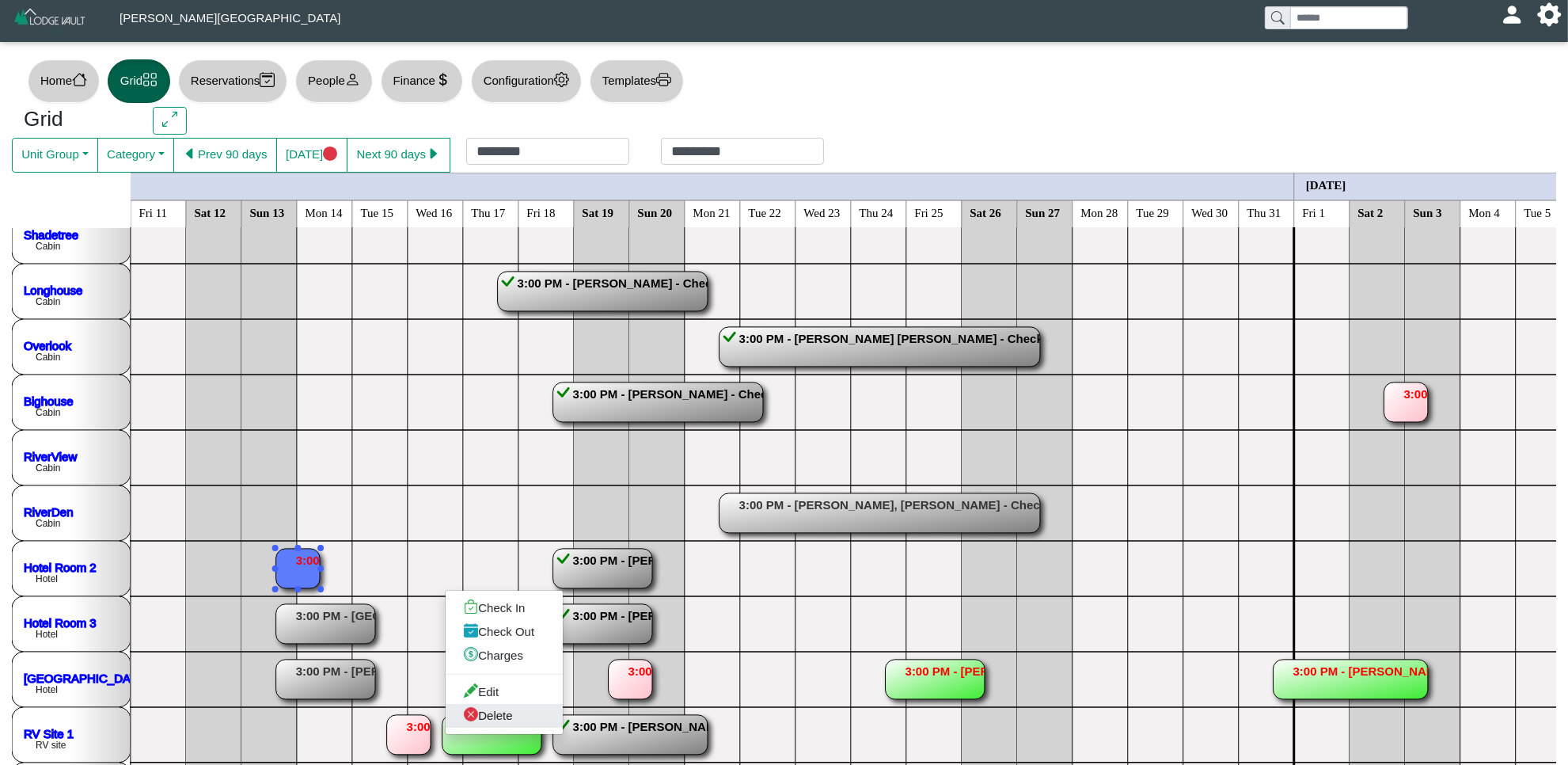
click at [494, 717] on link "Delete" at bounding box center [505, 715] width 118 height 24
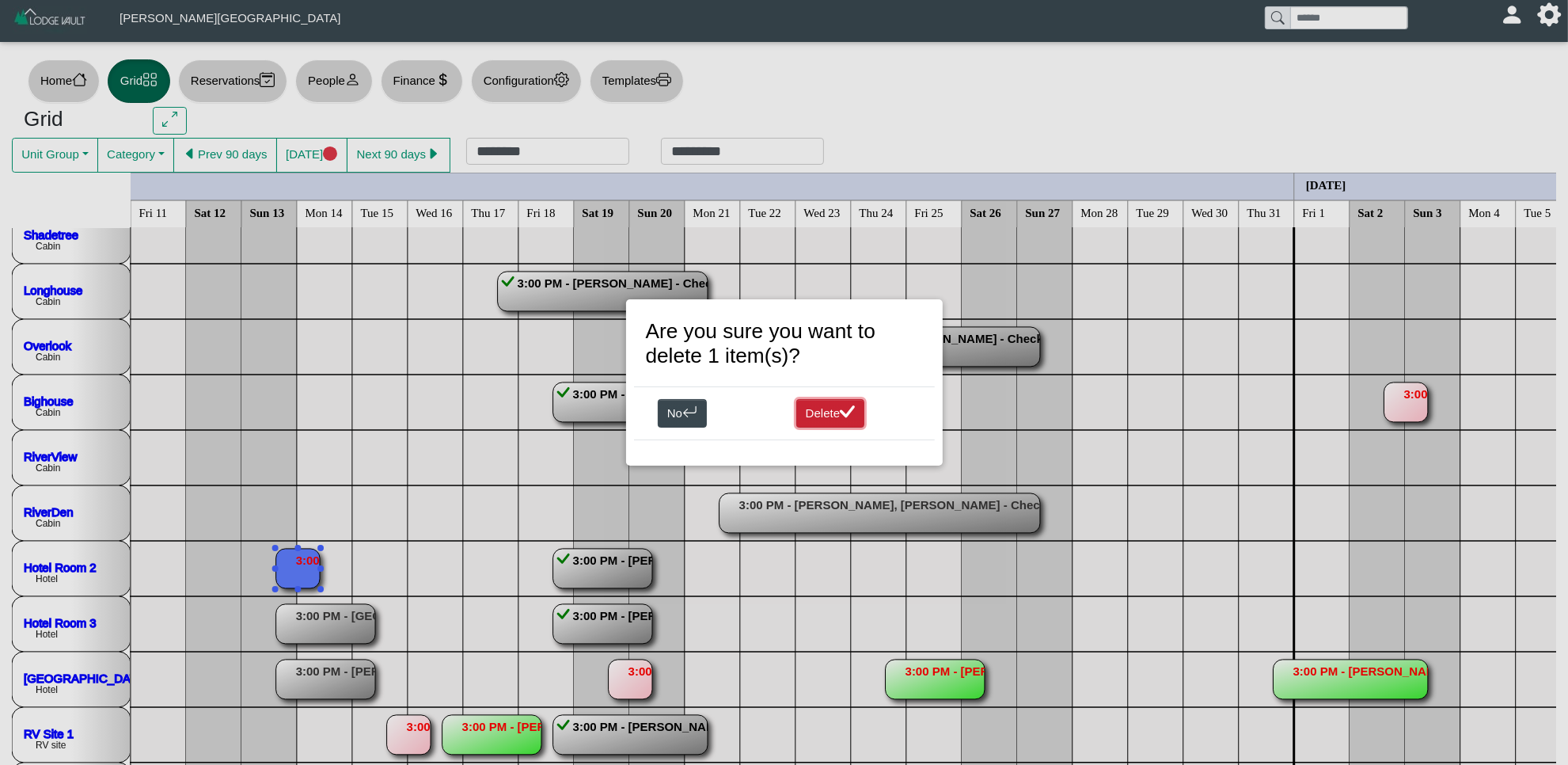
click at [847, 413] on icon "check lg" at bounding box center [848, 411] width 15 height 12
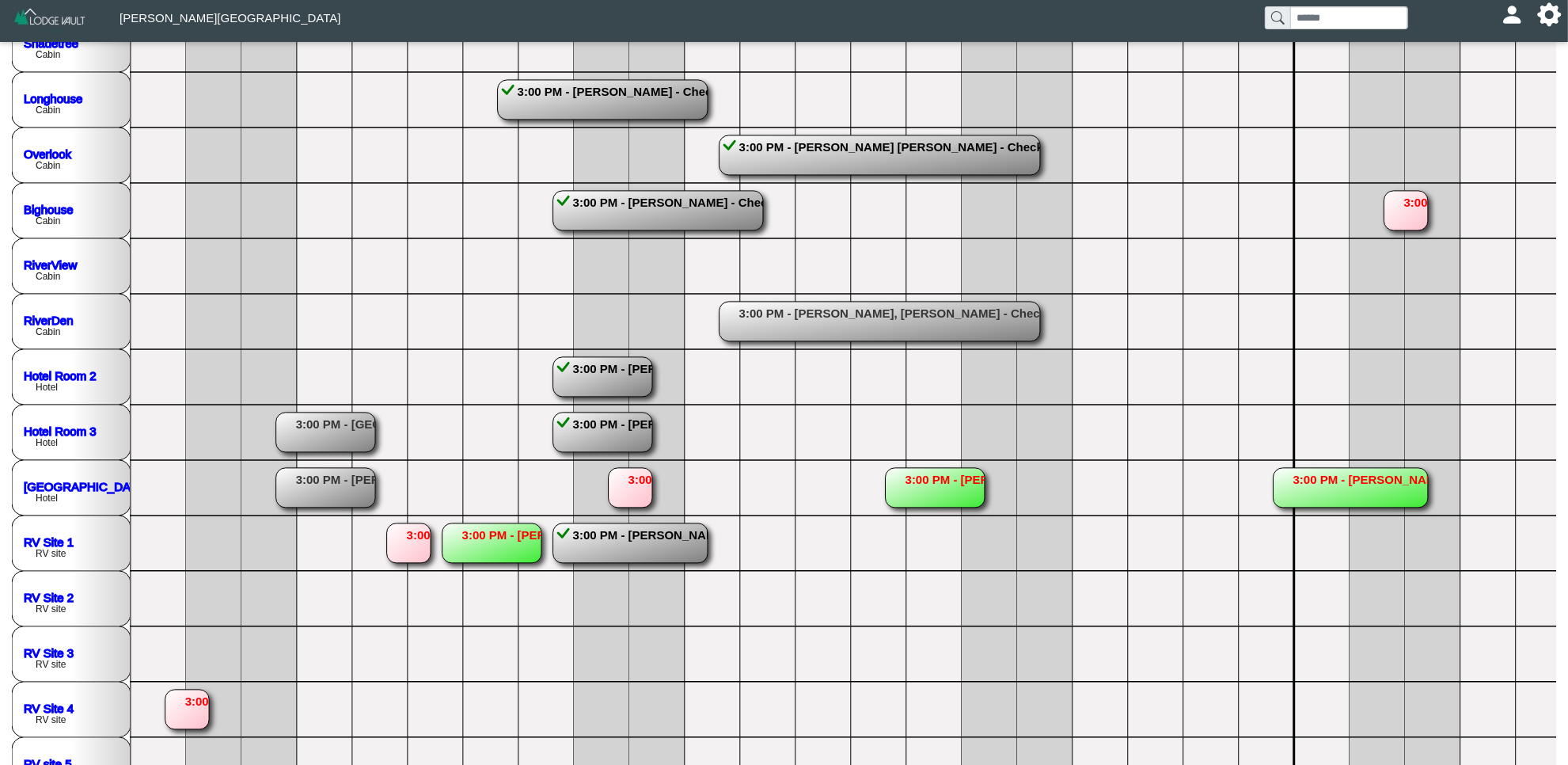
scroll to position [198, 0]
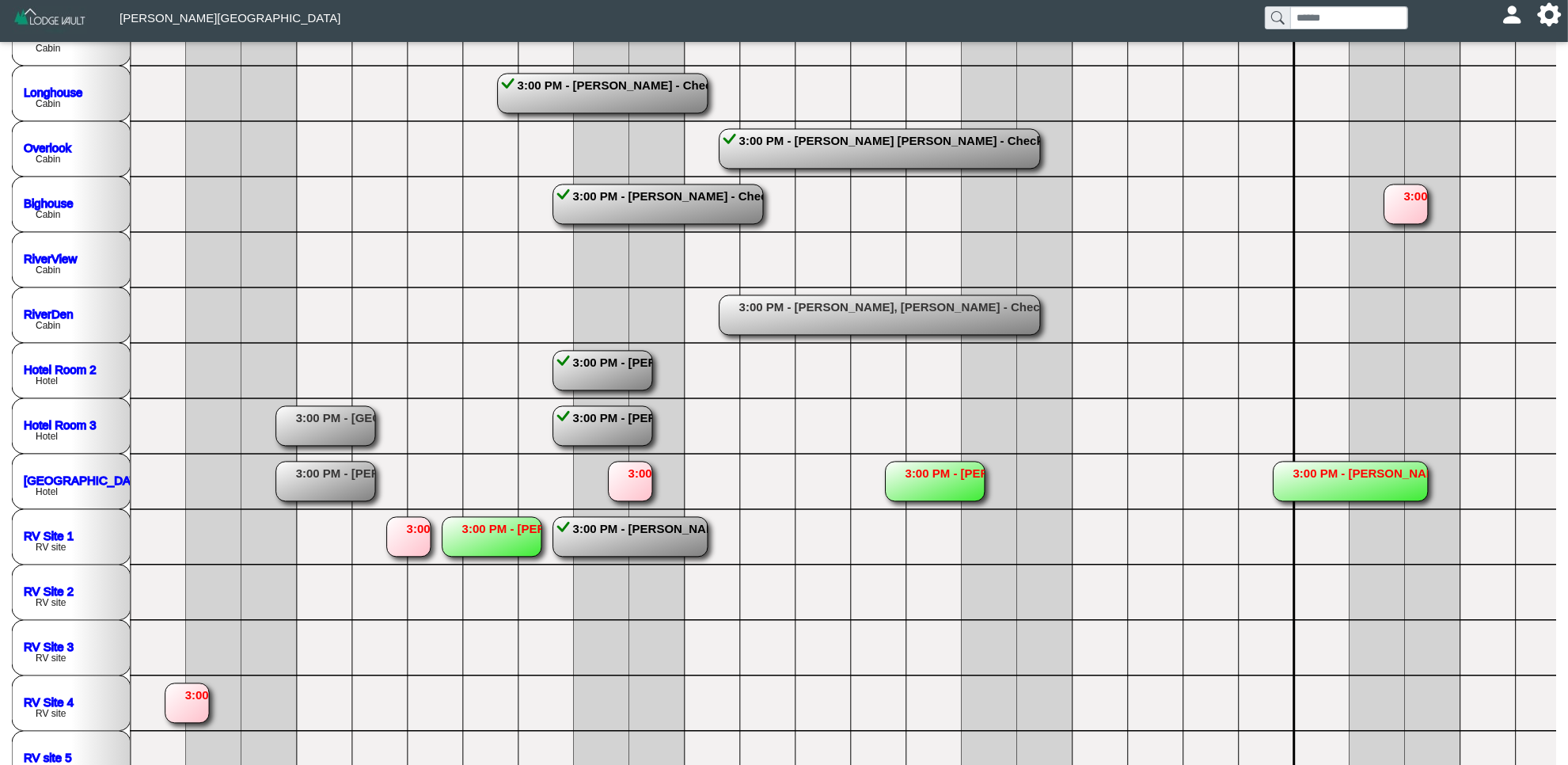
click at [504, 535] on rect at bounding box center [492, 536] width 99 height 40
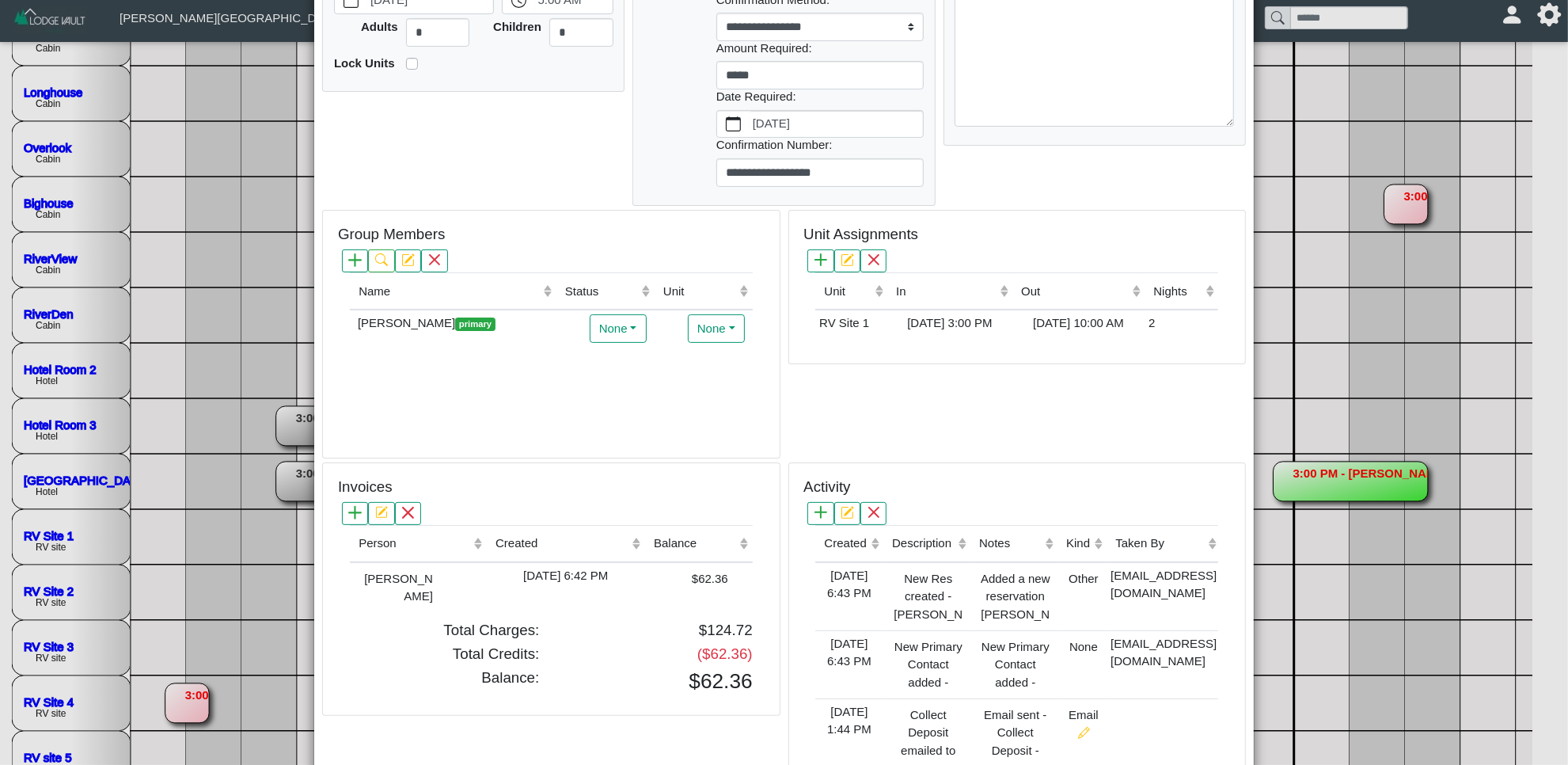
scroll to position [0, 0]
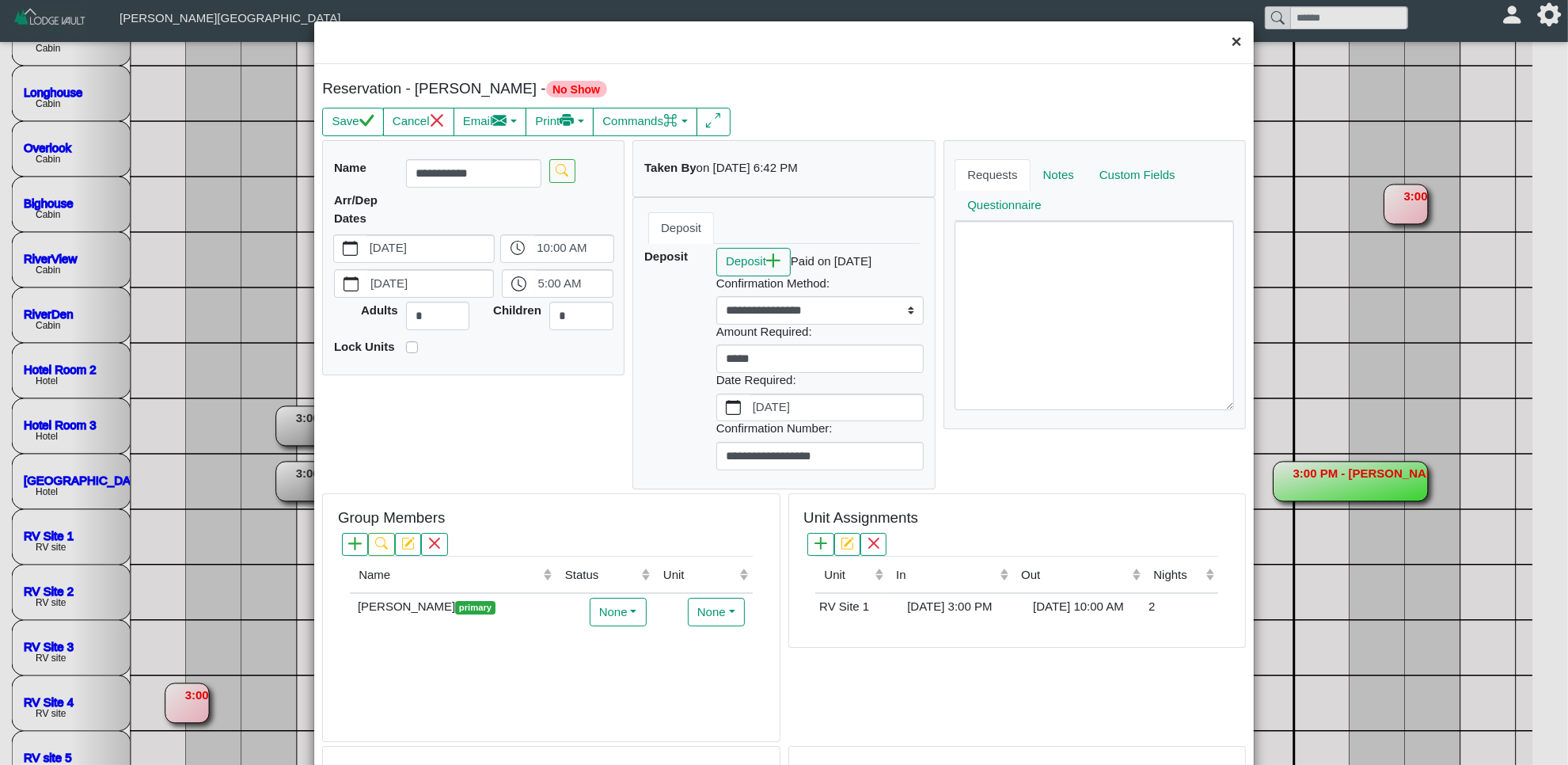
click at [1228, 44] on button "×" at bounding box center [1236, 42] width 34 height 42
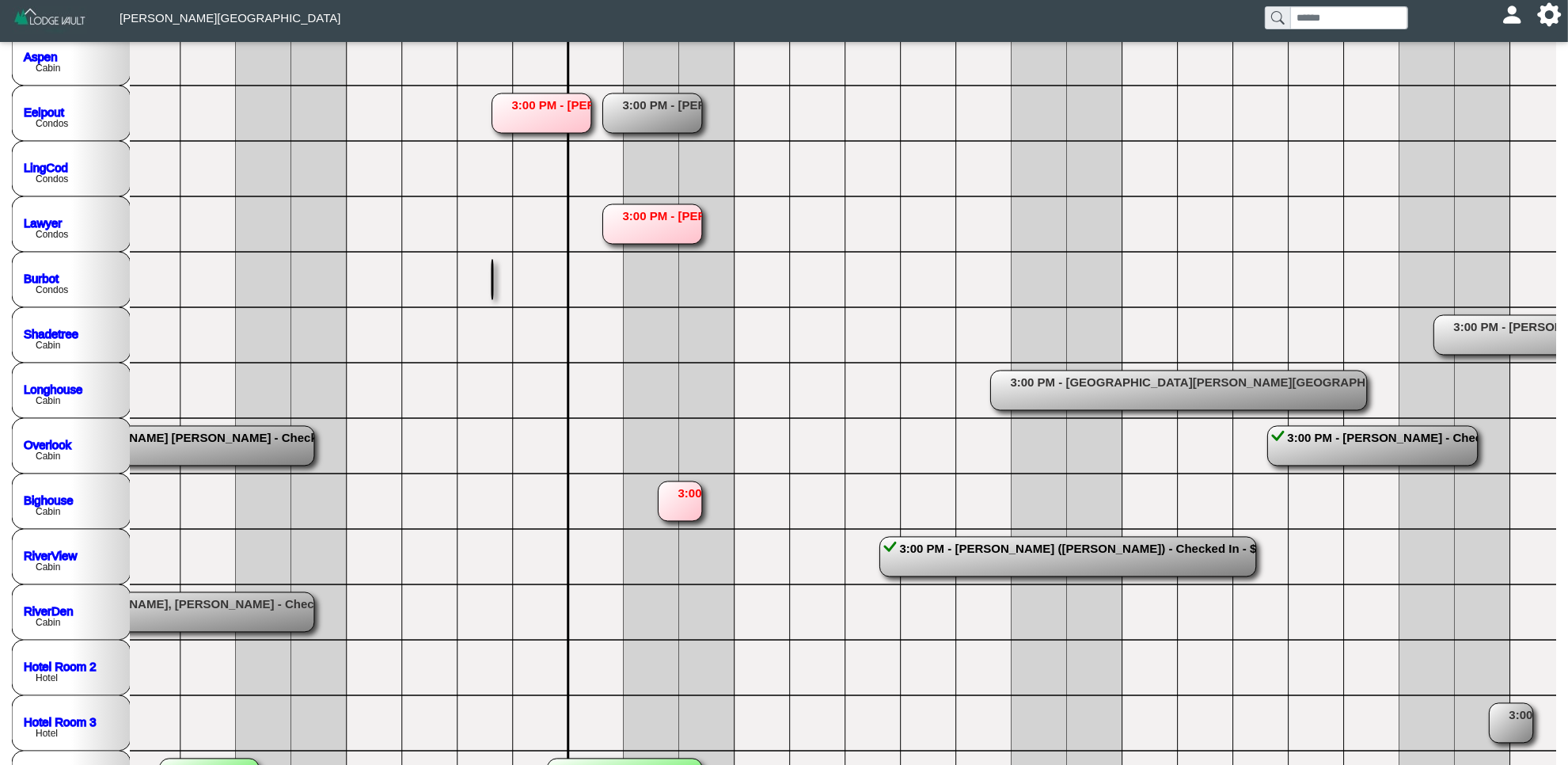
scroll to position [0, 1411]
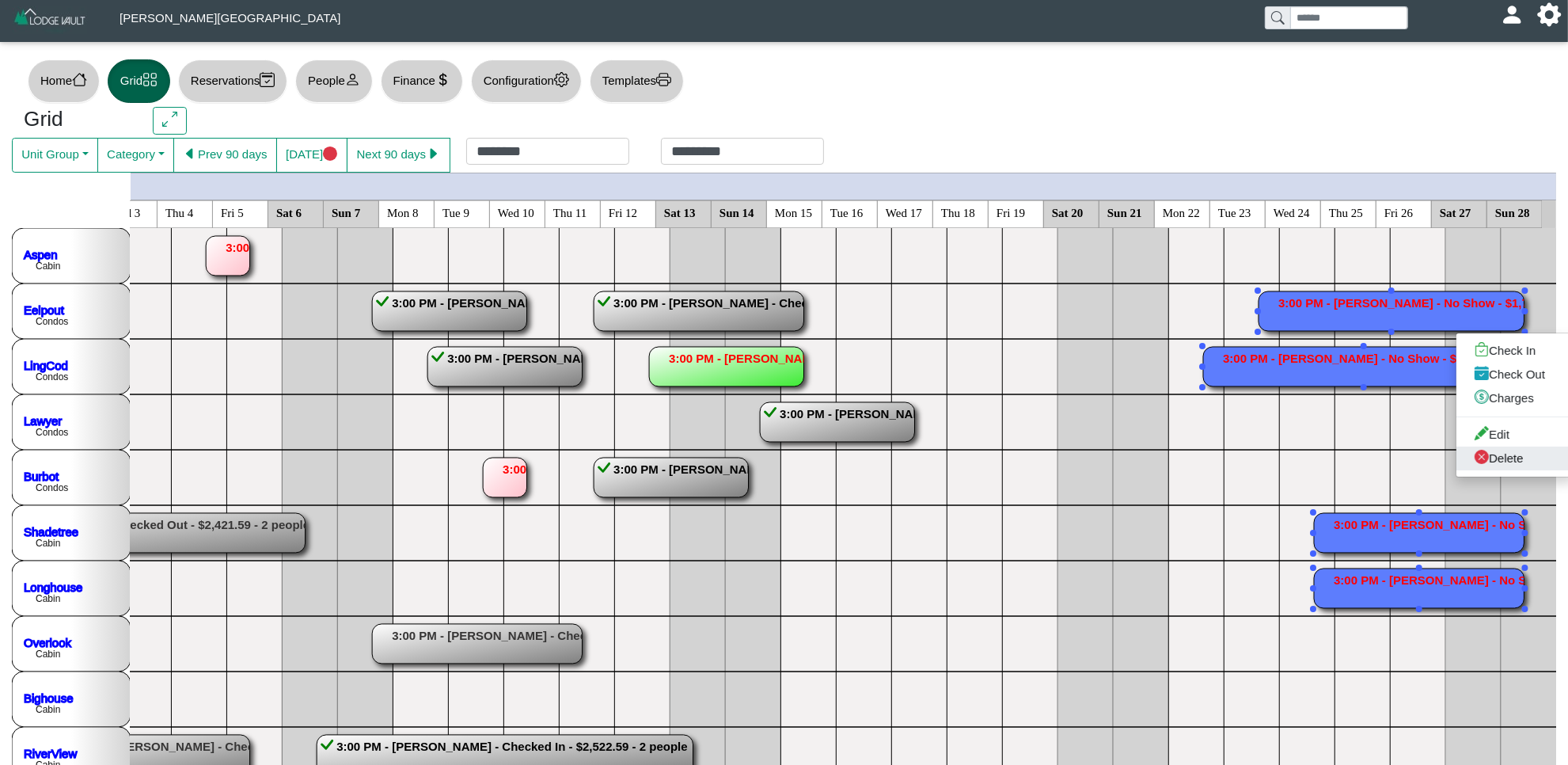
click at [1513, 469] on link "Delete" at bounding box center [1516, 458] width 118 height 24
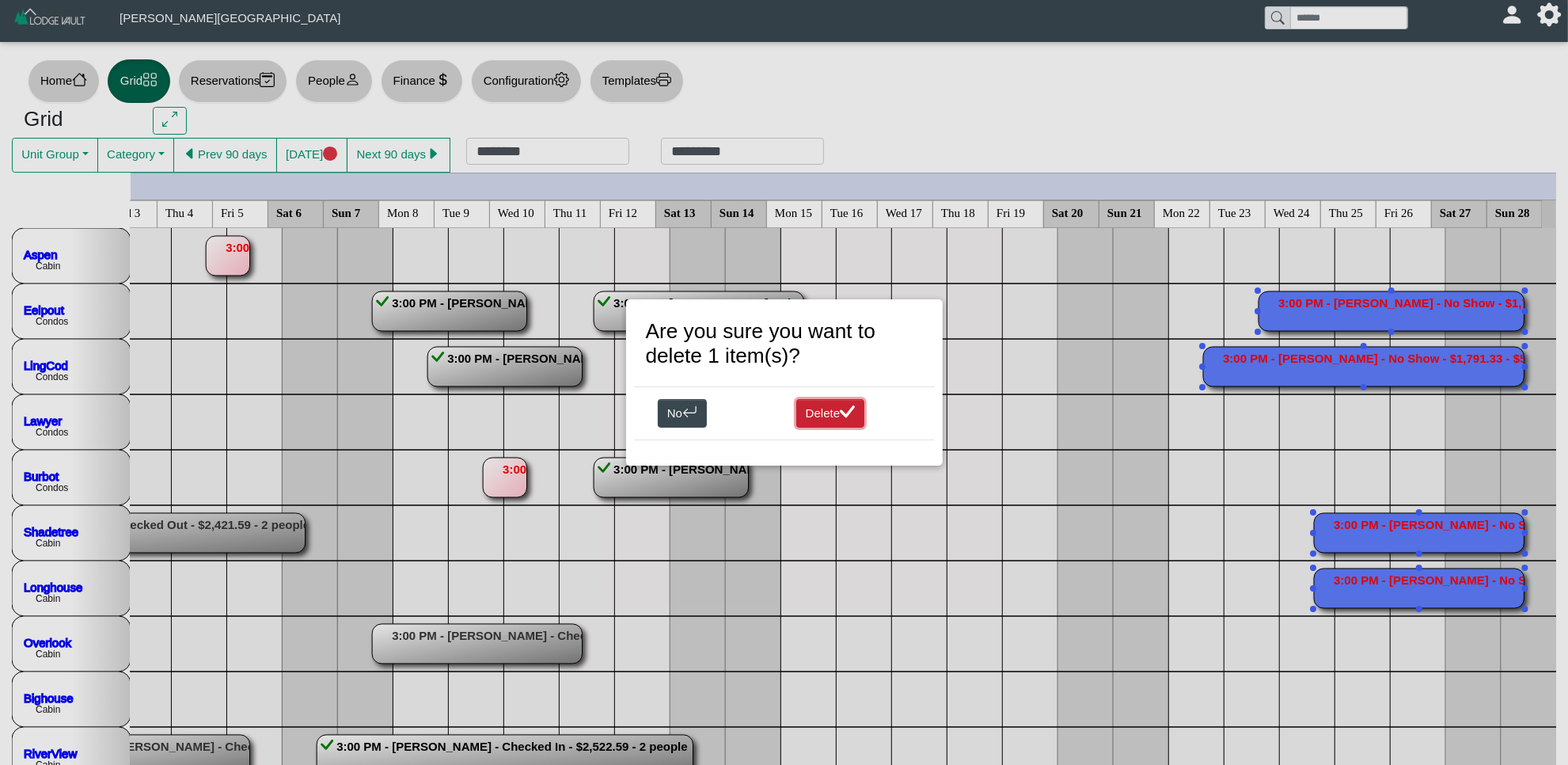
click at [843, 408] on icon "check lg" at bounding box center [848, 412] width 15 height 15
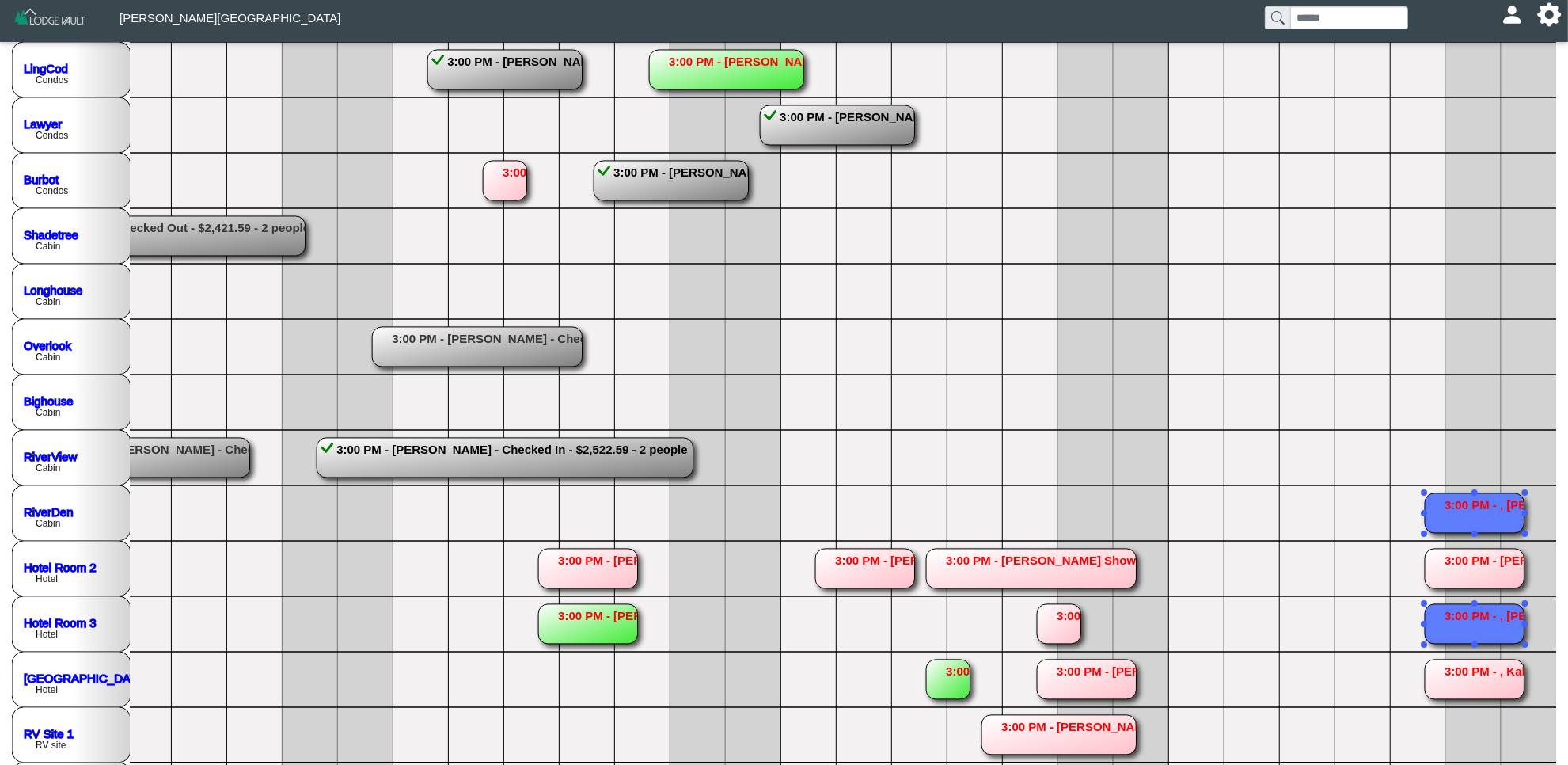
click at [1462, 513] on rect at bounding box center [1475, 513] width 99 height 40
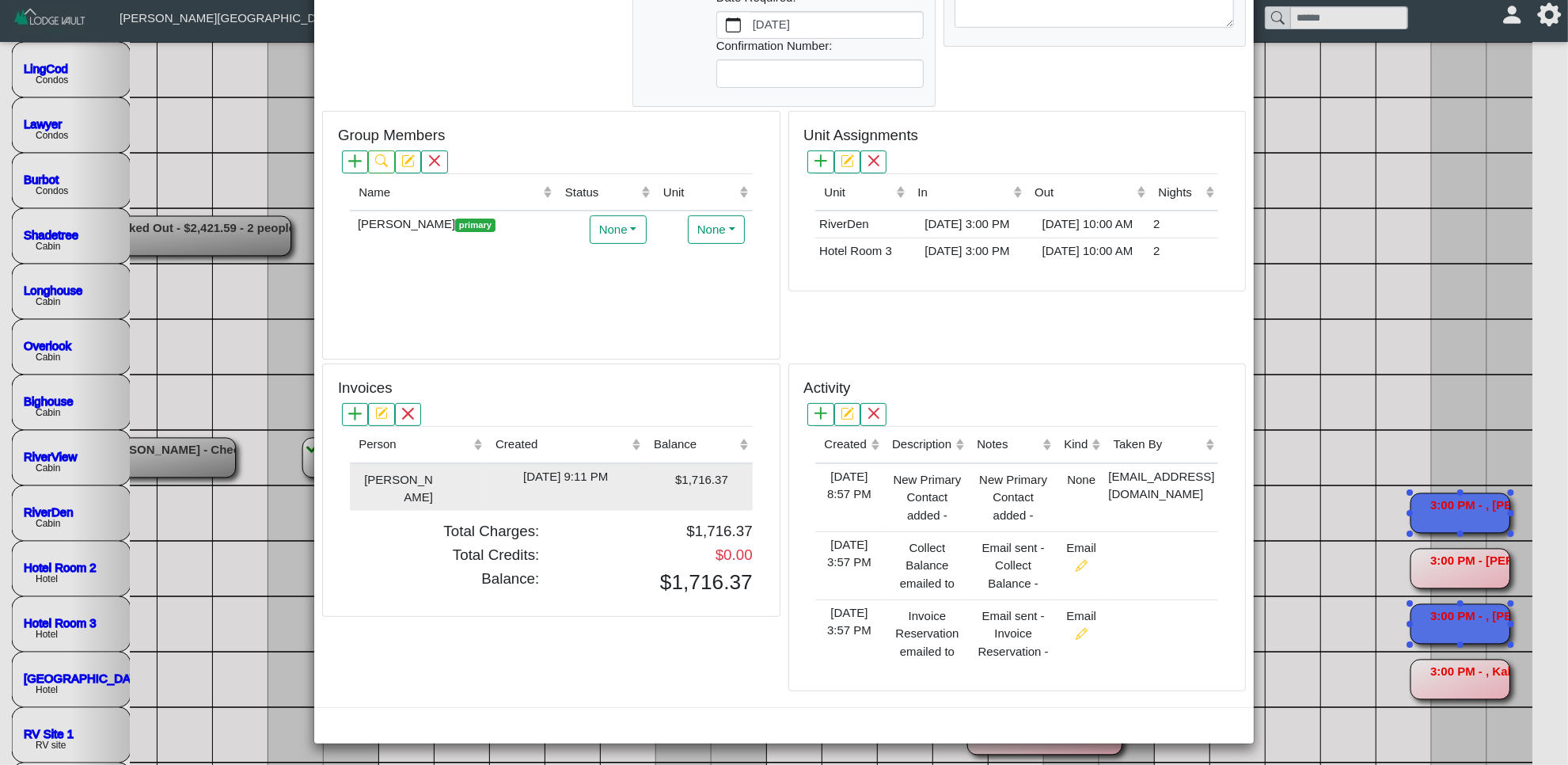
click at [624, 481] on div "[DATE] 9:11 PM" at bounding box center [566, 477] width 150 height 18
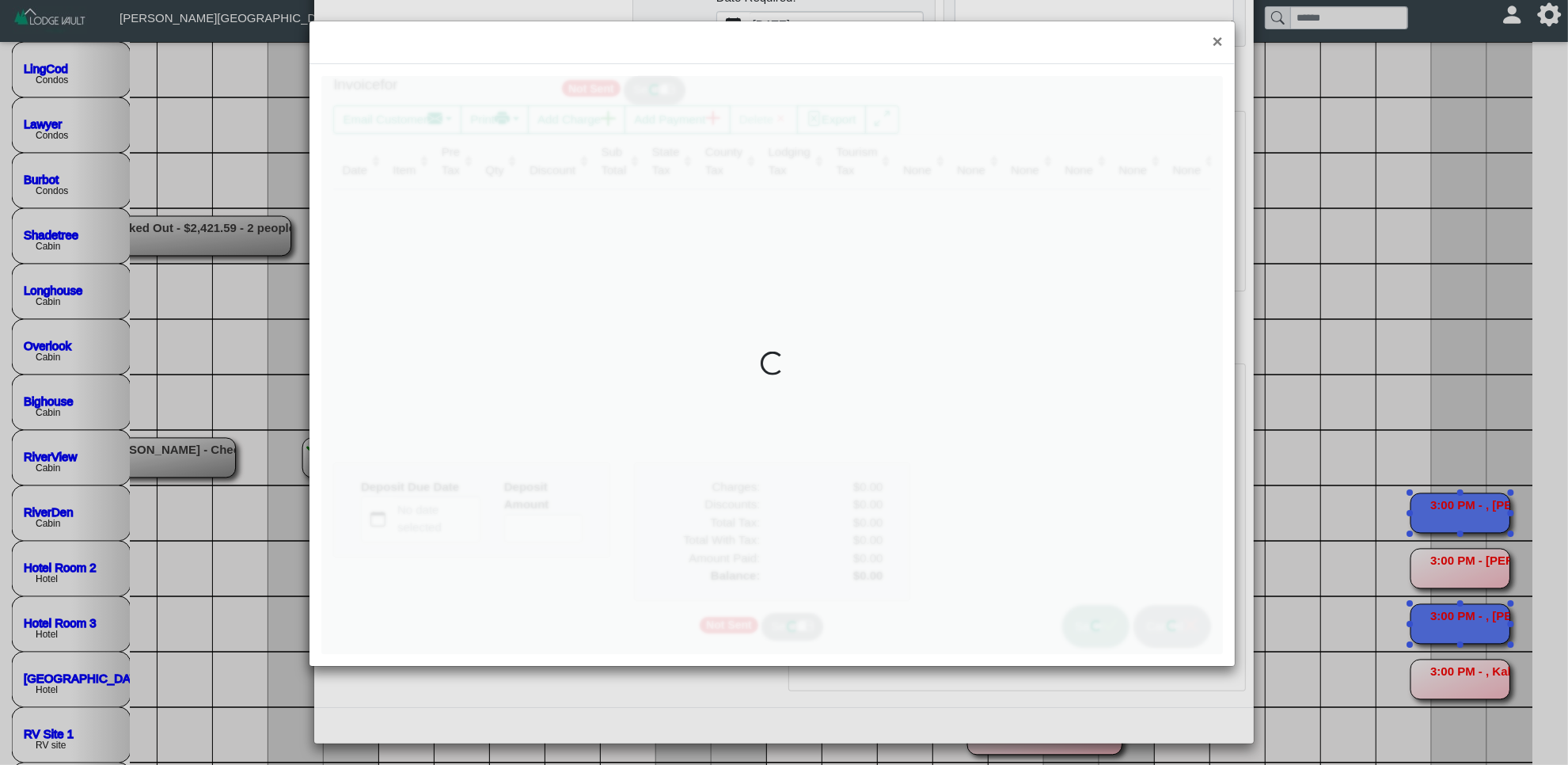
type input "*"
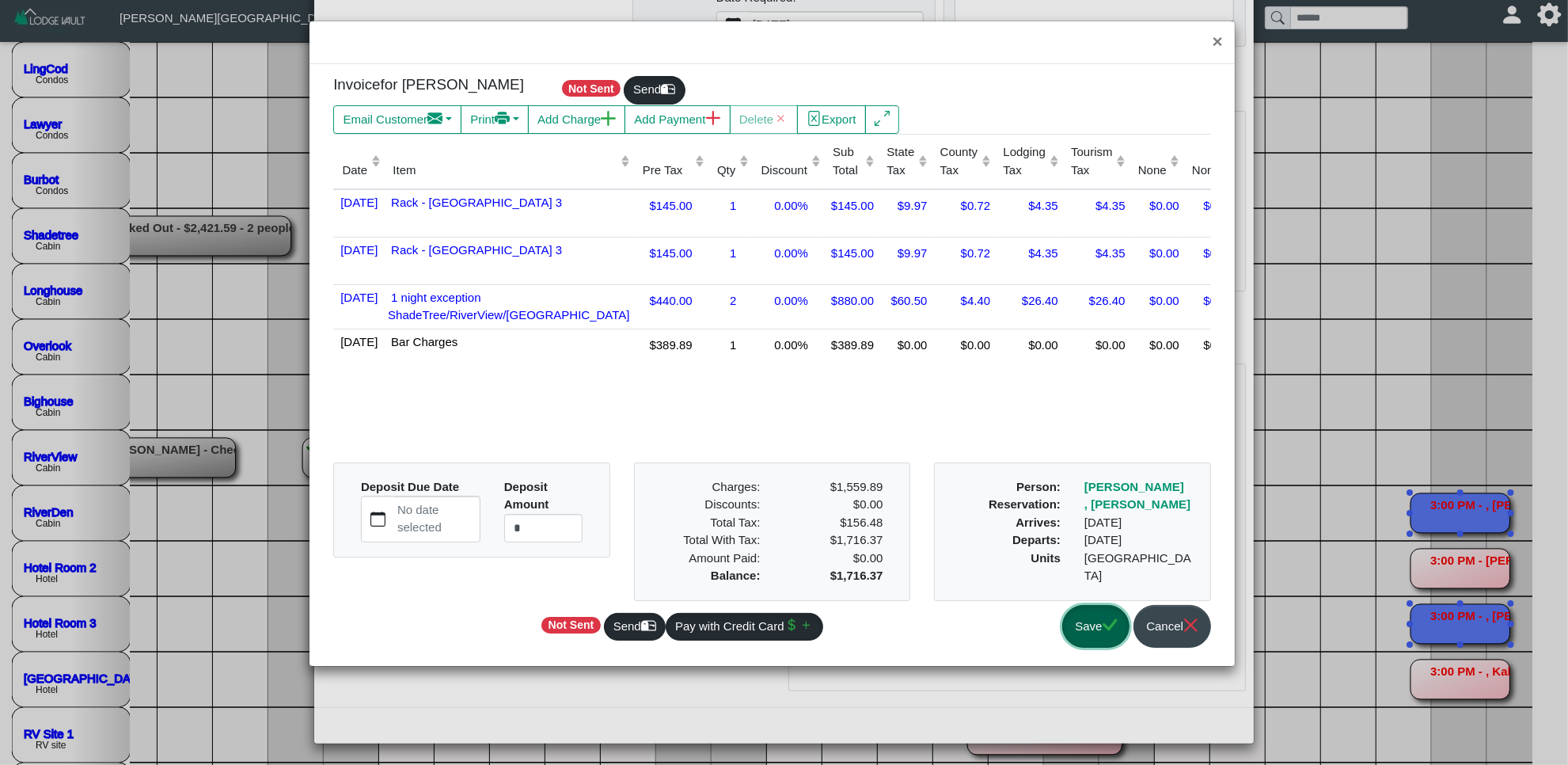
click at [1093, 632] on button "Save" at bounding box center [1096, 626] width 67 height 43
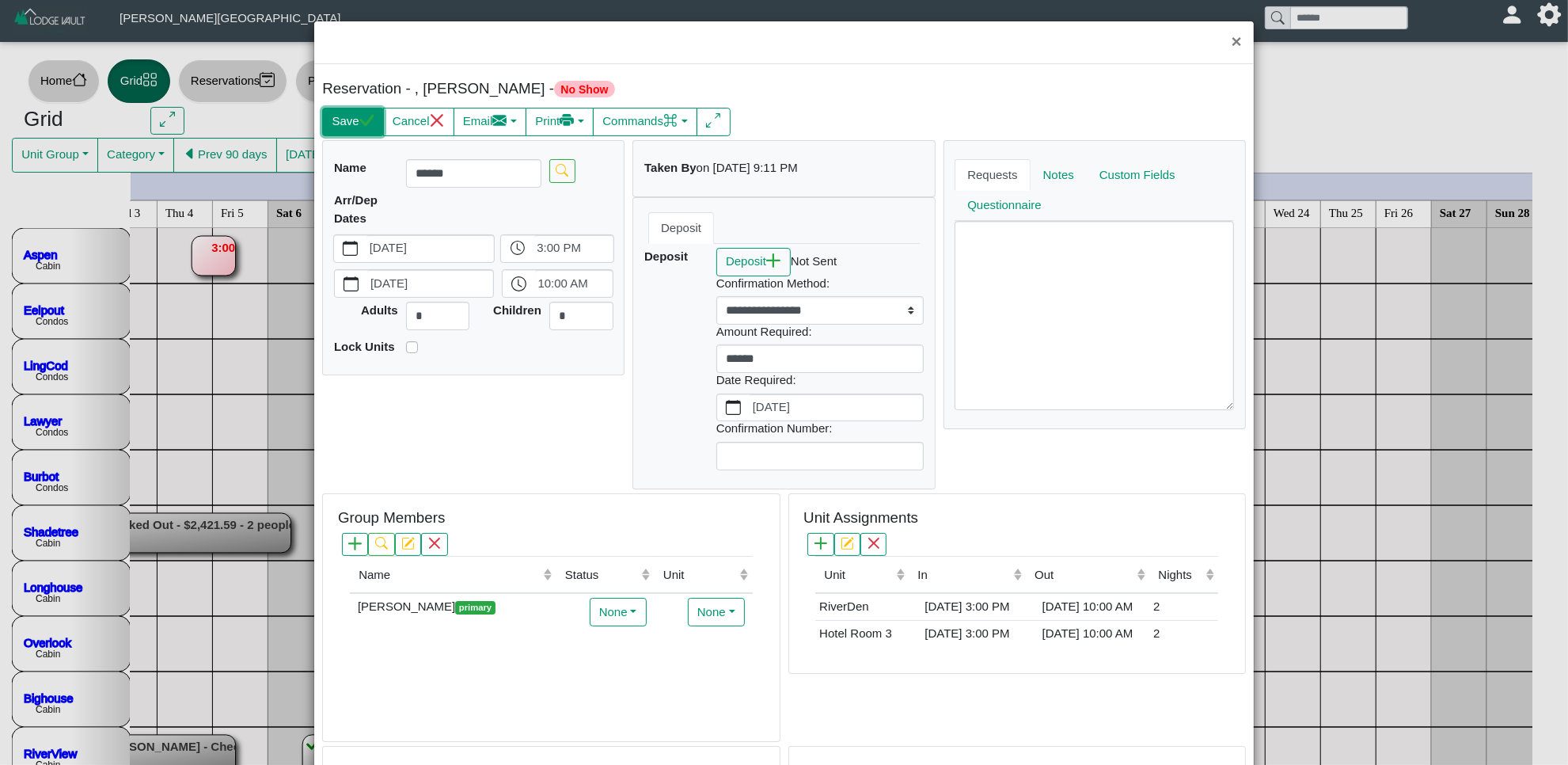
click at [331, 127] on button "Save" at bounding box center [352, 122] width 61 height 29
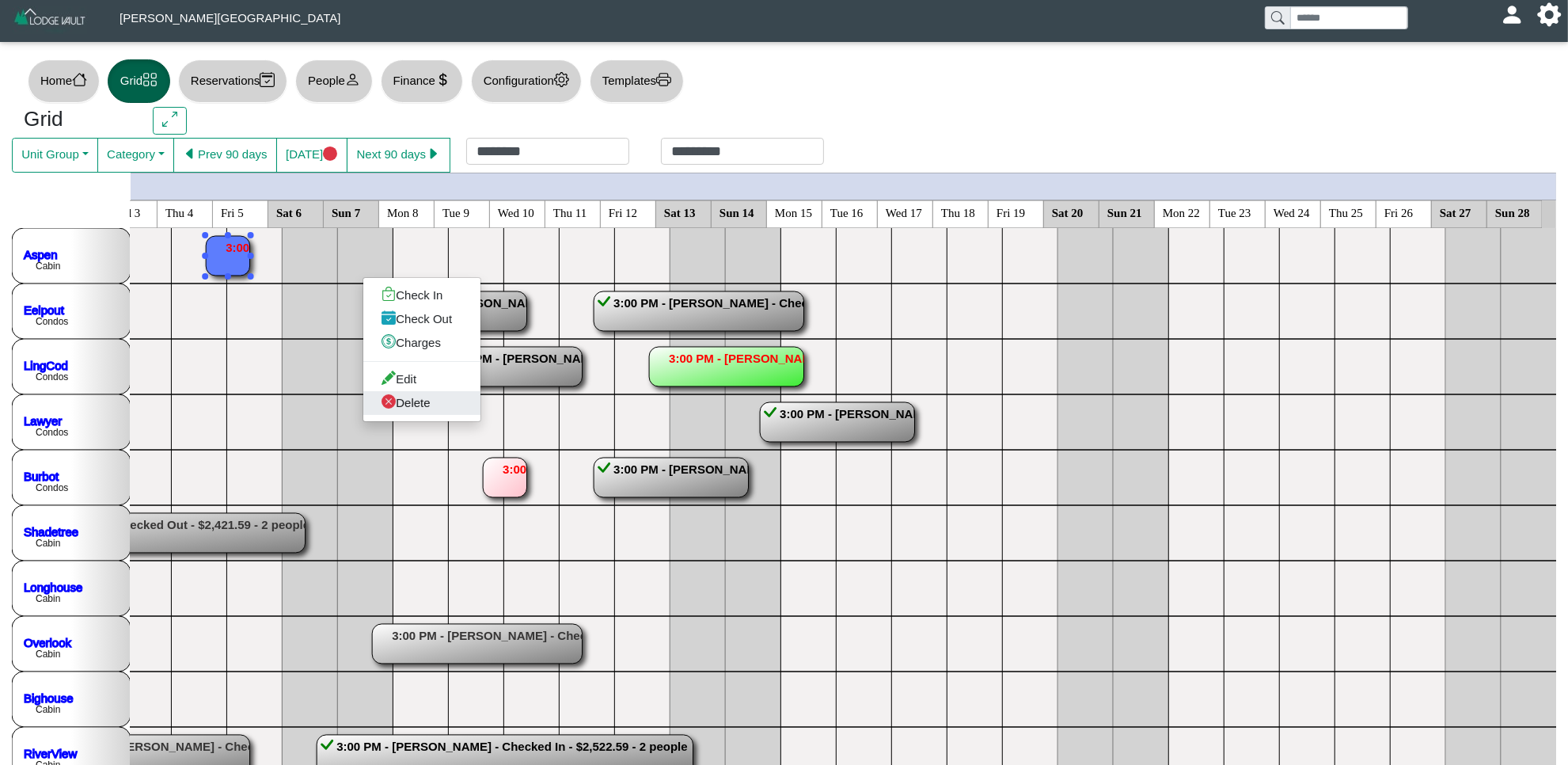
click at [419, 408] on link "Delete" at bounding box center [422, 403] width 118 height 24
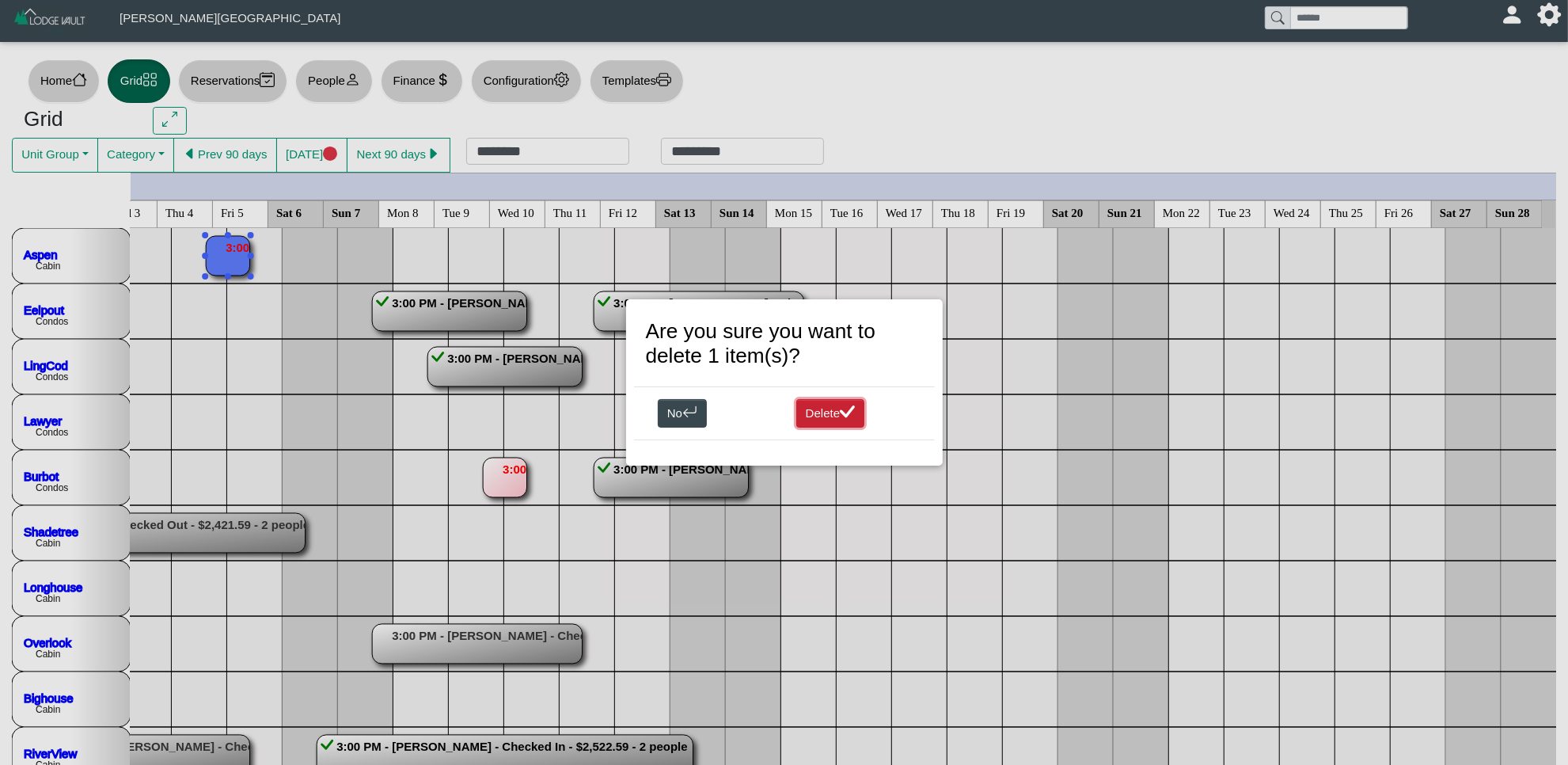
click at [812, 413] on button "Delete" at bounding box center [830, 413] width 68 height 29
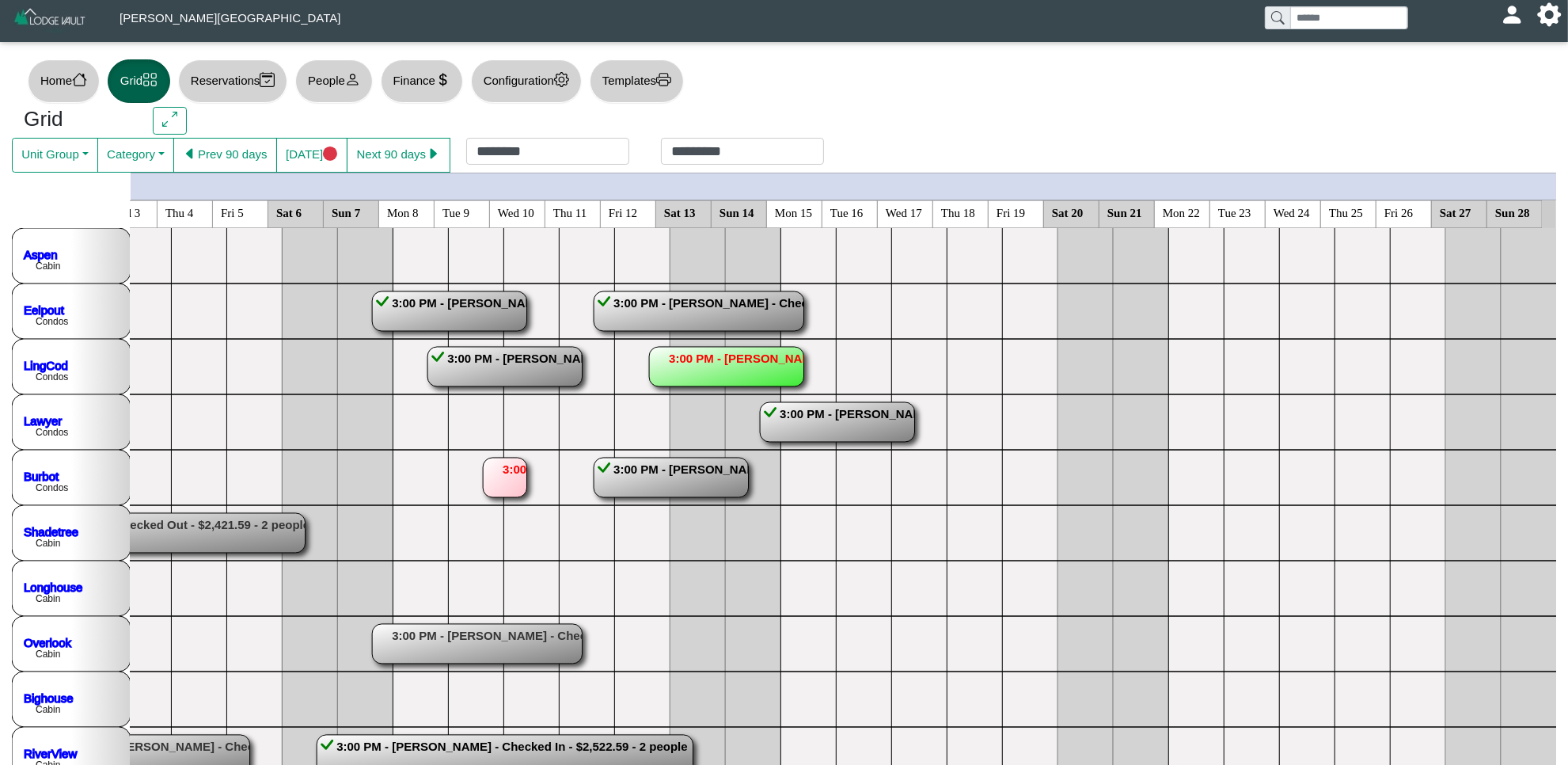
click at [499, 476] on rect at bounding box center [504, 477] width 43 height 40
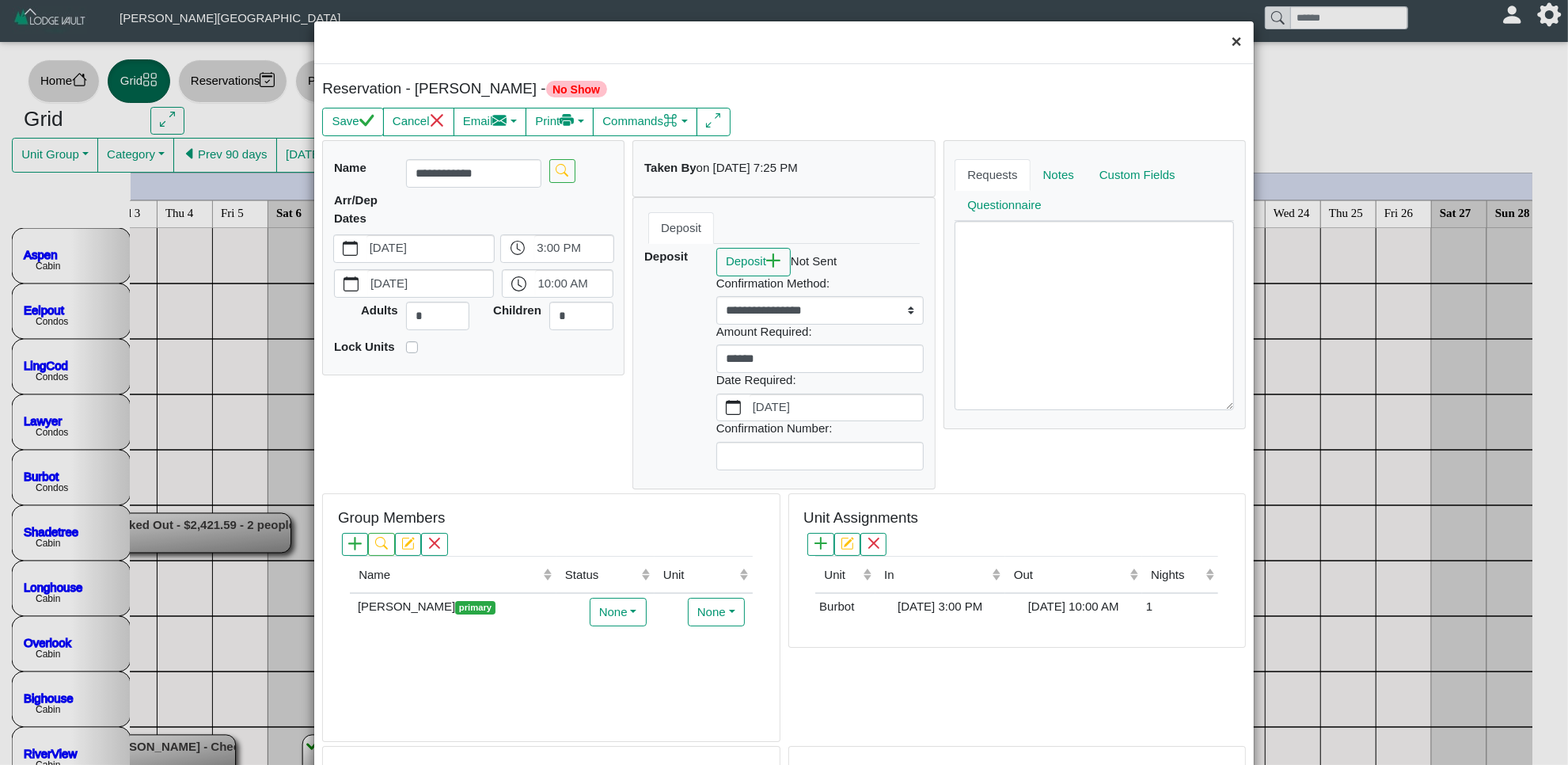
click at [1220, 40] on button "×" at bounding box center [1236, 42] width 34 height 42
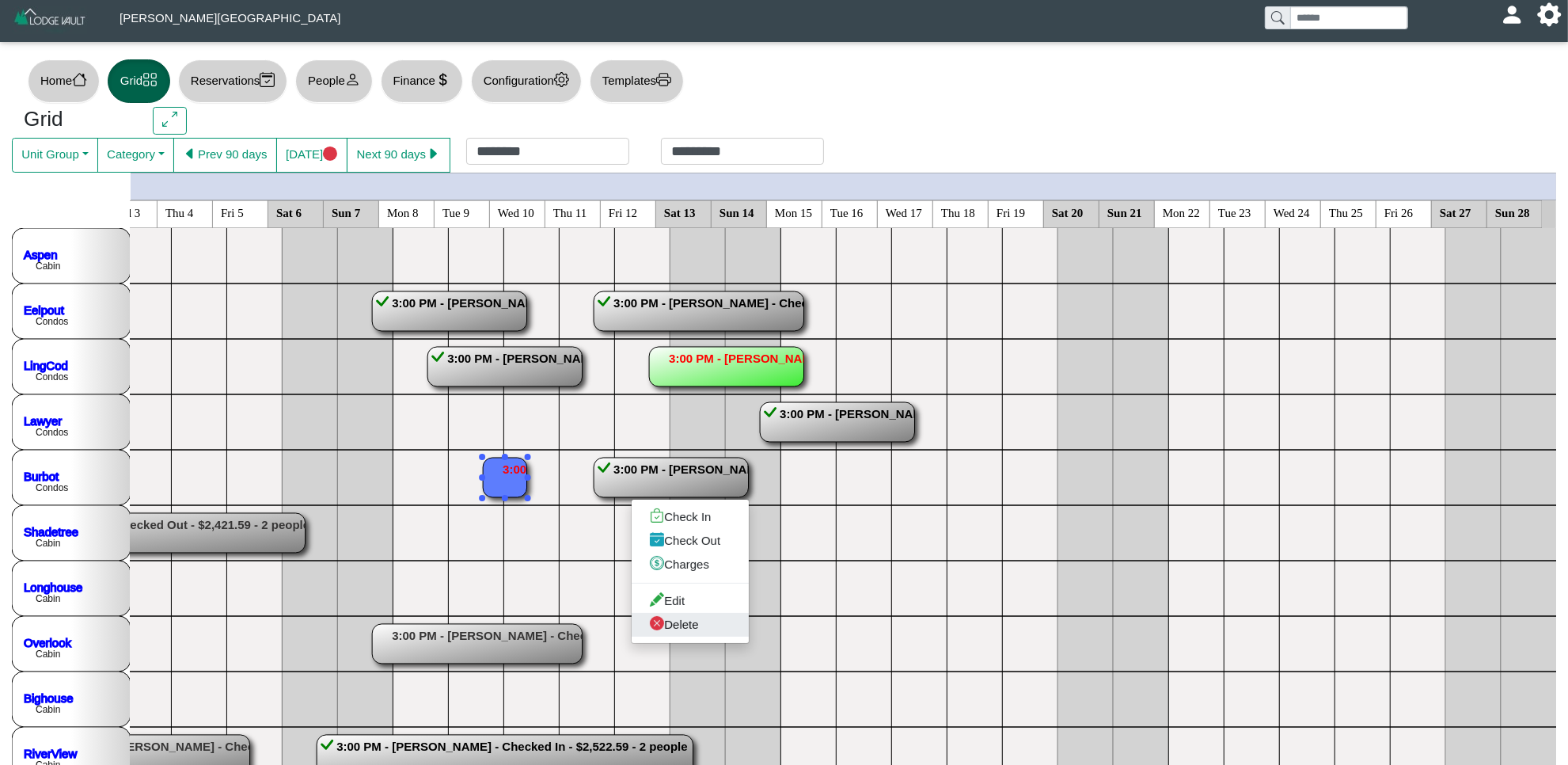
click at [670, 619] on link "Delete" at bounding box center [691, 624] width 118 height 24
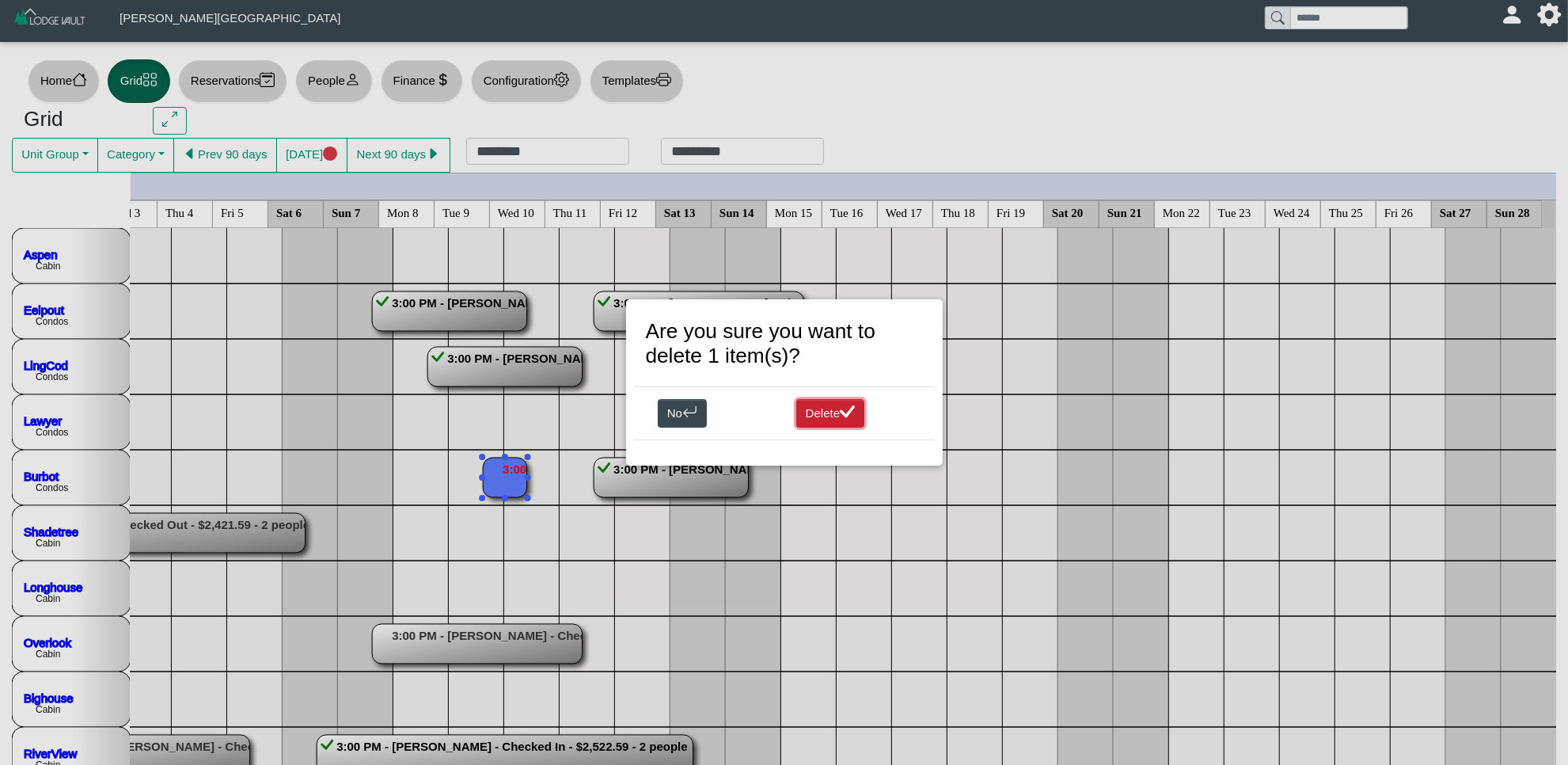
click at [830, 406] on button "Delete" at bounding box center [830, 413] width 68 height 29
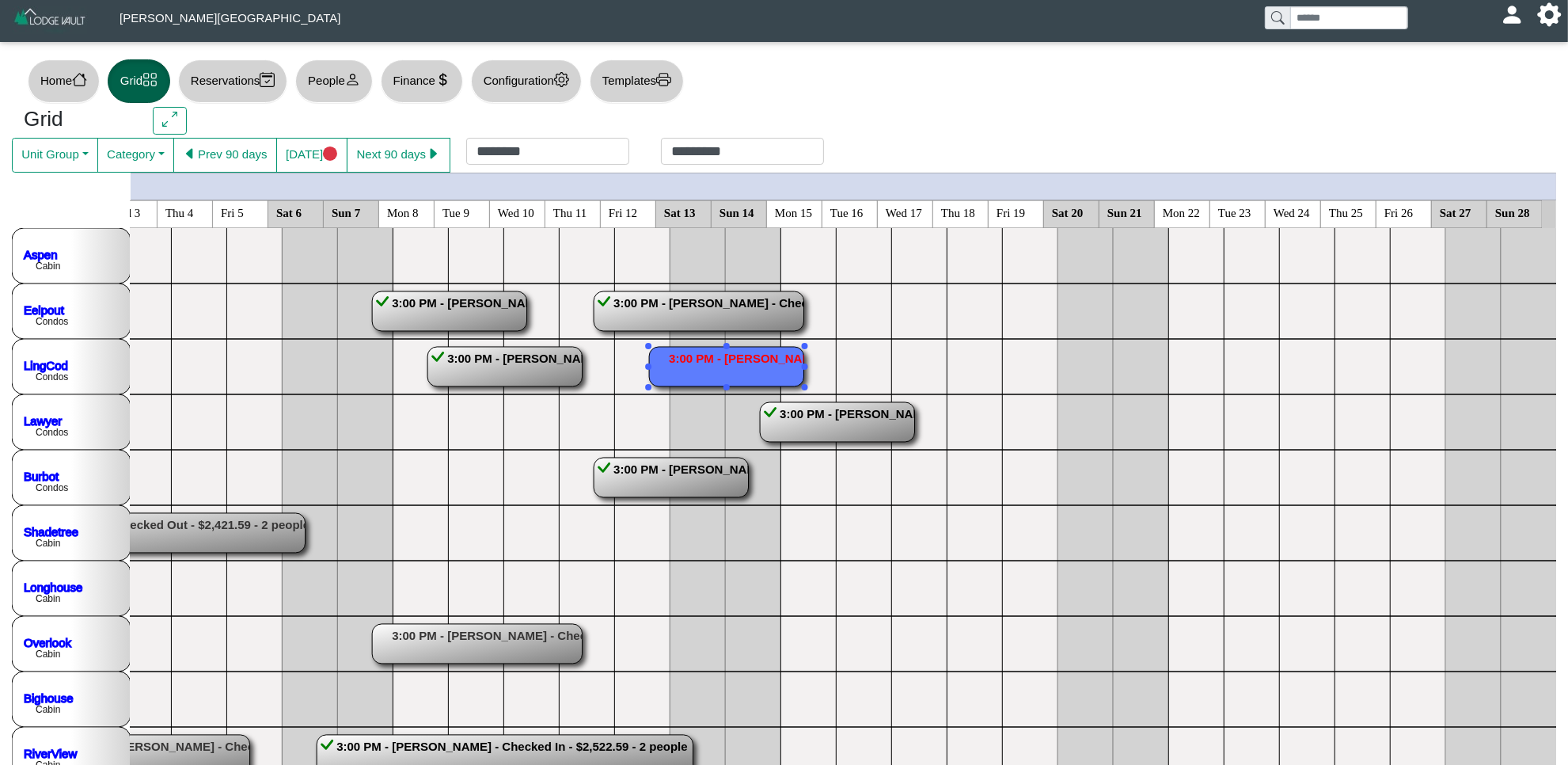
click at [732, 366] on rect at bounding box center [727, 366] width 154 height 40
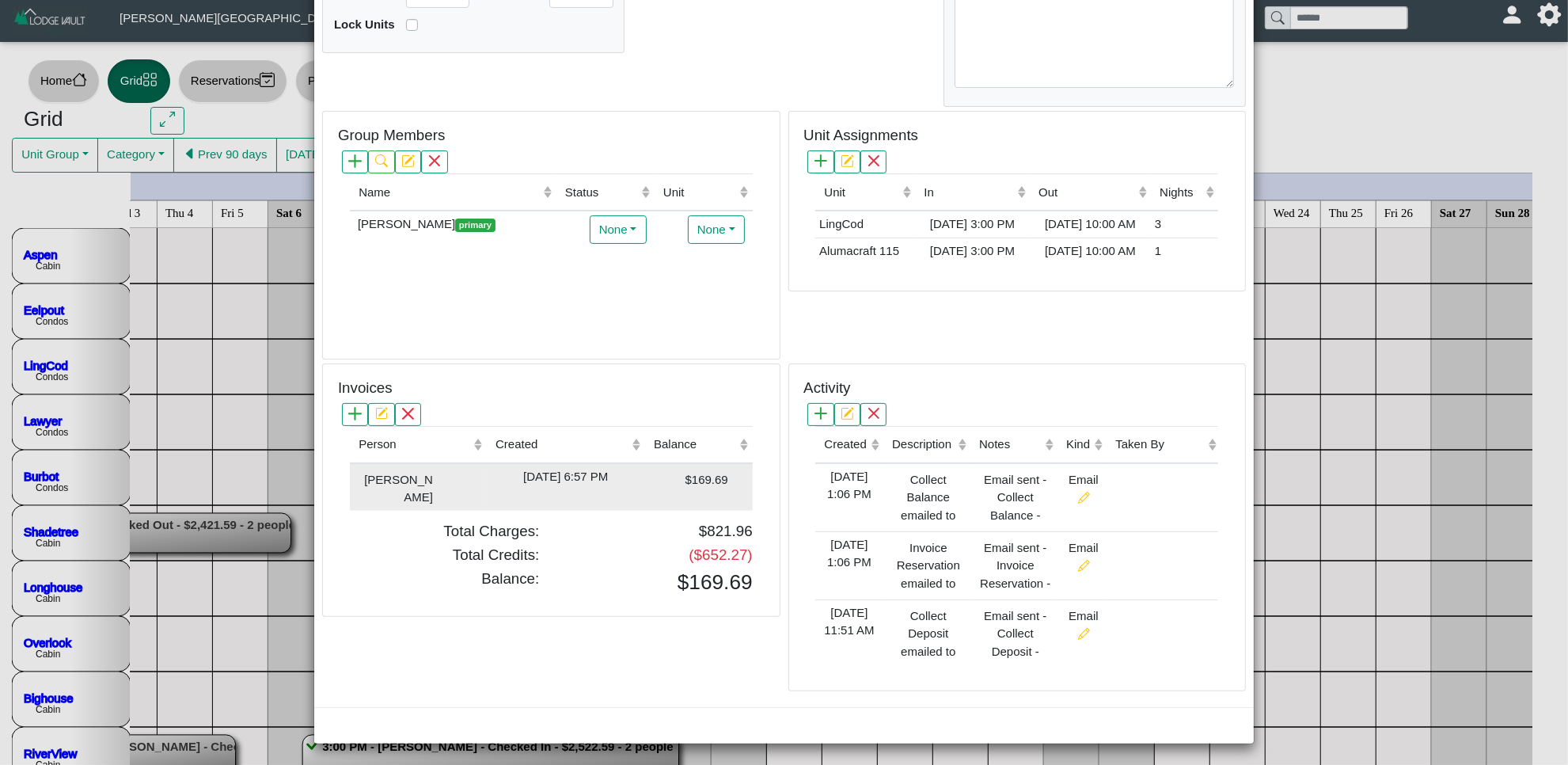
click at [651, 472] on div "$169.69" at bounding box center [689, 479] width 79 height 21
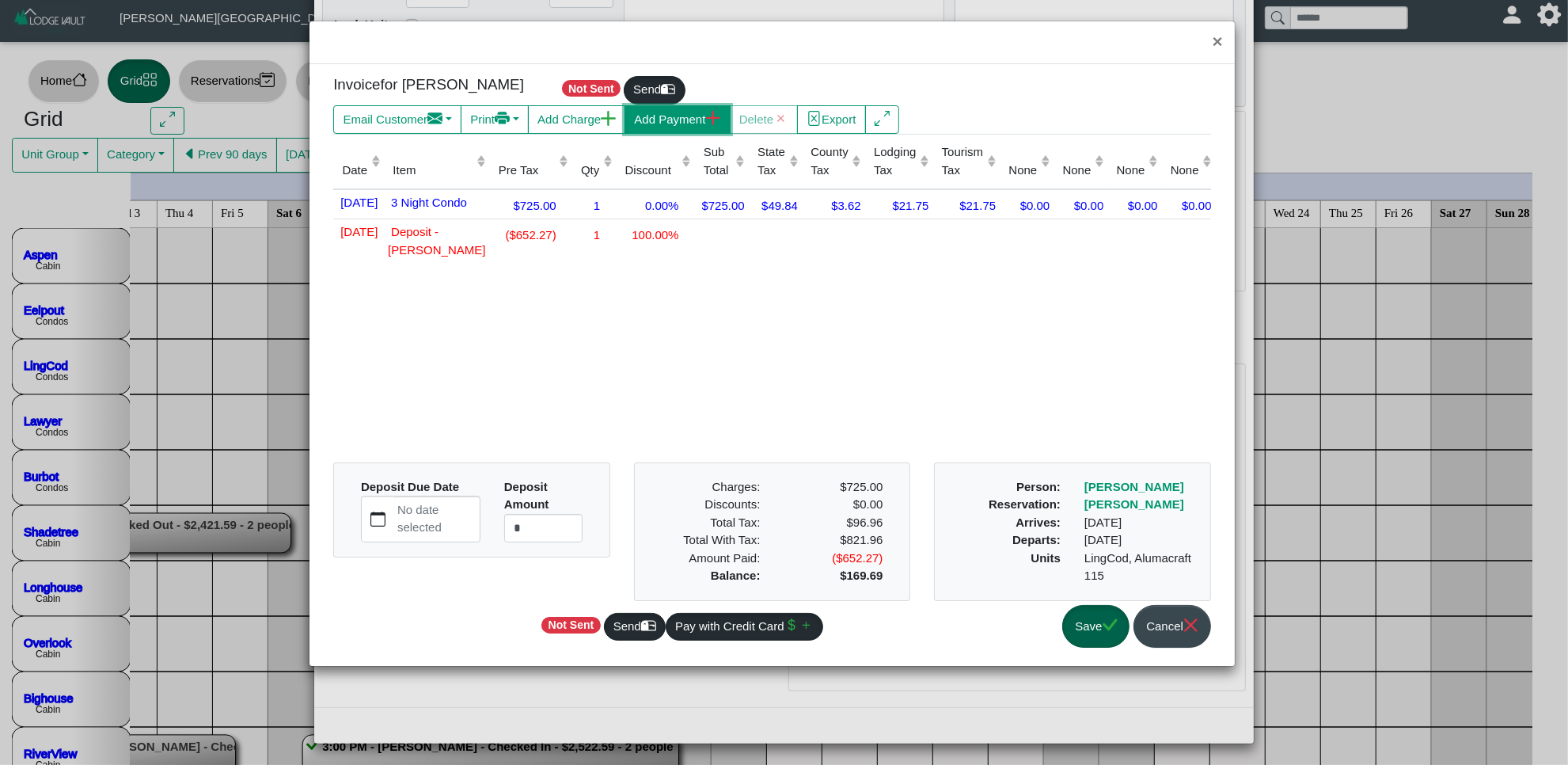
click at [716, 132] on button "Add Payment" at bounding box center [677, 119] width 105 height 29
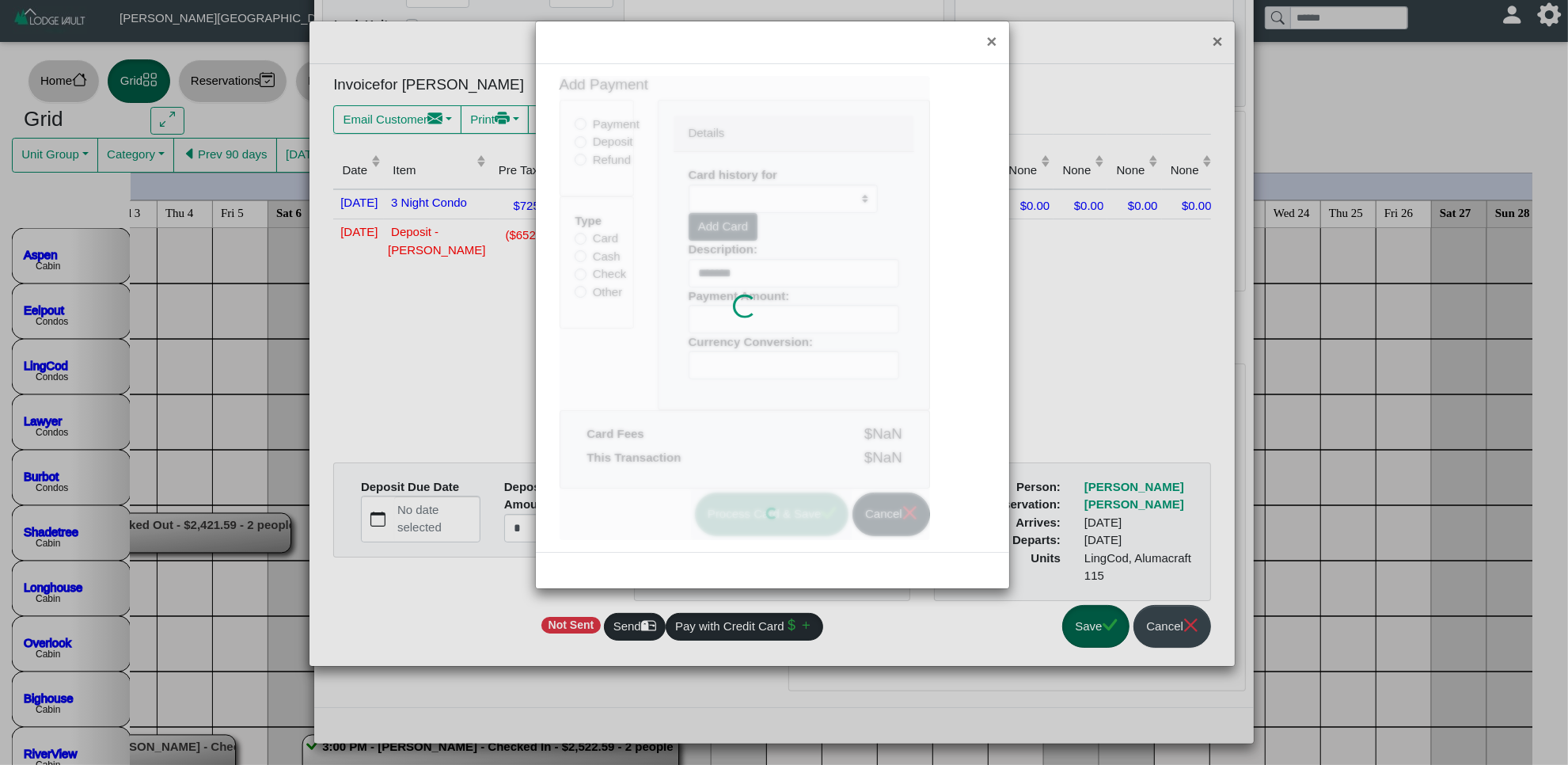
select select
type input "******"
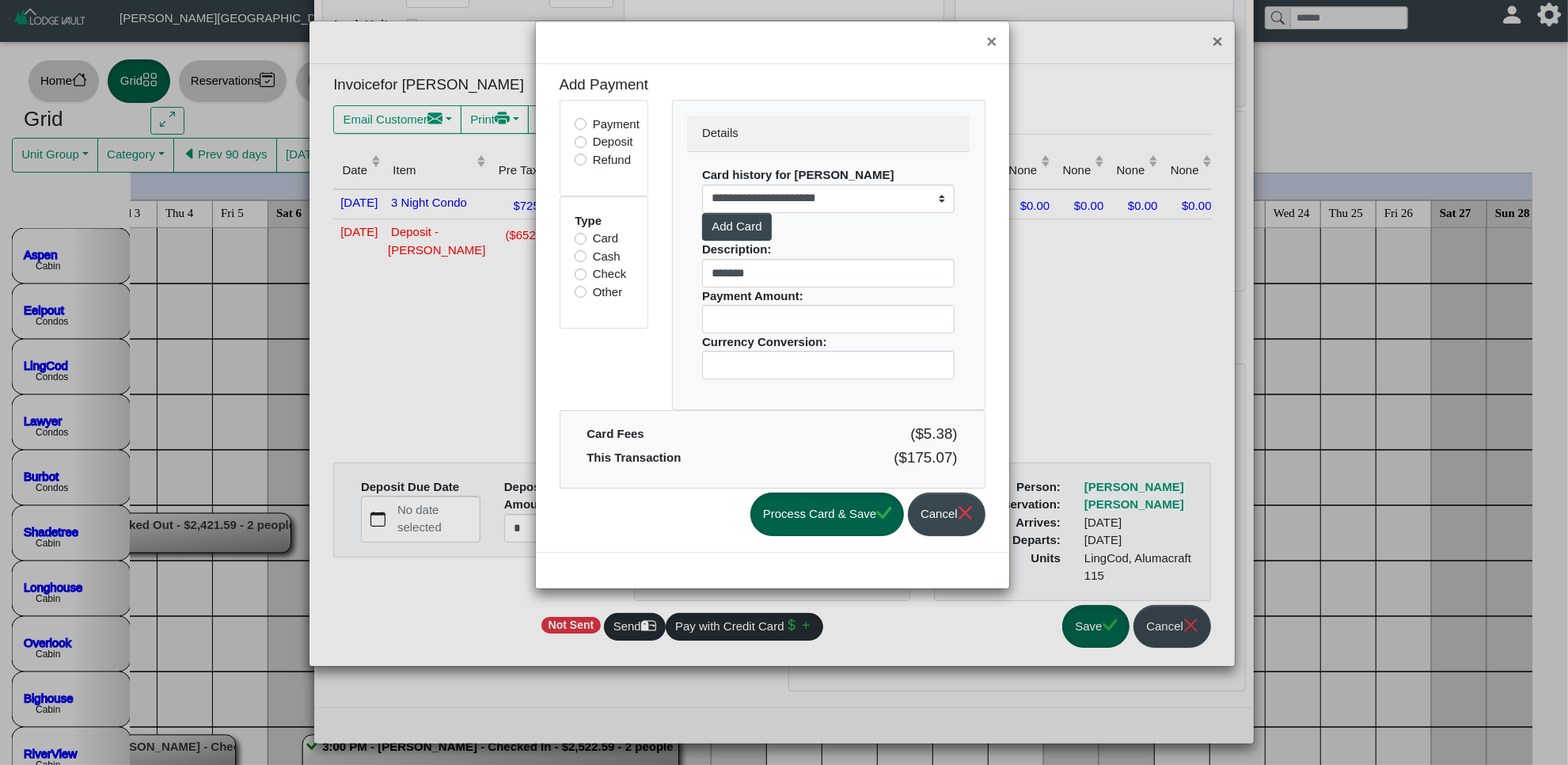
click at [574, 271] on div "Type Card Cash Check Other" at bounding box center [604, 263] width 87 height 131
click at [593, 277] on label "Check" at bounding box center [609, 274] width 34 height 18
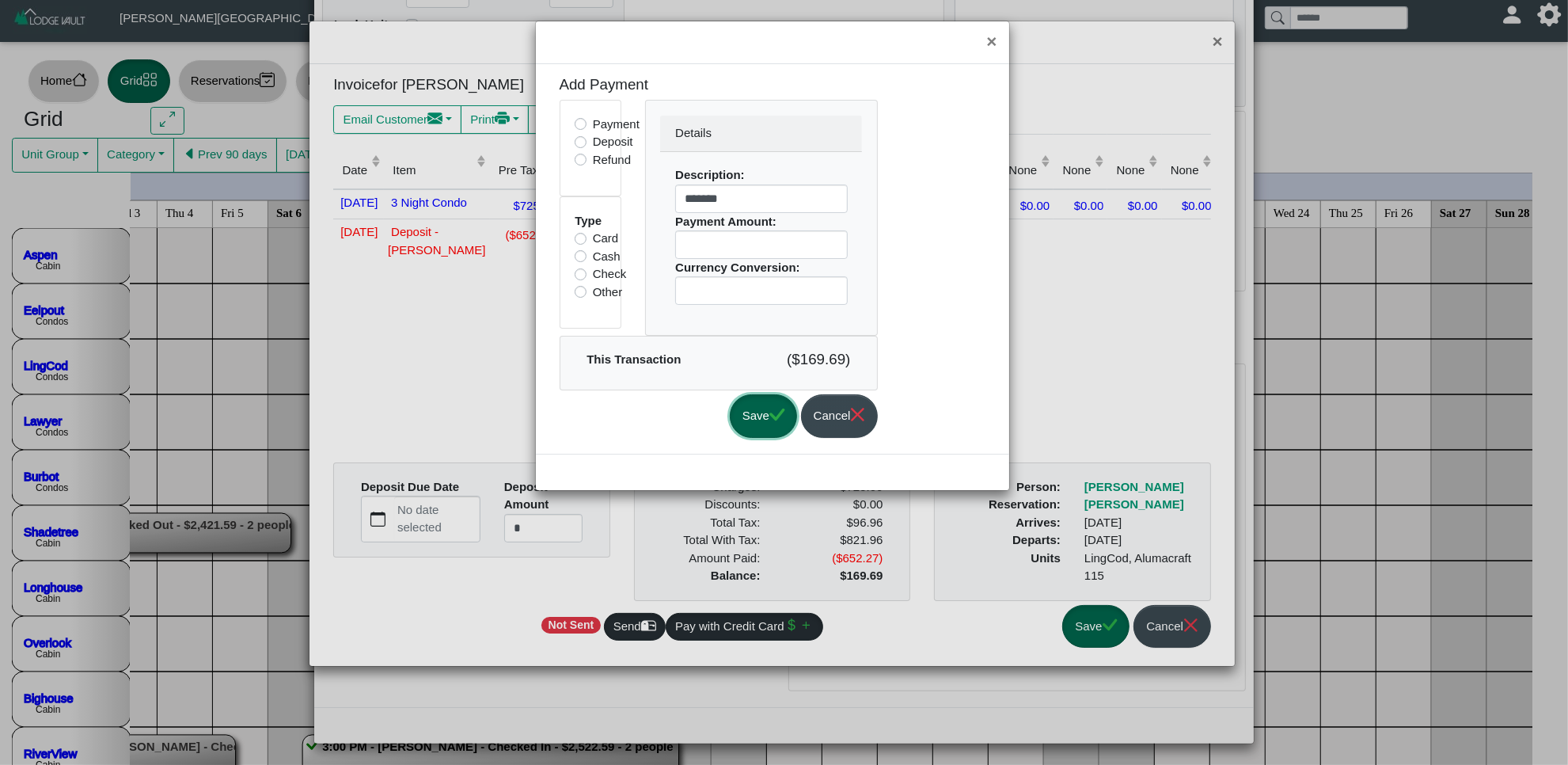
click at [782, 415] on button "Save" at bounding box center [763, 415] width 67 height 43
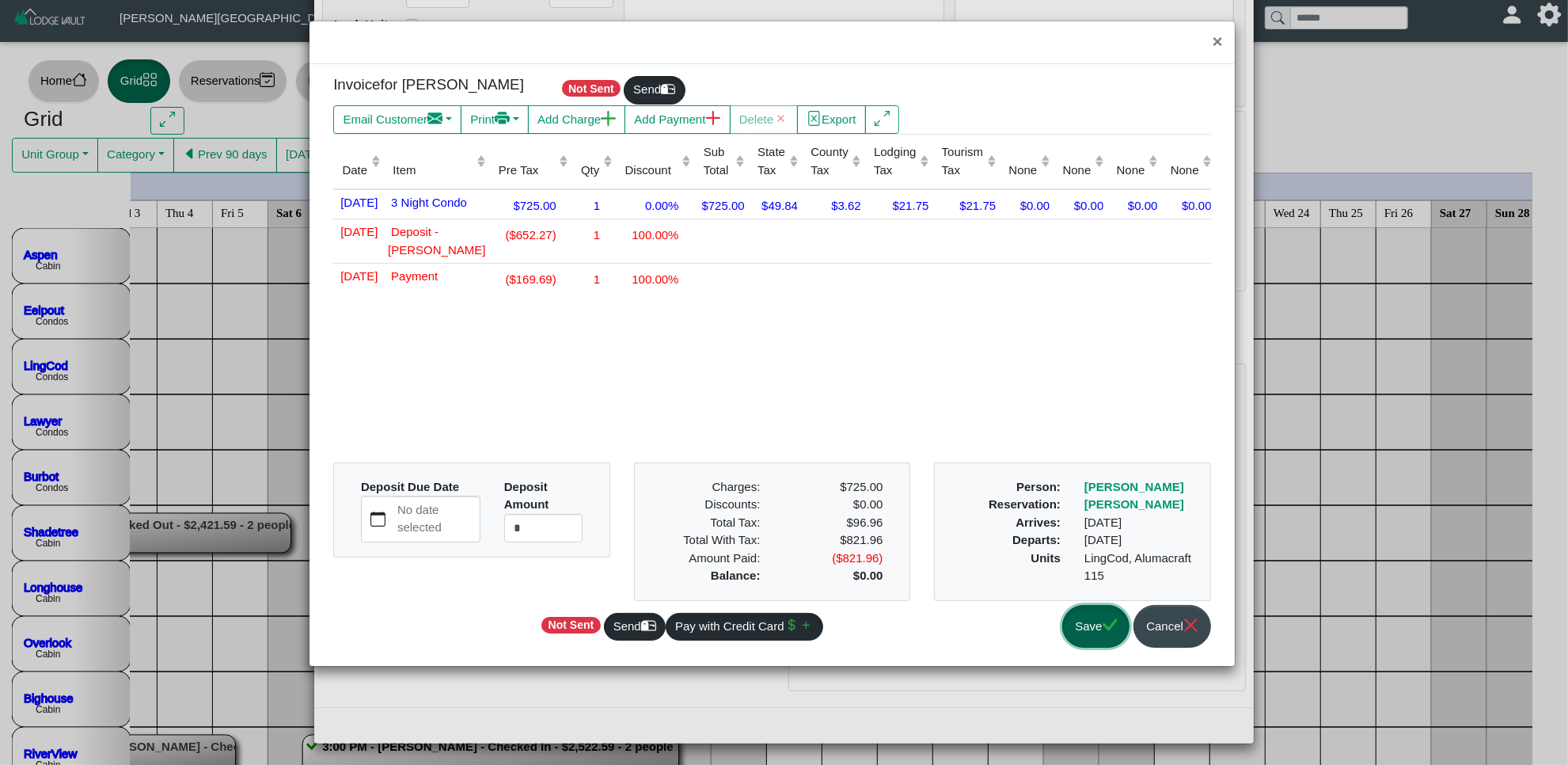
click at [1098, 618] on button "Save" at bounding box center [1096, 626] width 67 height 43
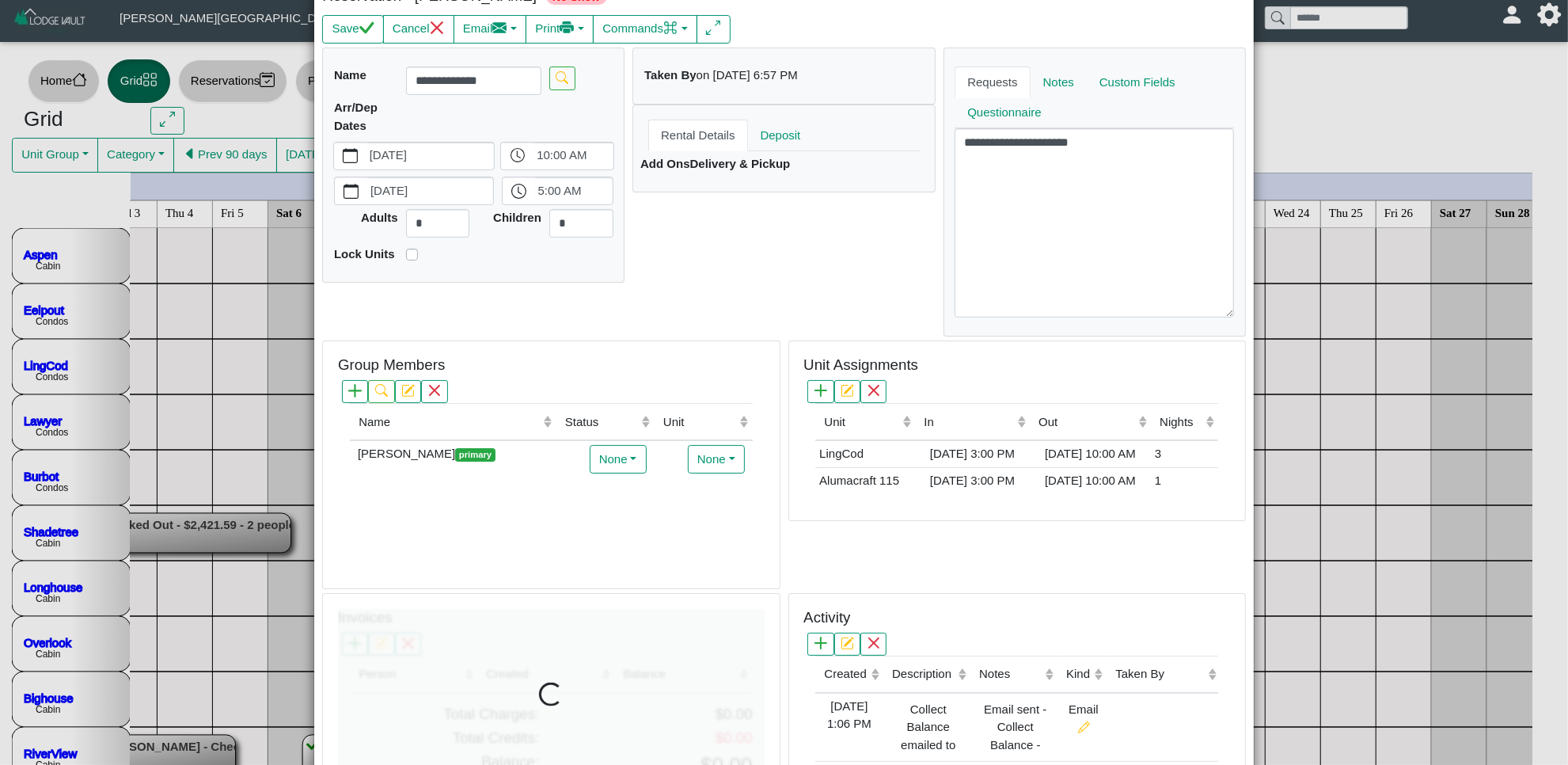
scroll to position [0, 0]
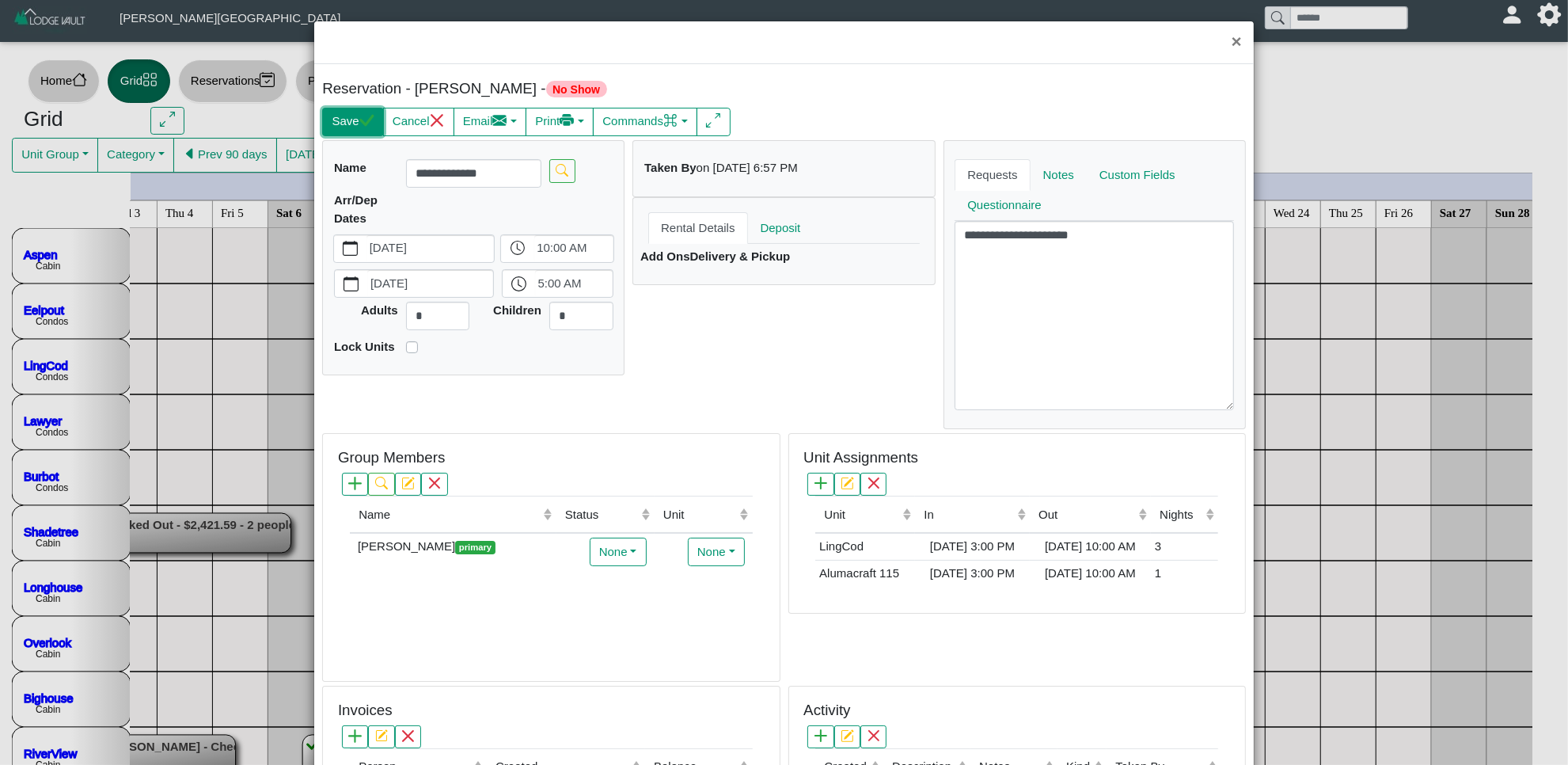
click at [361, 135] on button "Save" at bounding box center [352, 122] width 61 height 29
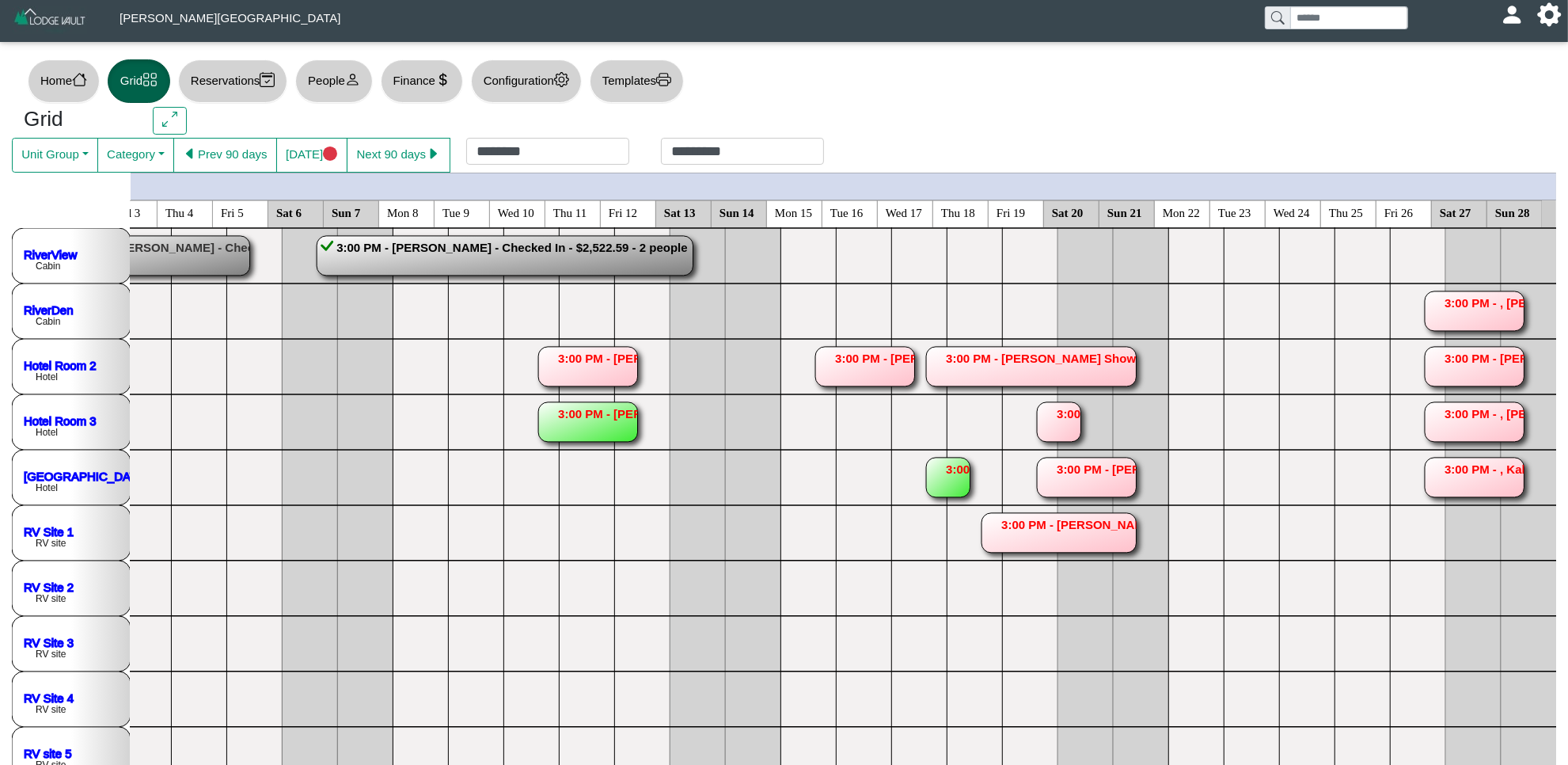
scroll to position [494, 0]
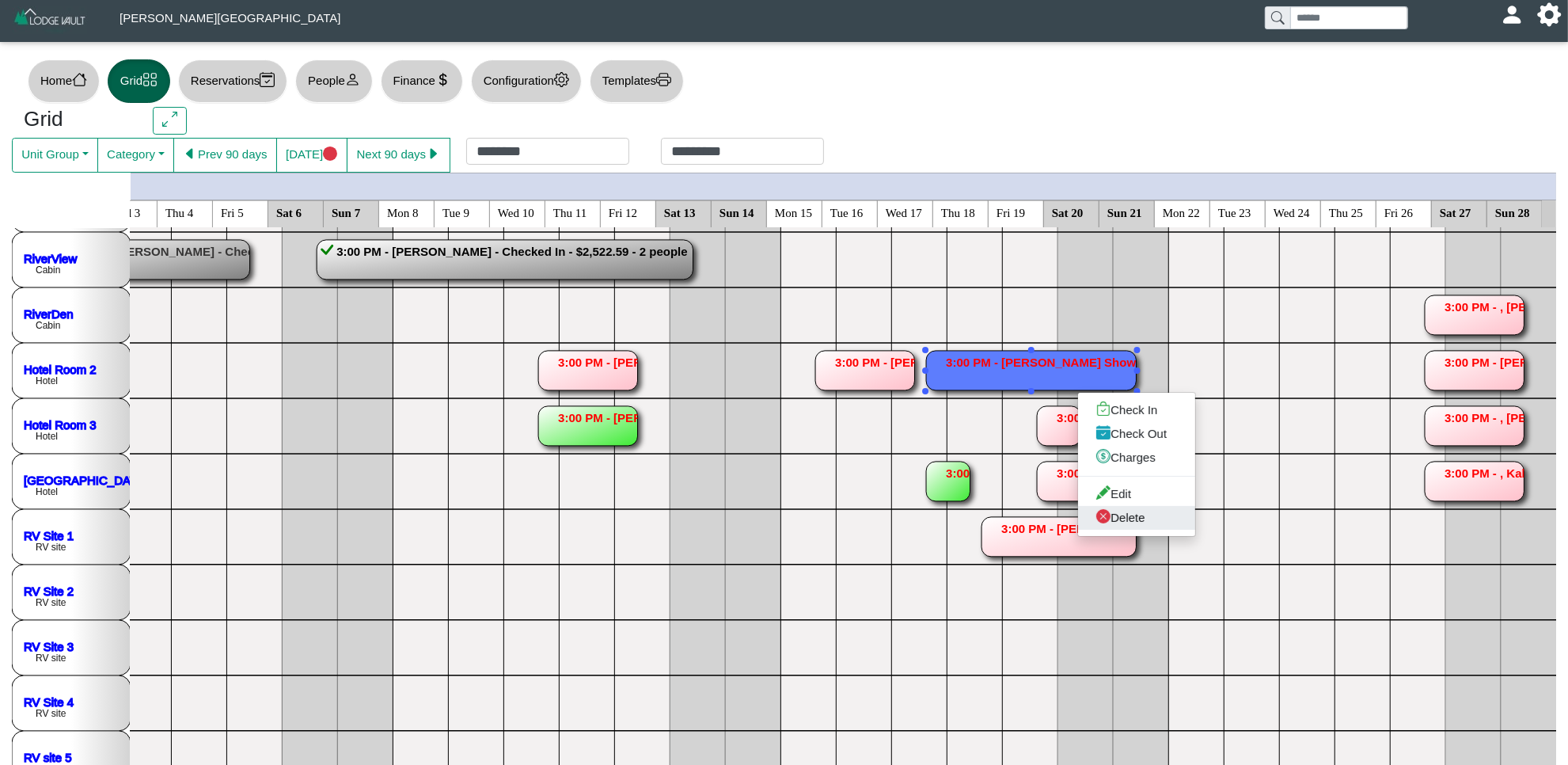
click at [1137, 523] on link "Delete" at bounding box center [1137, 517] width 118 height 24
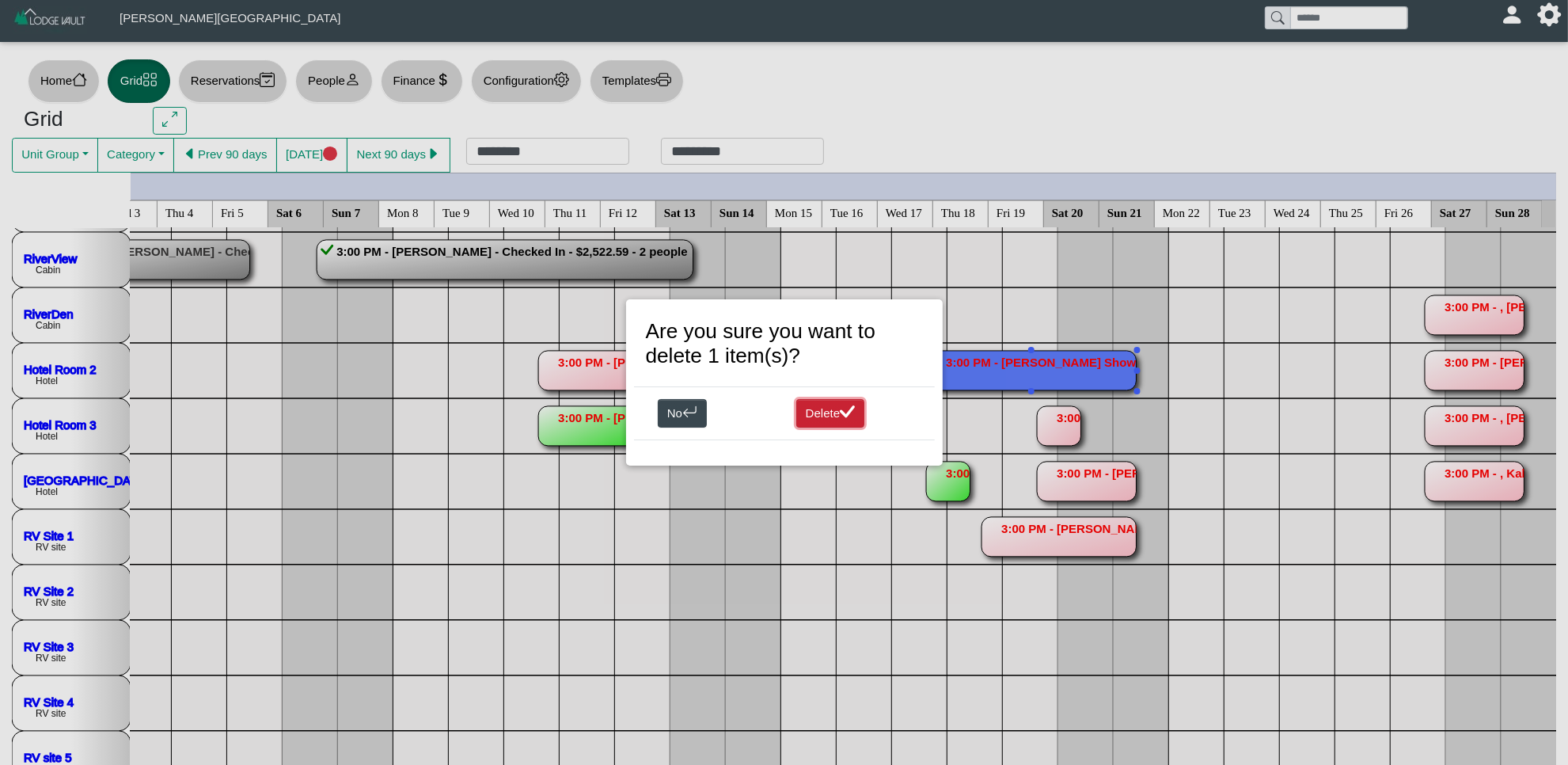
click at [827, 409] on button "Delete" at bounding box center [830, 413] width 68 height 29
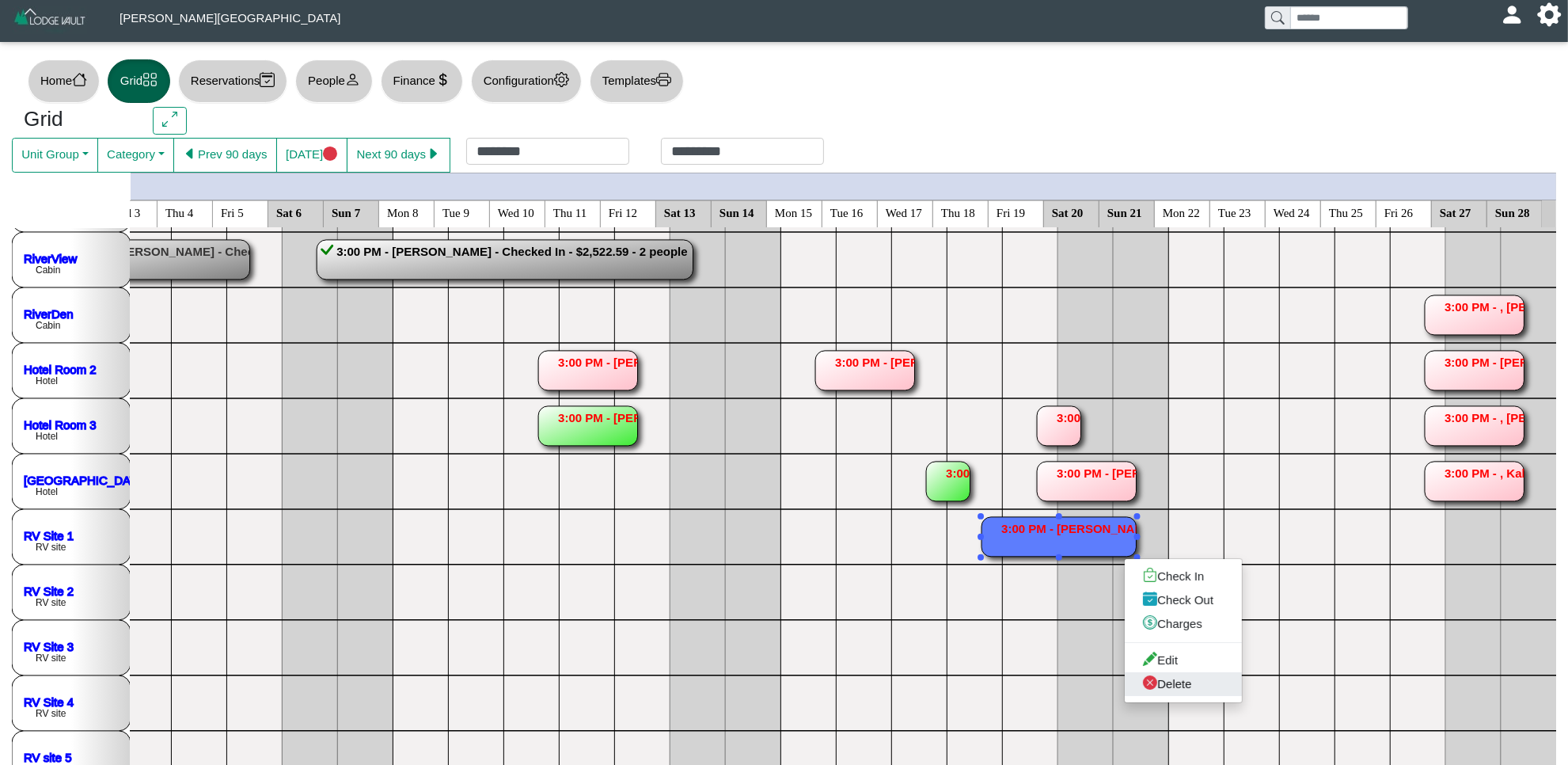
click at [1173, 682] on link "Delete" at bounding box center [1183, 683] width 118 height 24
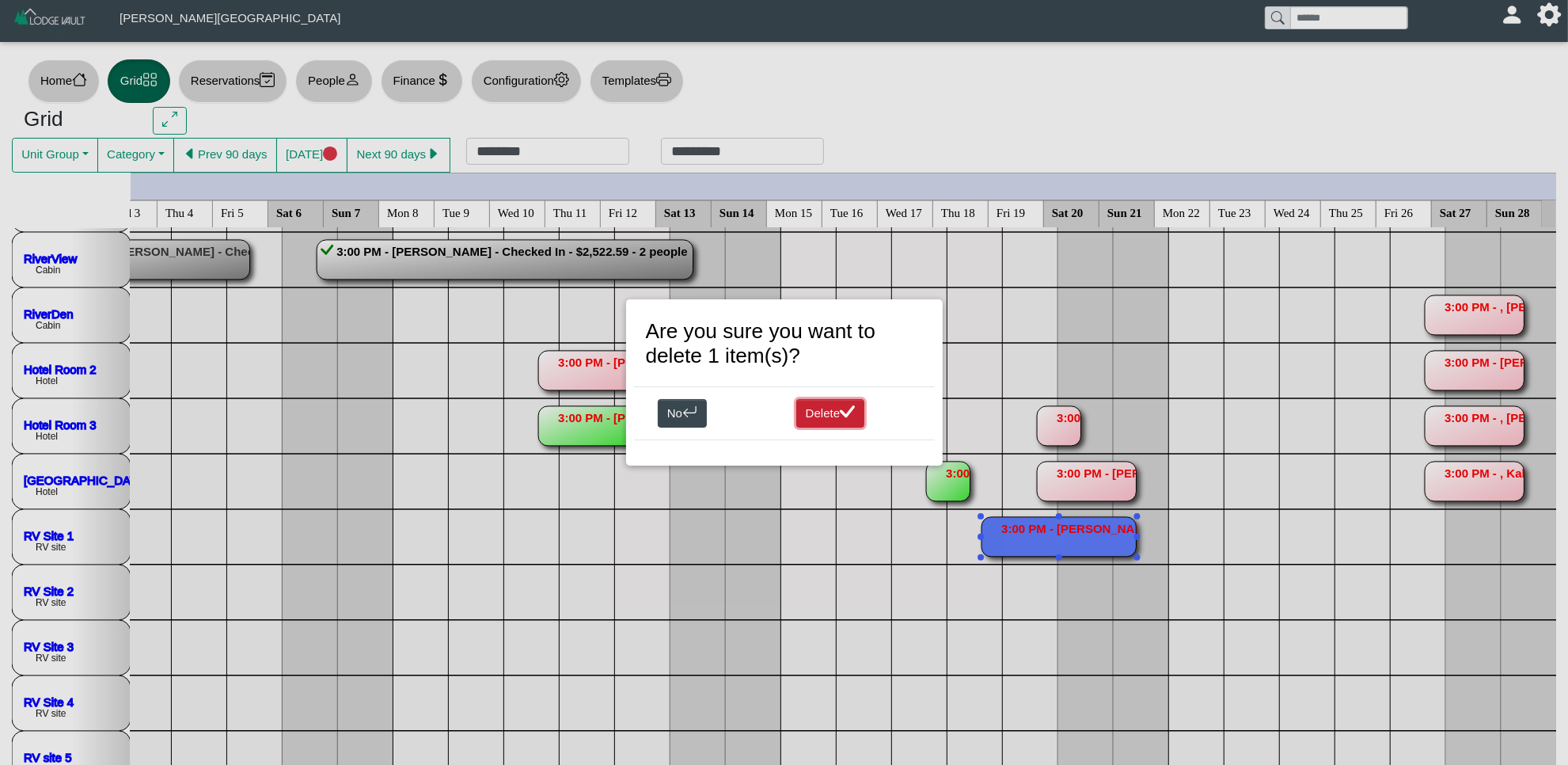
click at [815, 406] on button "Delete" at bounding box center [830, 413] width 68 height 29
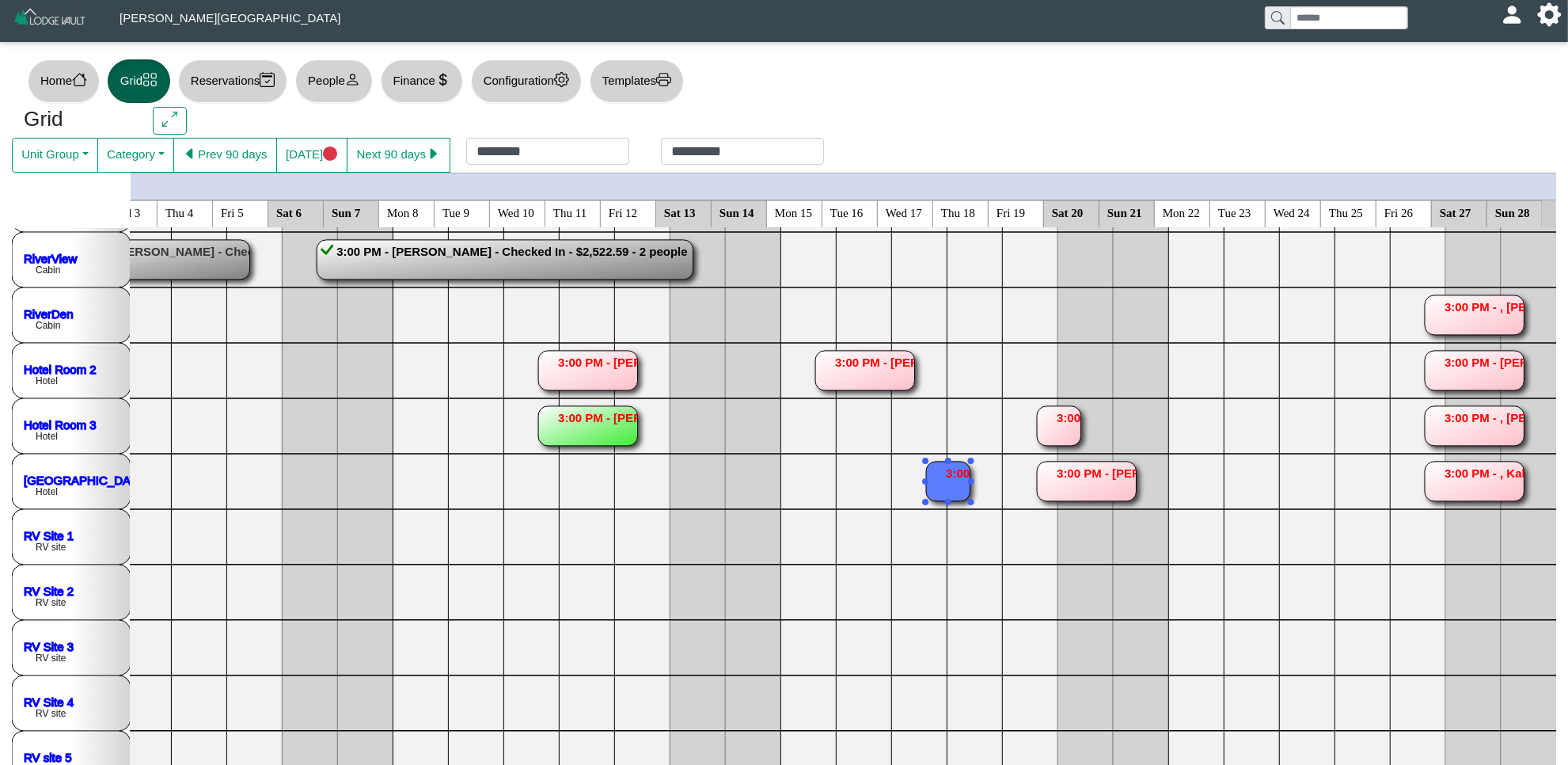
click at [944, 484] on rect at bounding box center [947, 481] width 43 height 40
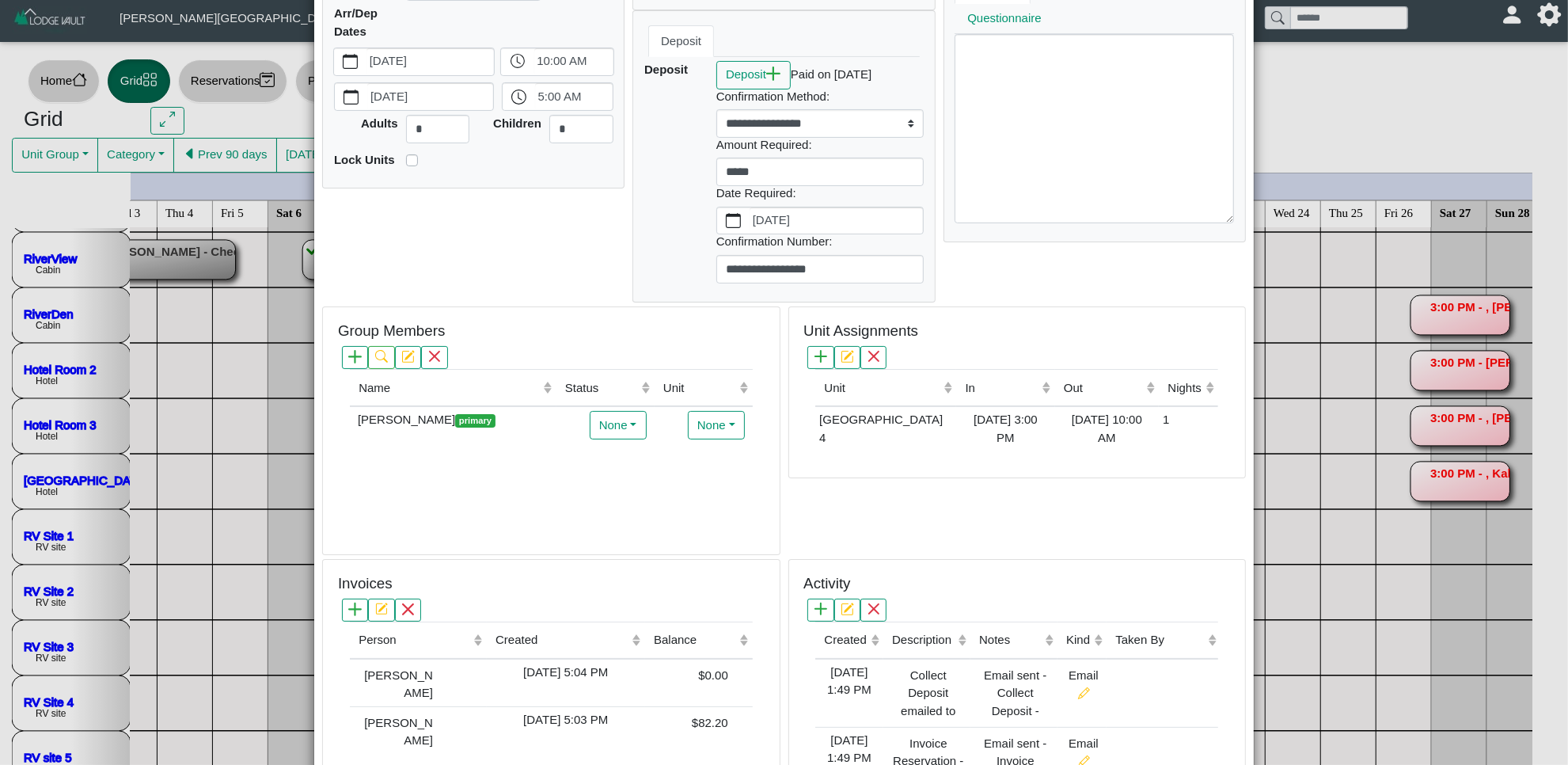
scroll to position [0, 0]
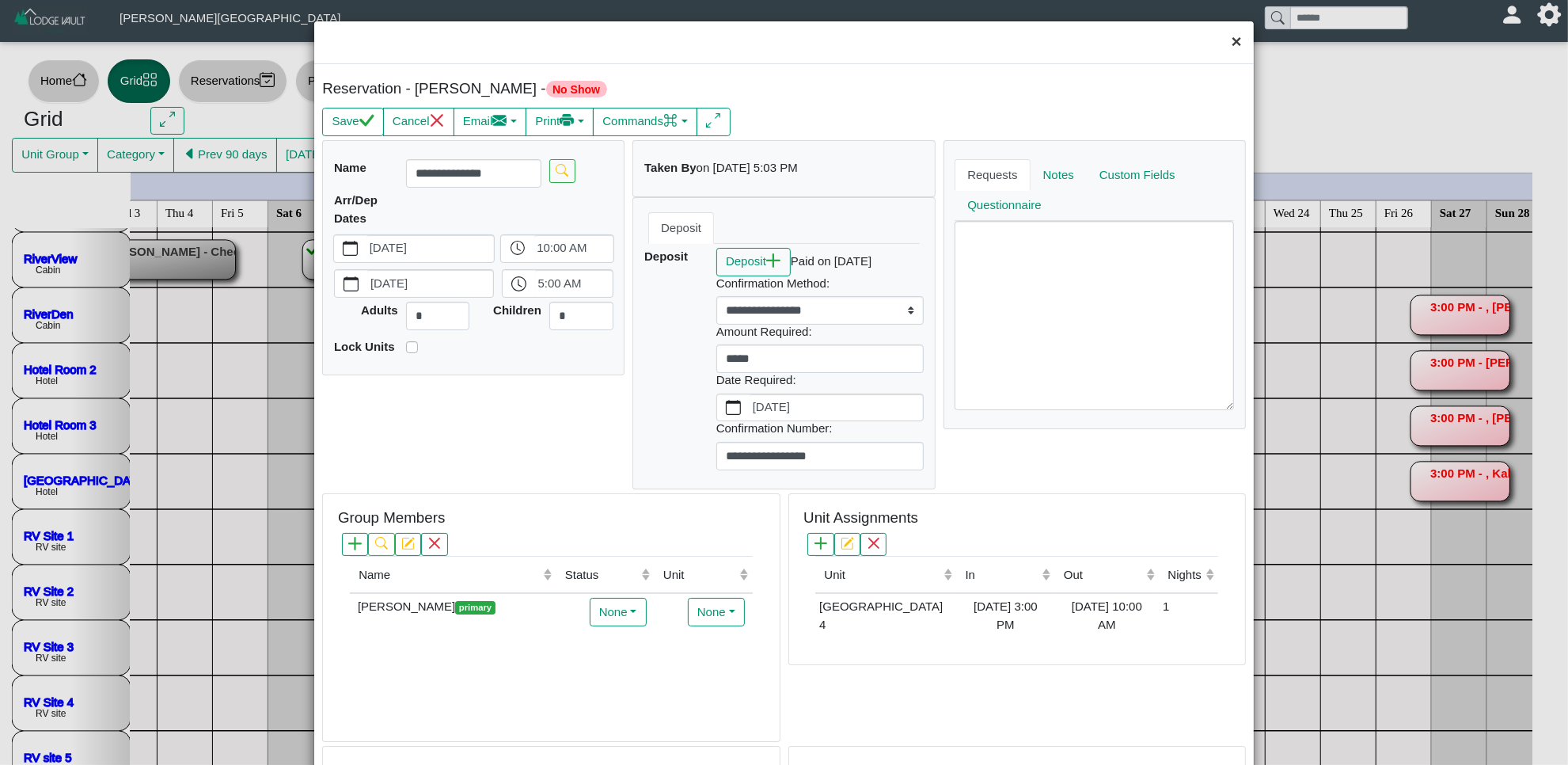
click at [1225, 46] on button "×" at bounding box center [1236, 42] width 34 height 42
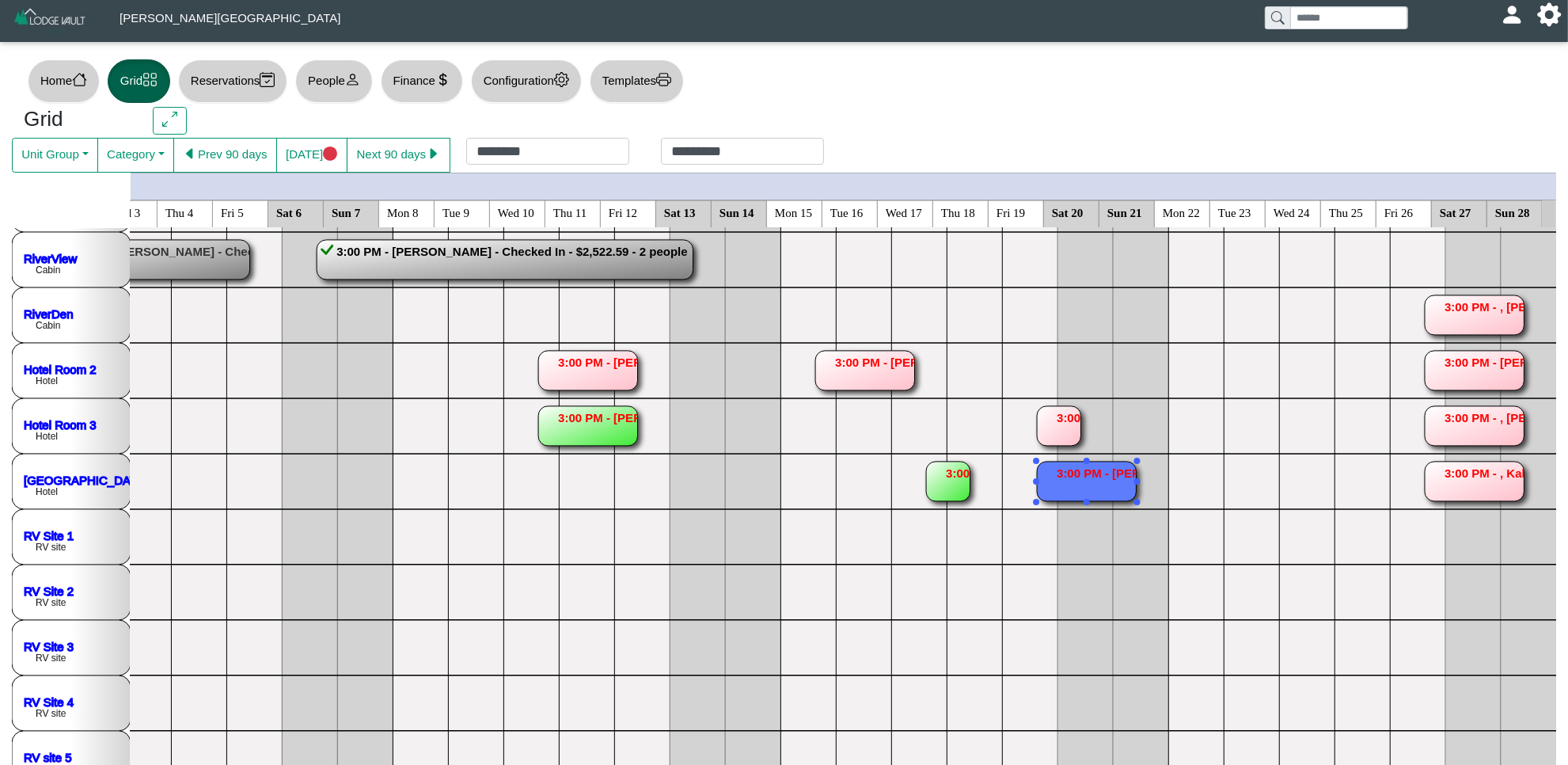
click at [359, 143] on button "Next 90 days" at bounding box center [399, 155] width 104 height 35
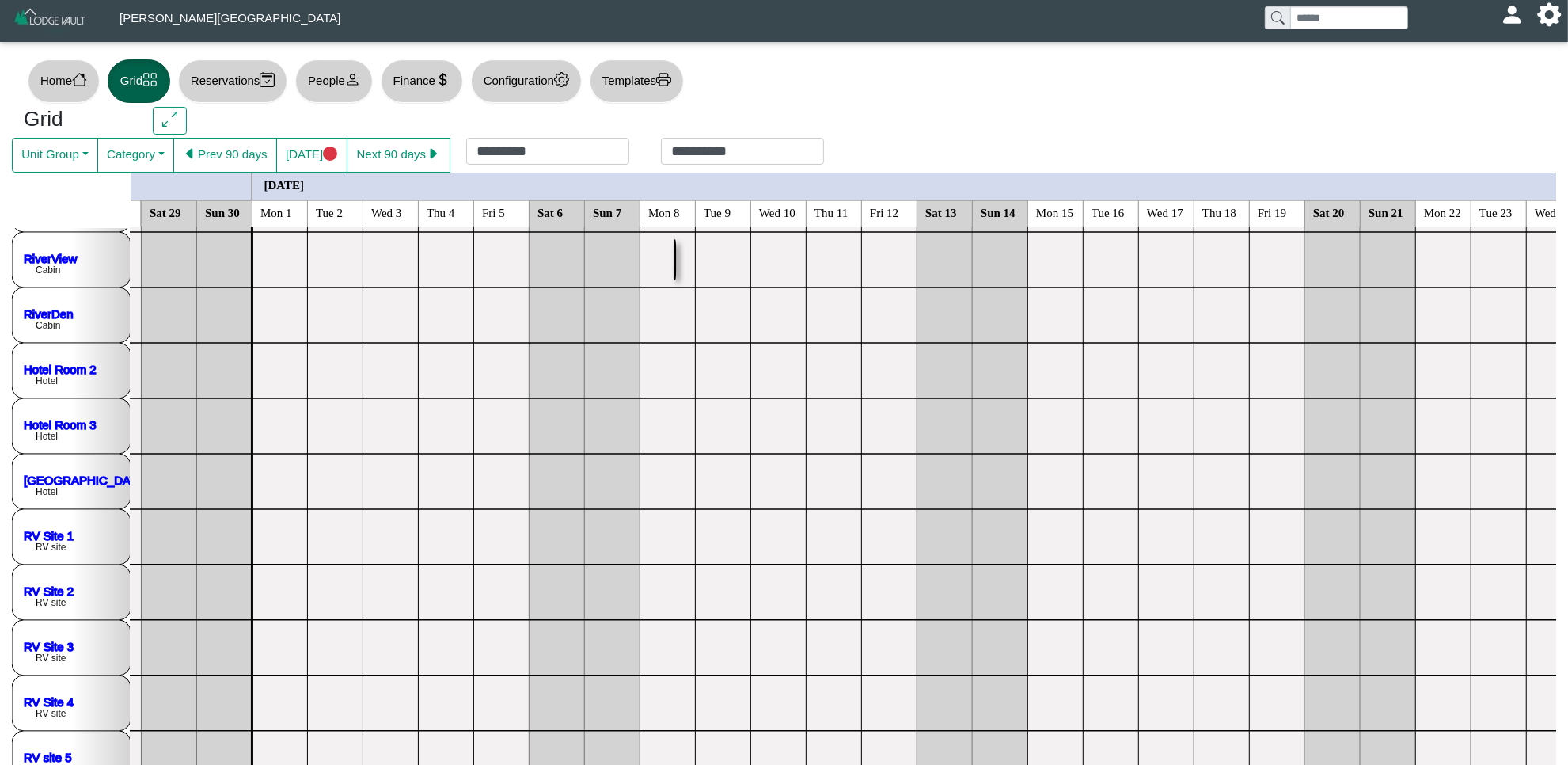
scroll to position [494, 3090]
